Goal: Contribute content: Contribute content

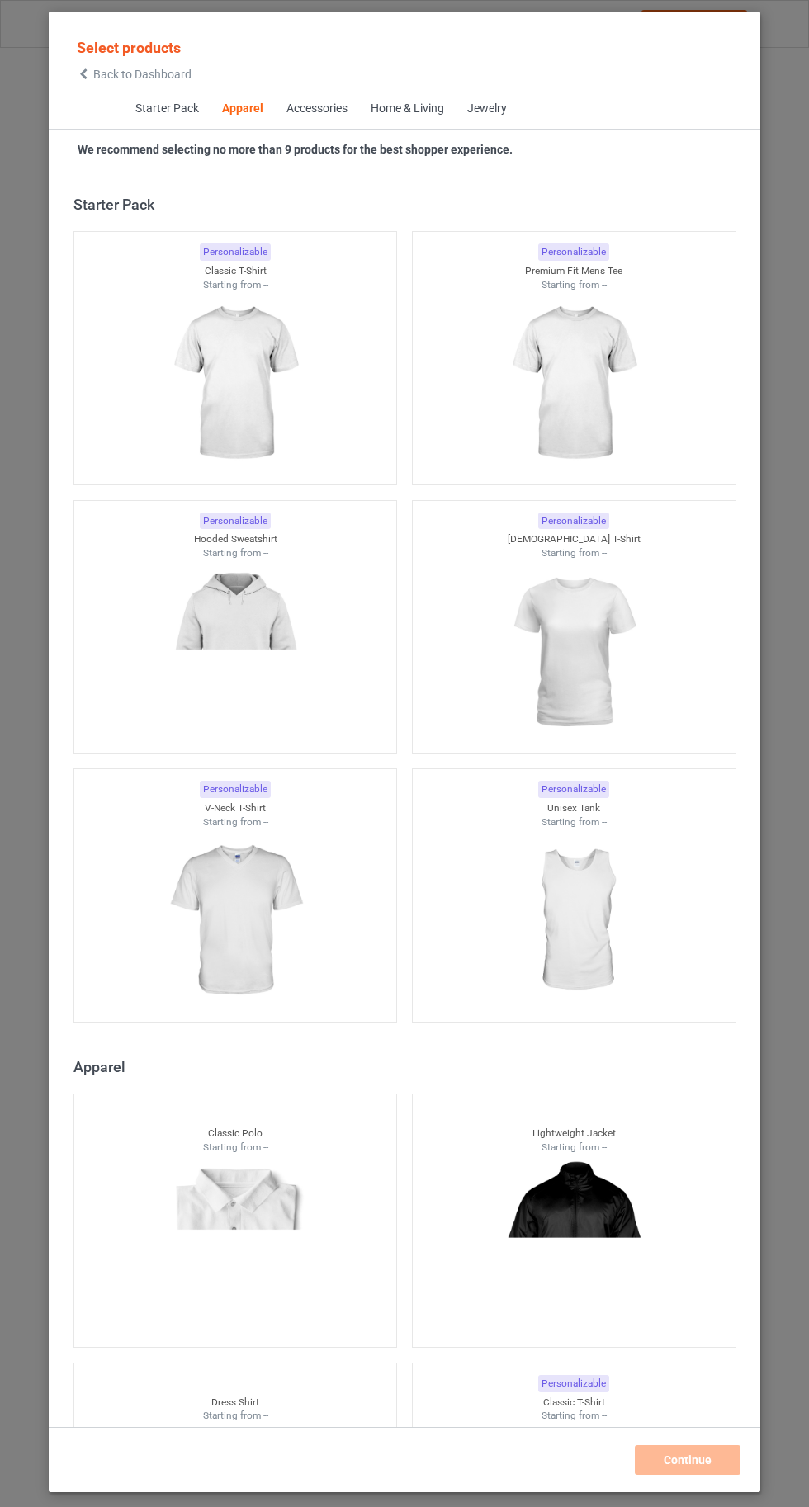
scroll to position [883, 0]
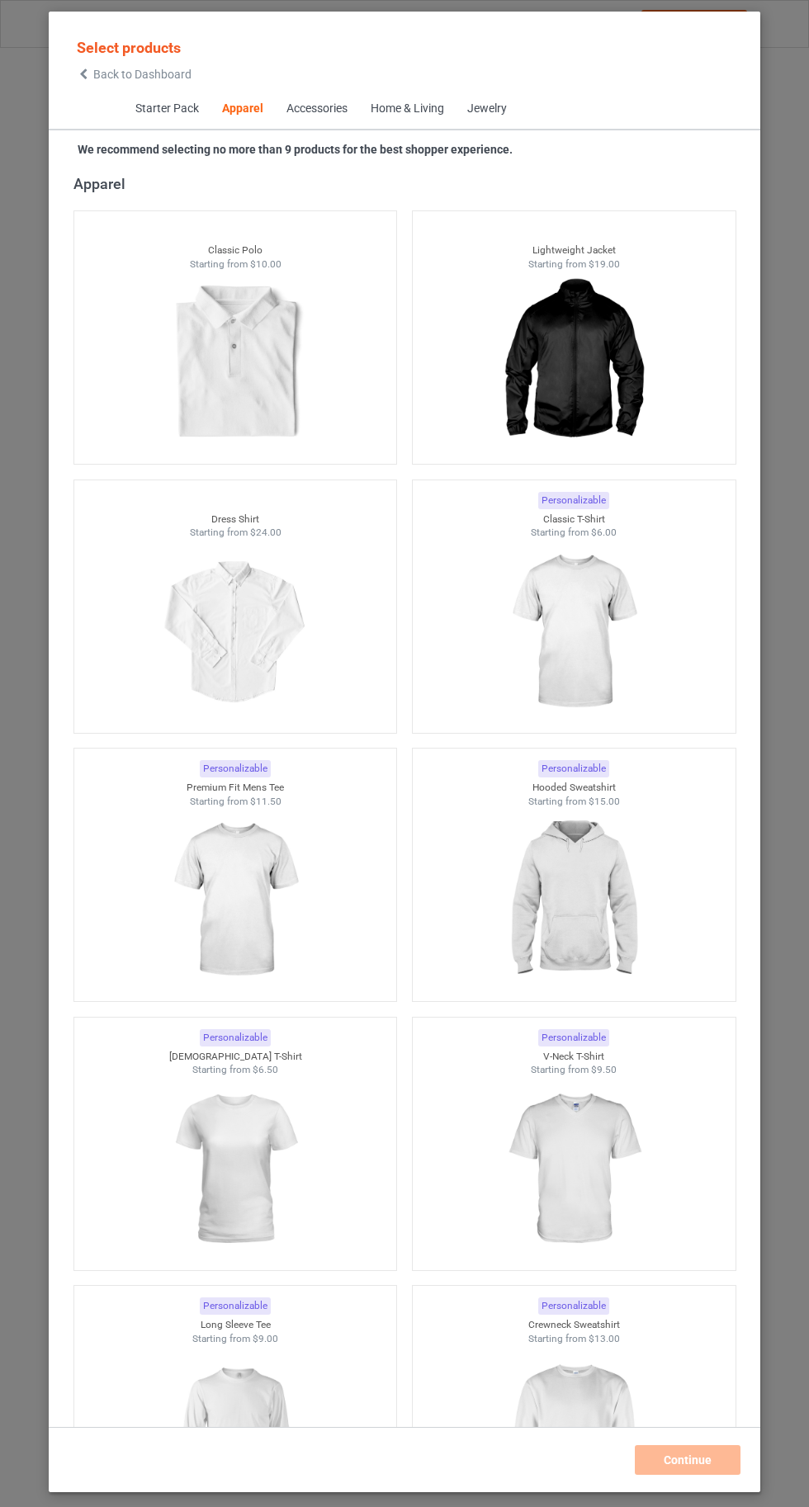
click at [581, 608] on img at bounding box center [573, 632] width 148 height 185
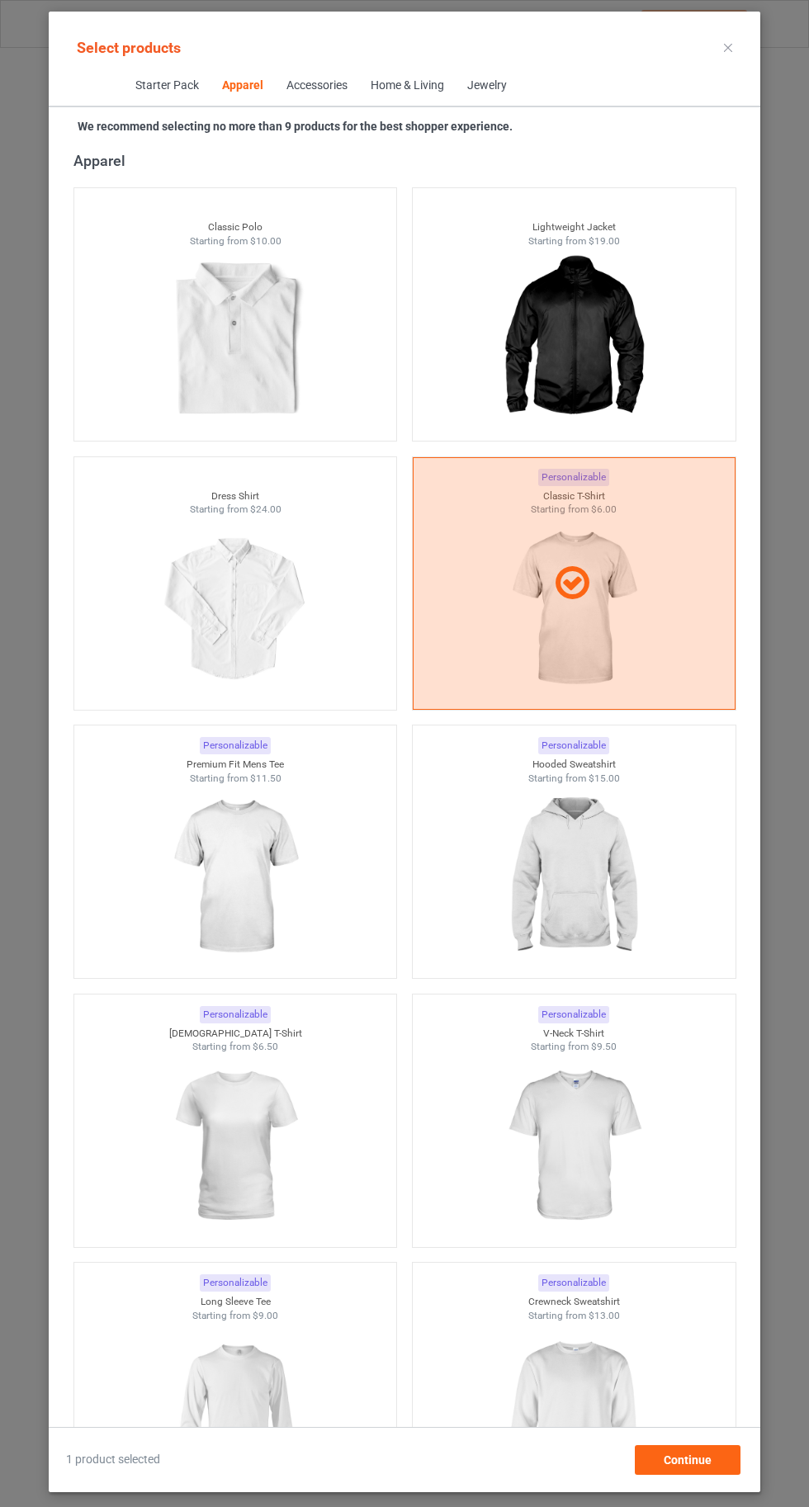
click at [271, 1405] on img at bounding box center [235, 1414] width 148 height 185
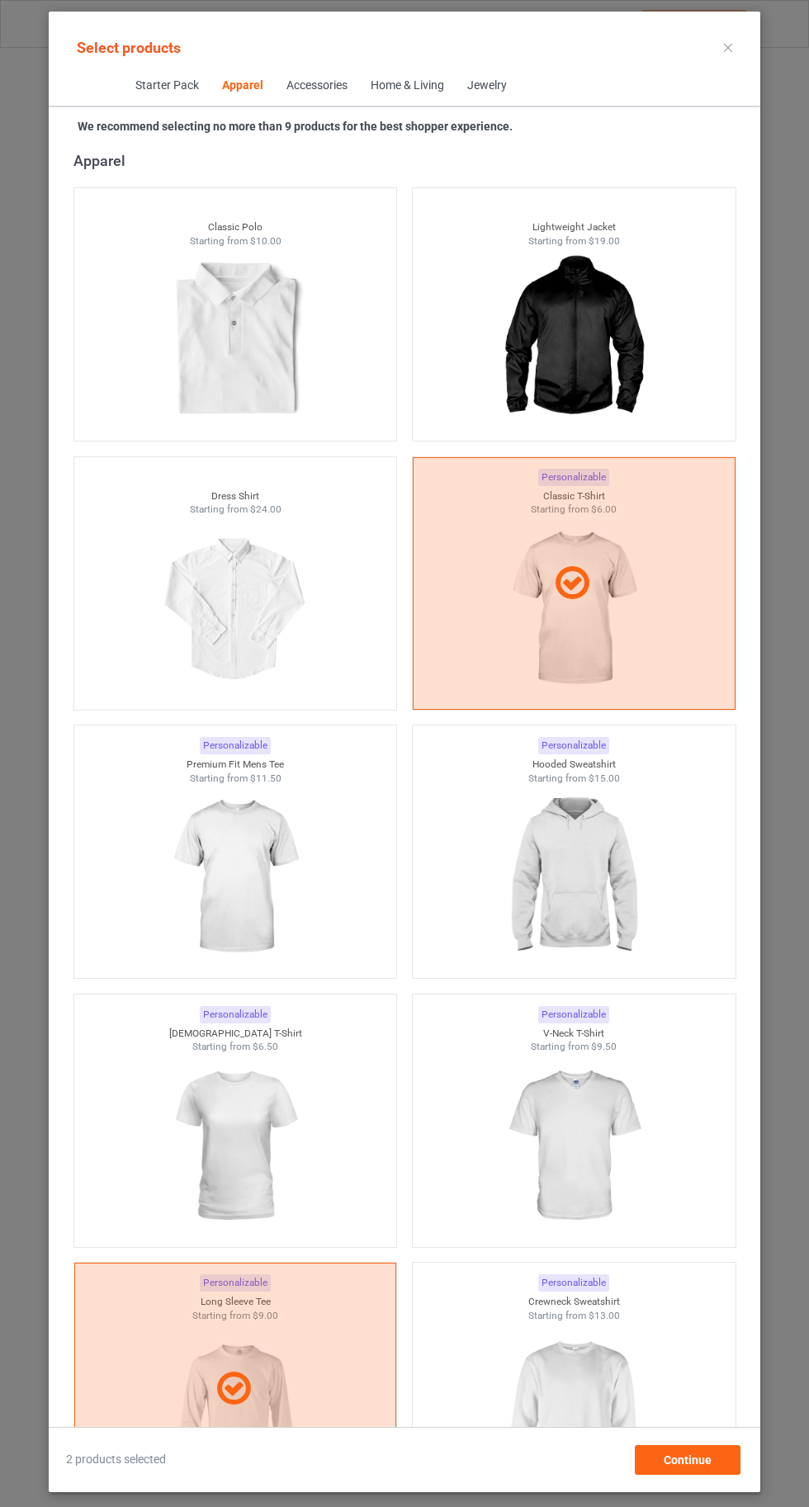
click at [622, 1414] on img at bounding box center [573, 1414] width 148 height 185
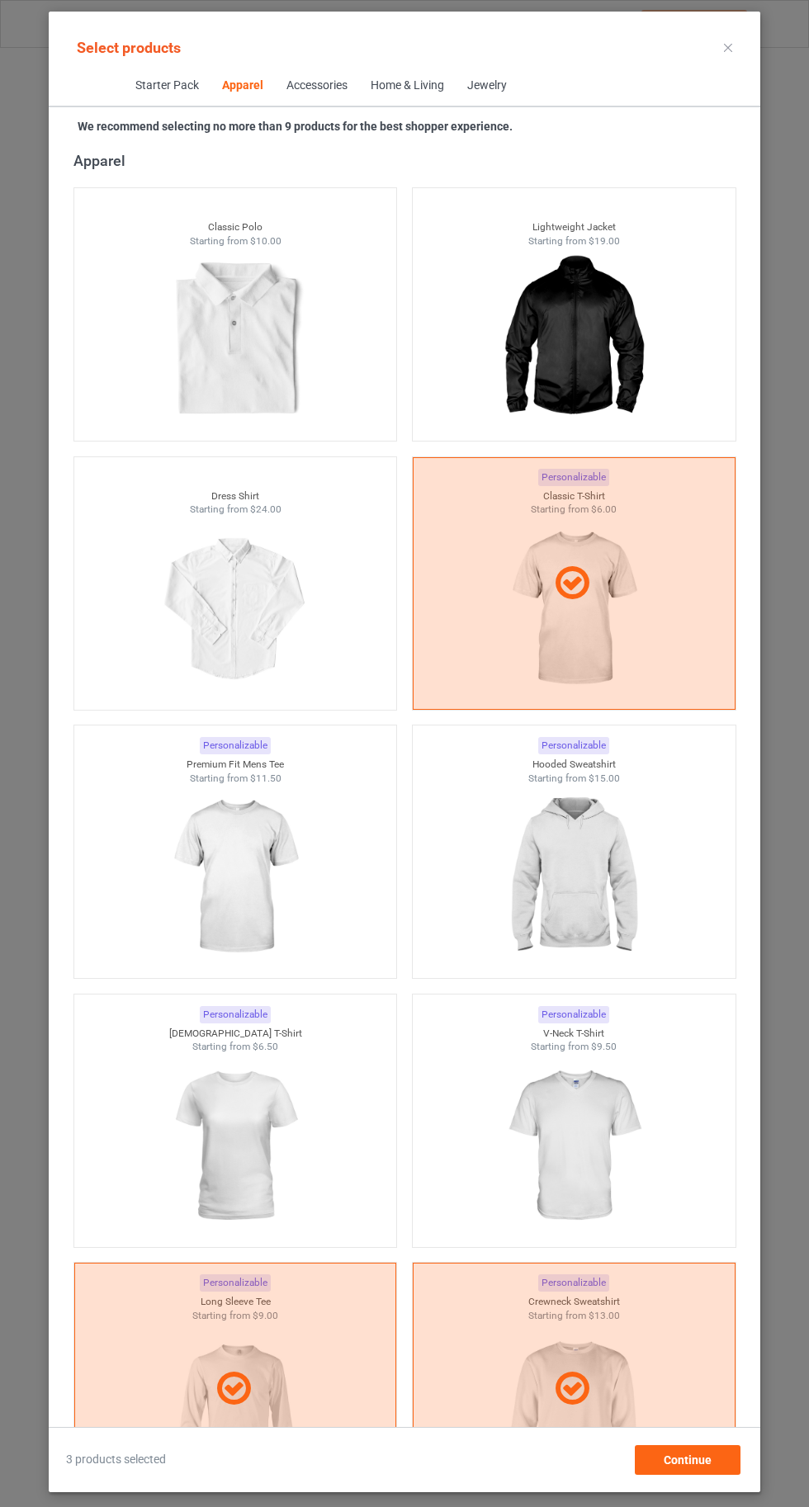
click at [586, 1176] on img at bounding box center [573, 1146] width 148 height 185
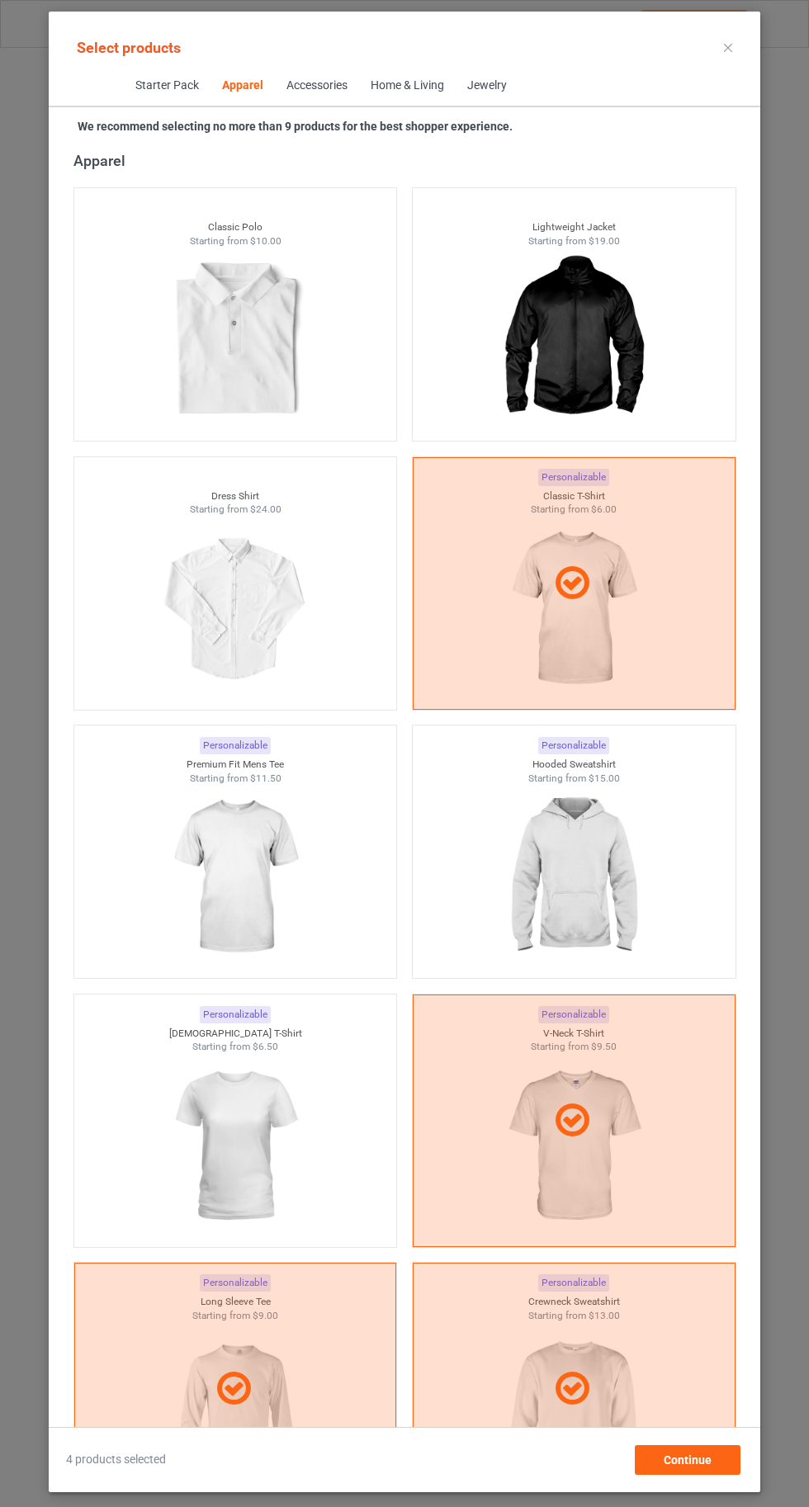
click at [265, 1183] on img at bounding box center [235, 1146] width 148 height 185
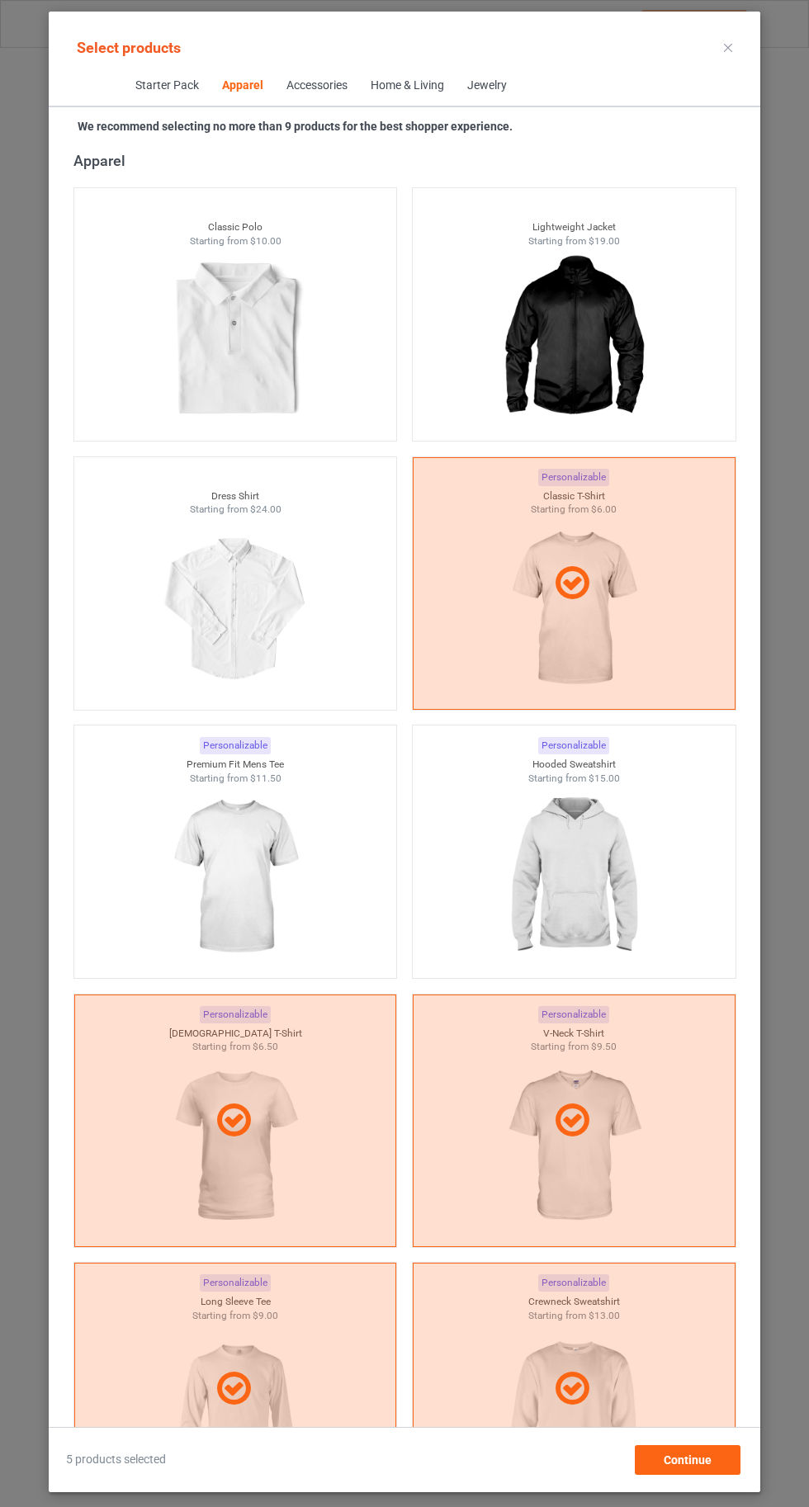
click at [582, 833] on img at bounding box center [573, 877] width 148 height 185
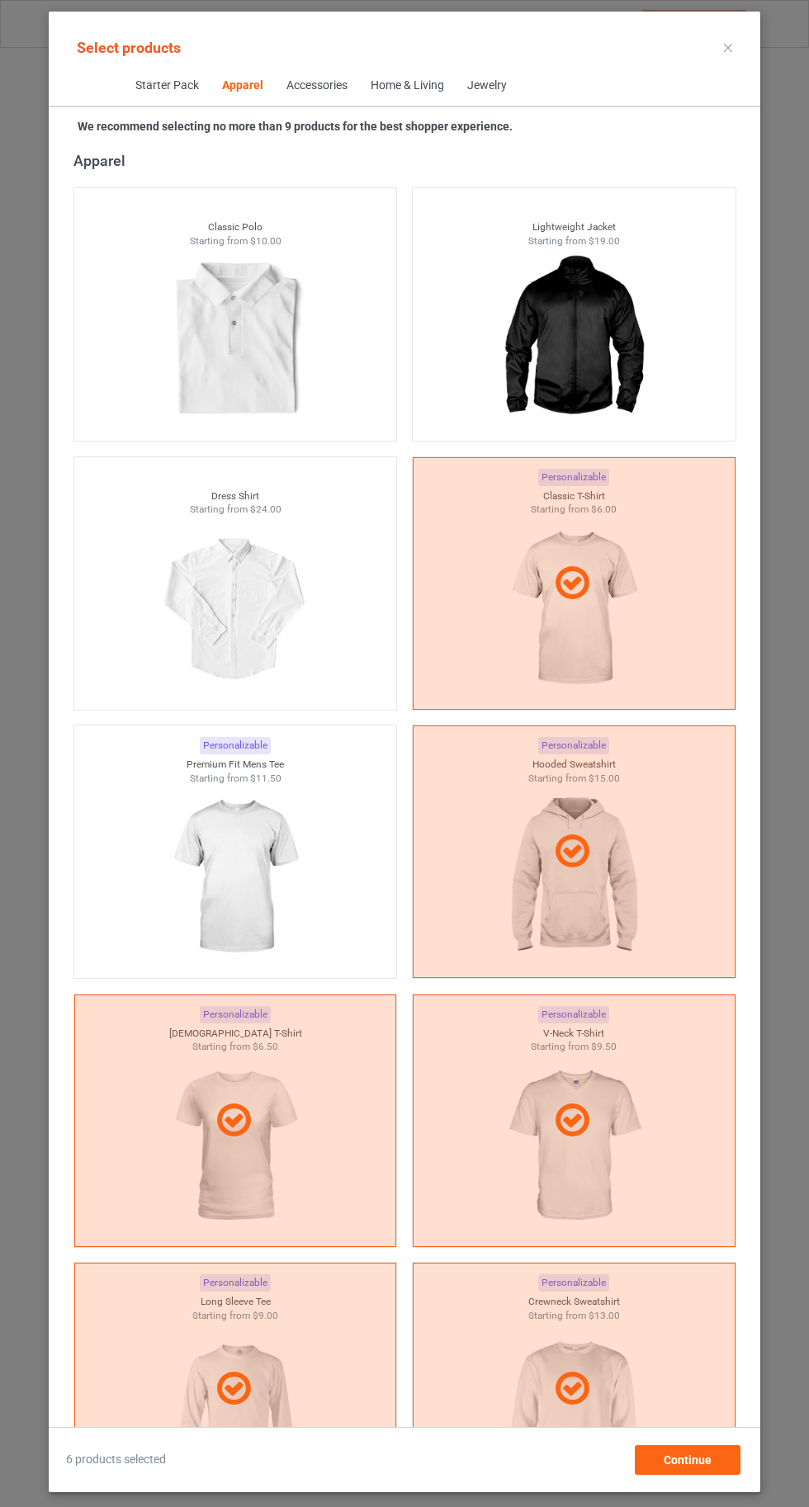
click at [237, 849] on img at bounding box center [235, 877] width 148 height 185
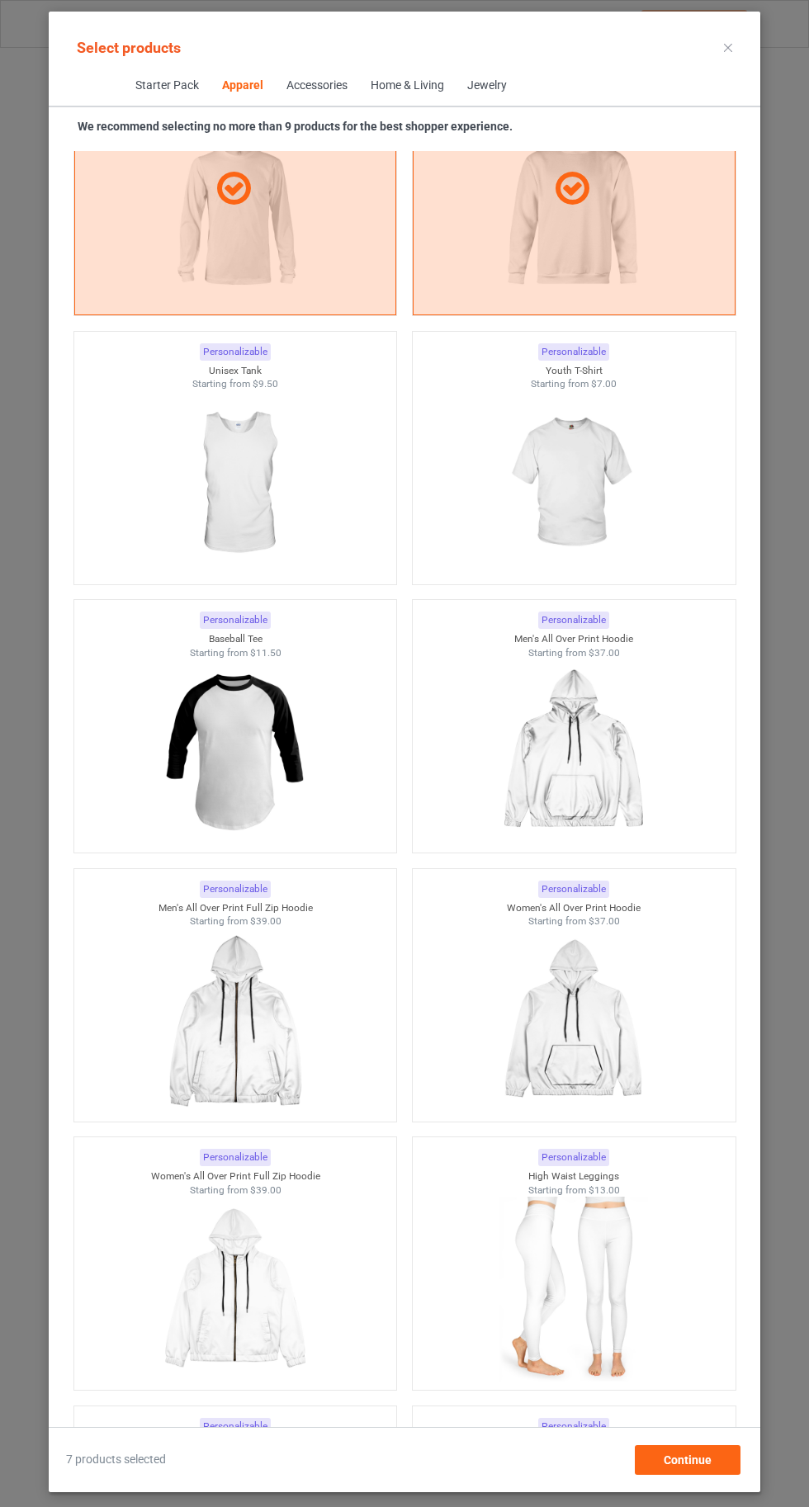
scroll to position [2078, 0]
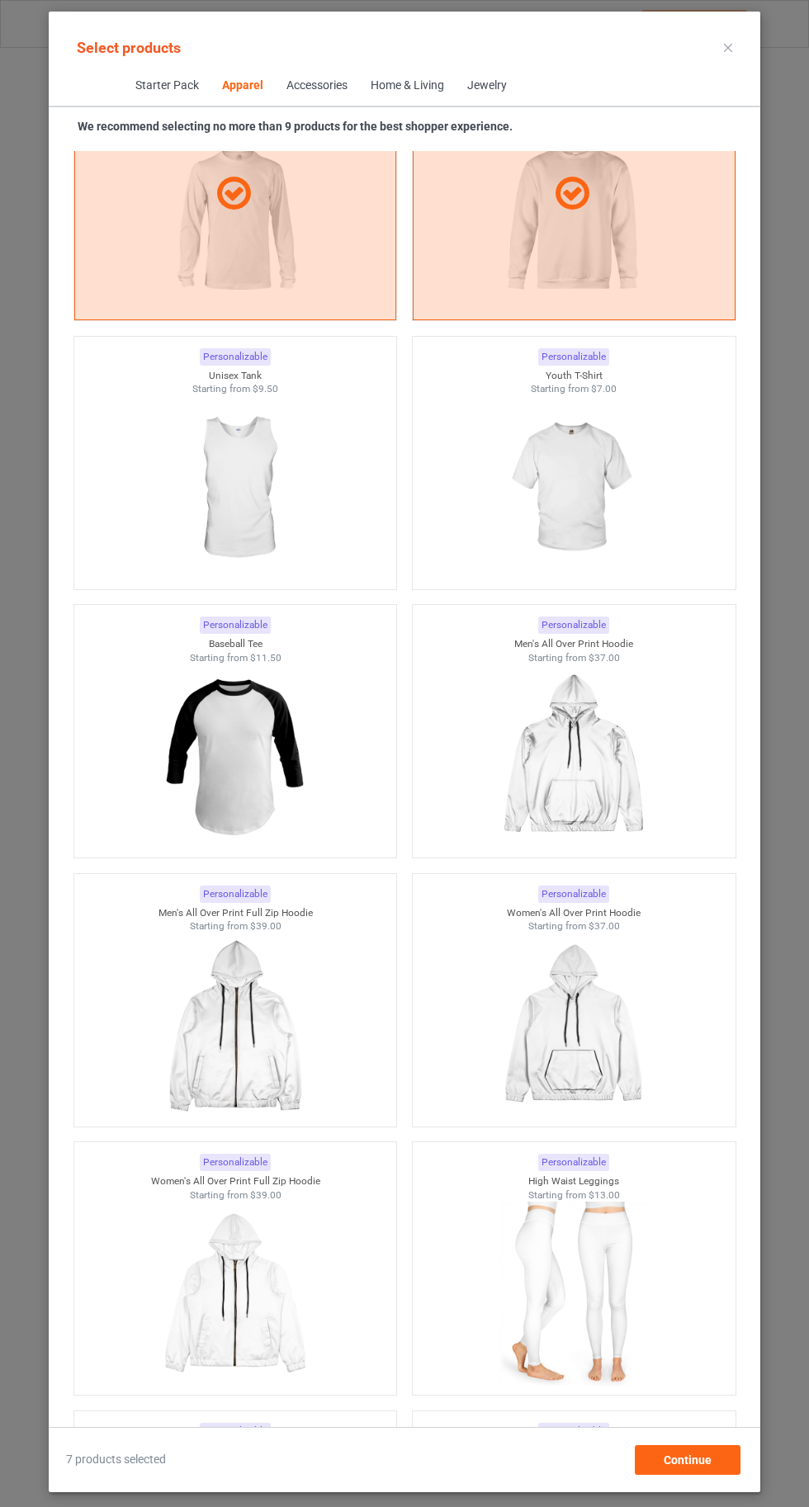
click at [548, 492] on img at bounding box center [573, 488] width 148 height 185
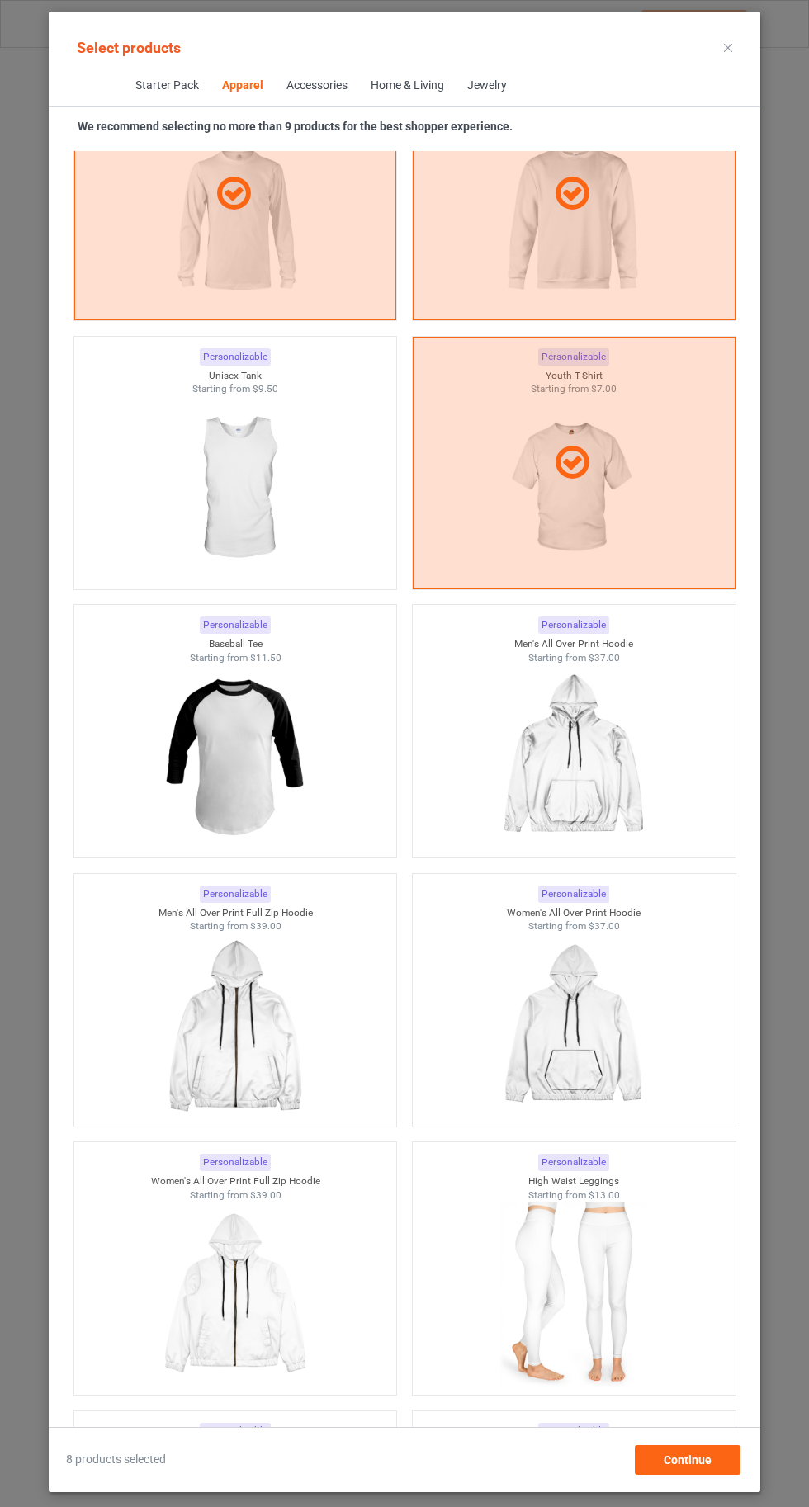
click at [215, 491] on img at bounding box center [235, 488] width 148 height 185
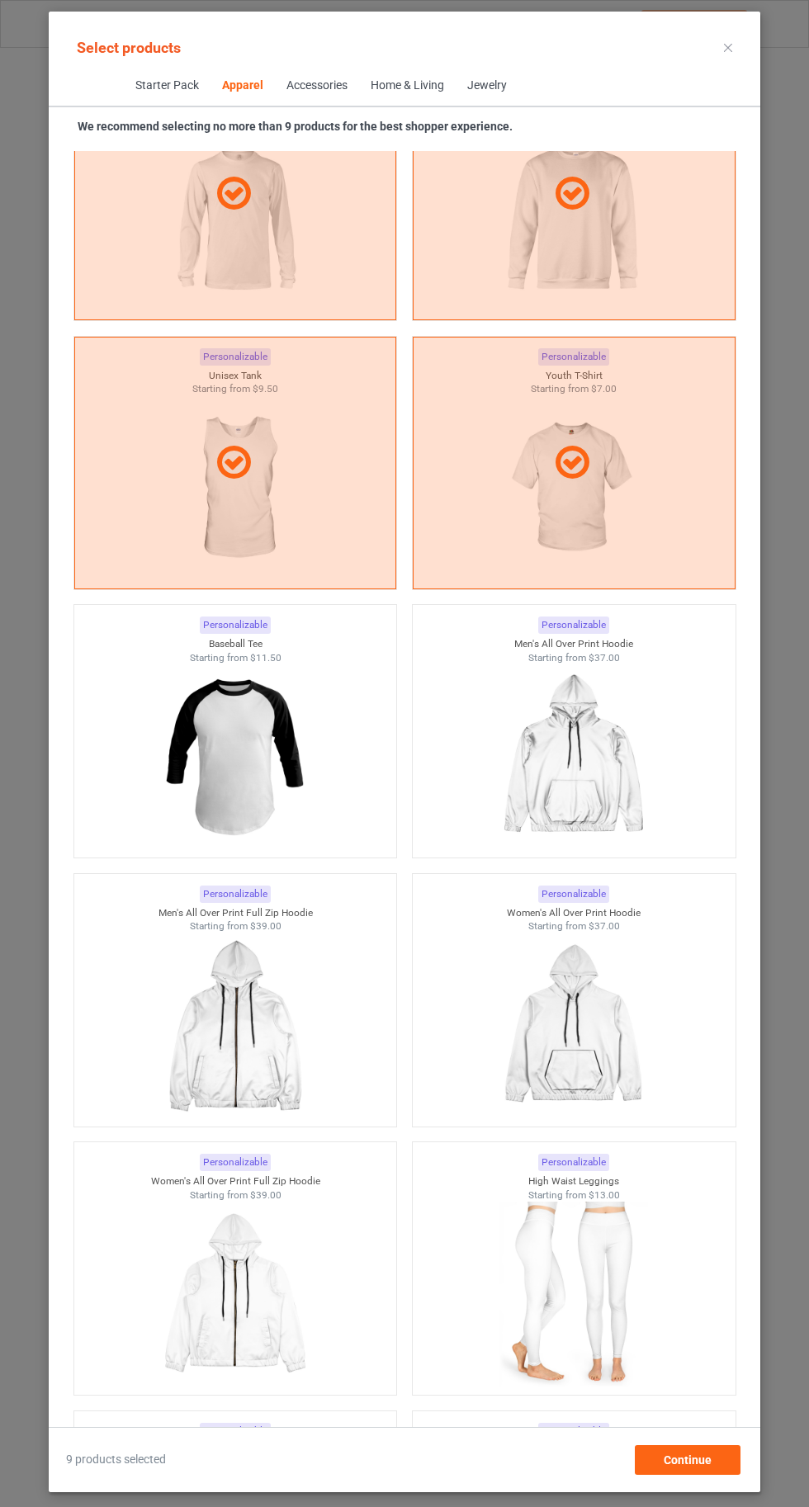
click at [728, 47] on icon at bounding box center [728, 48] width 8 height 8
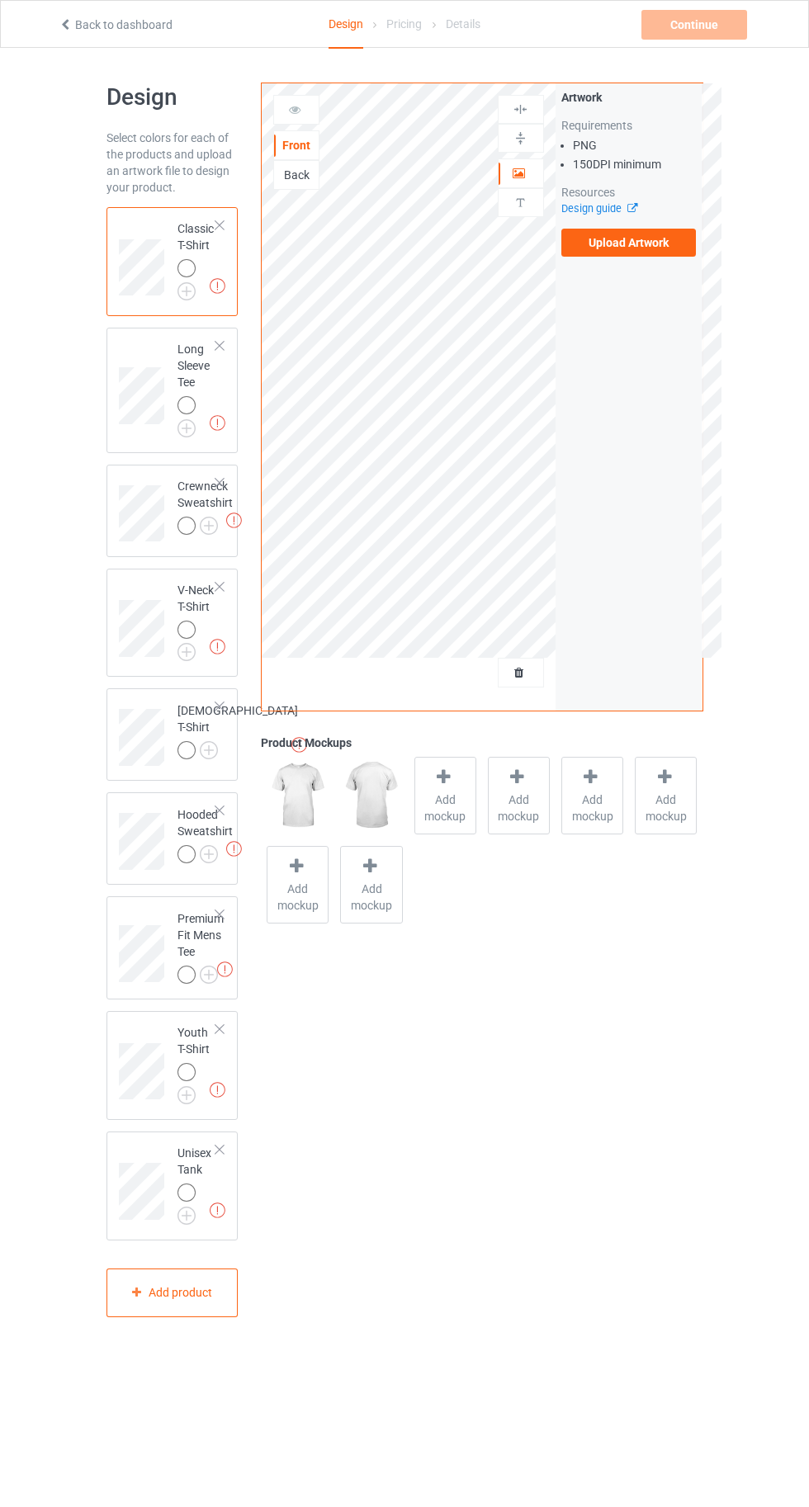
click at [0, 0] on img at bounding box center [0, 0] width 0 height 0
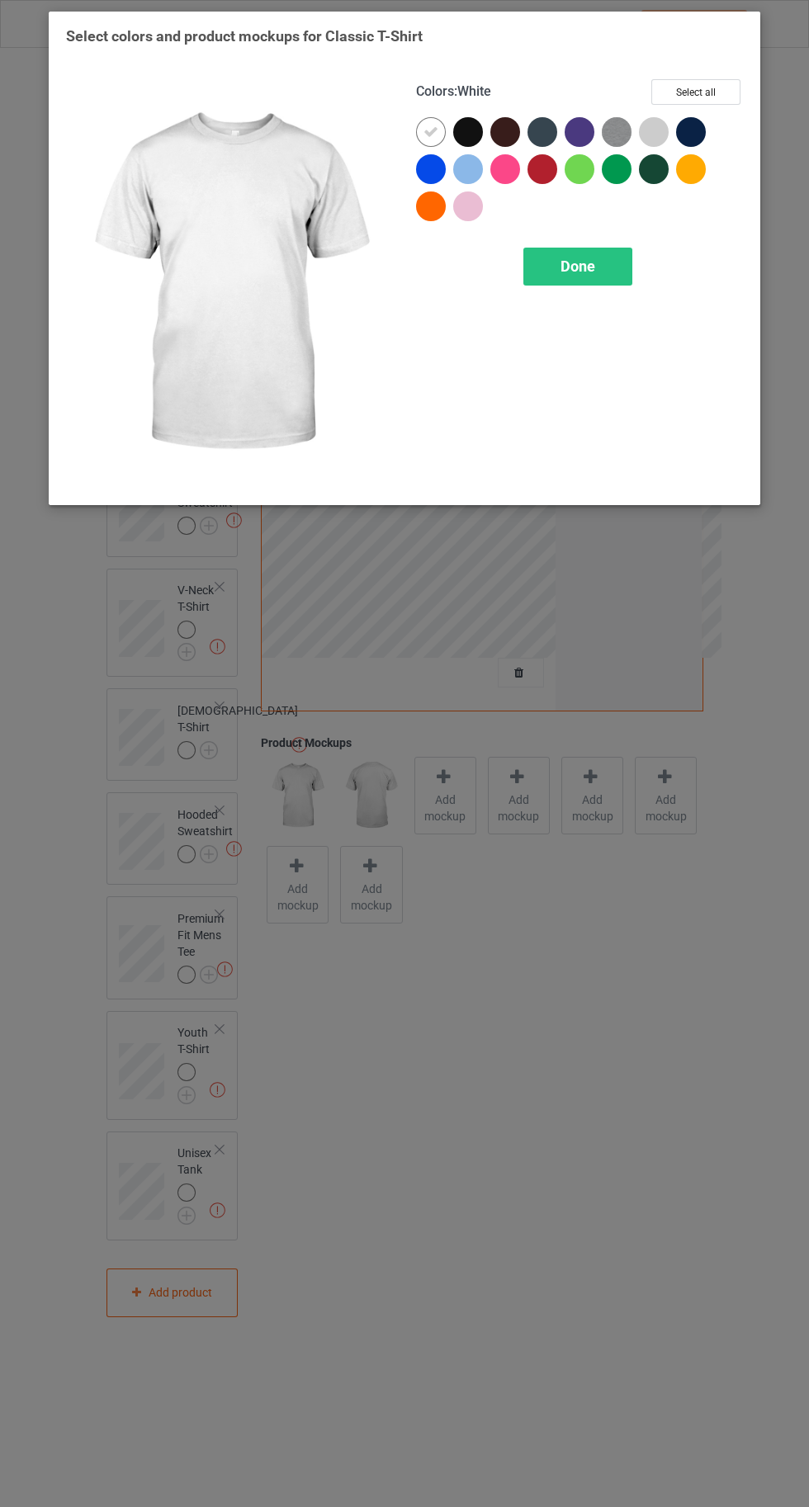
click at [432, 170] on div at bounding box center [431, 169] width 30 height 30
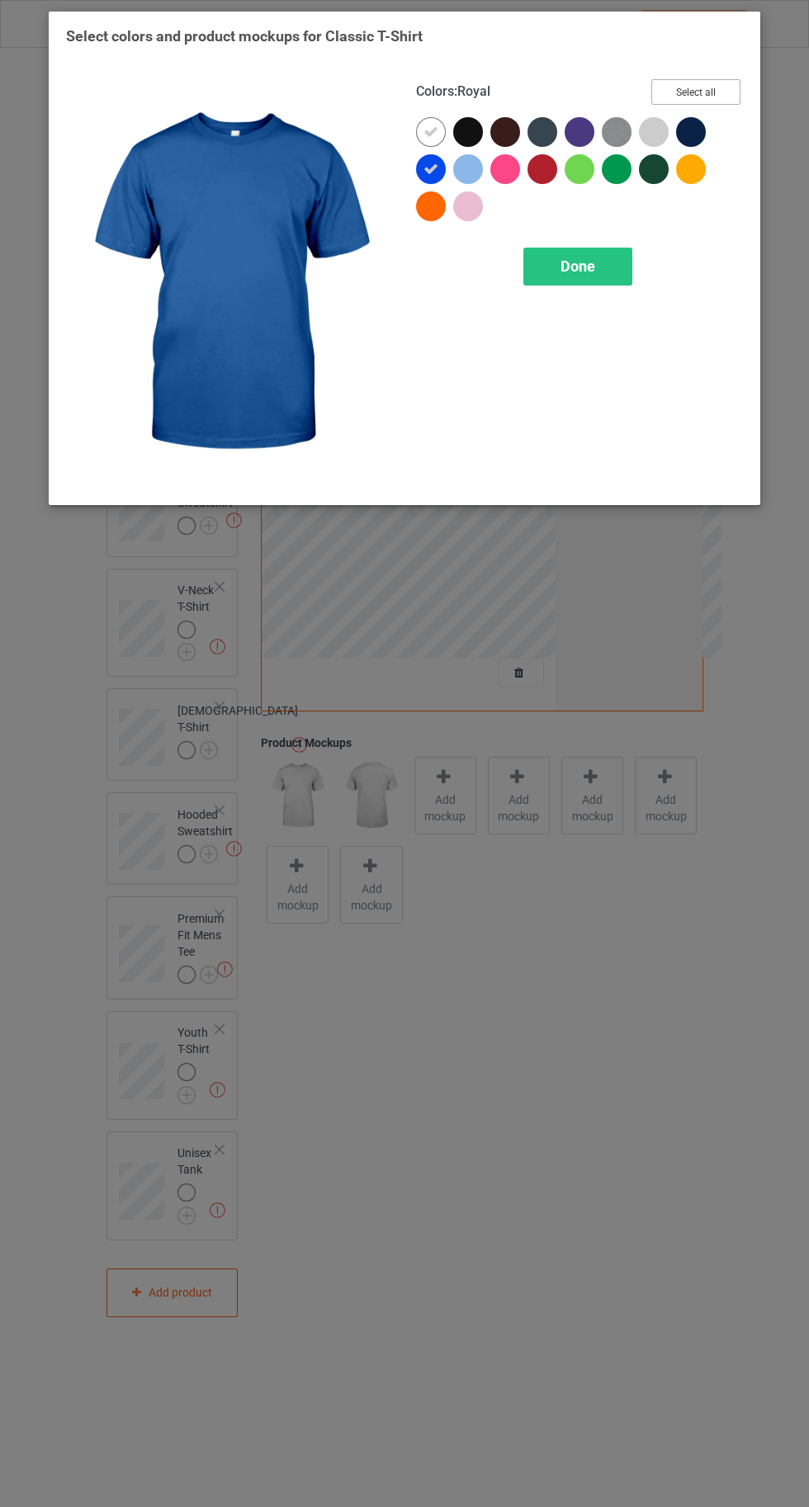
click at [716, 80] on button "Select all" at bounding box center [695, 92] width 89 height 26
click at [422, 128] on div at bounding box center [431, 132] width 30 height 30
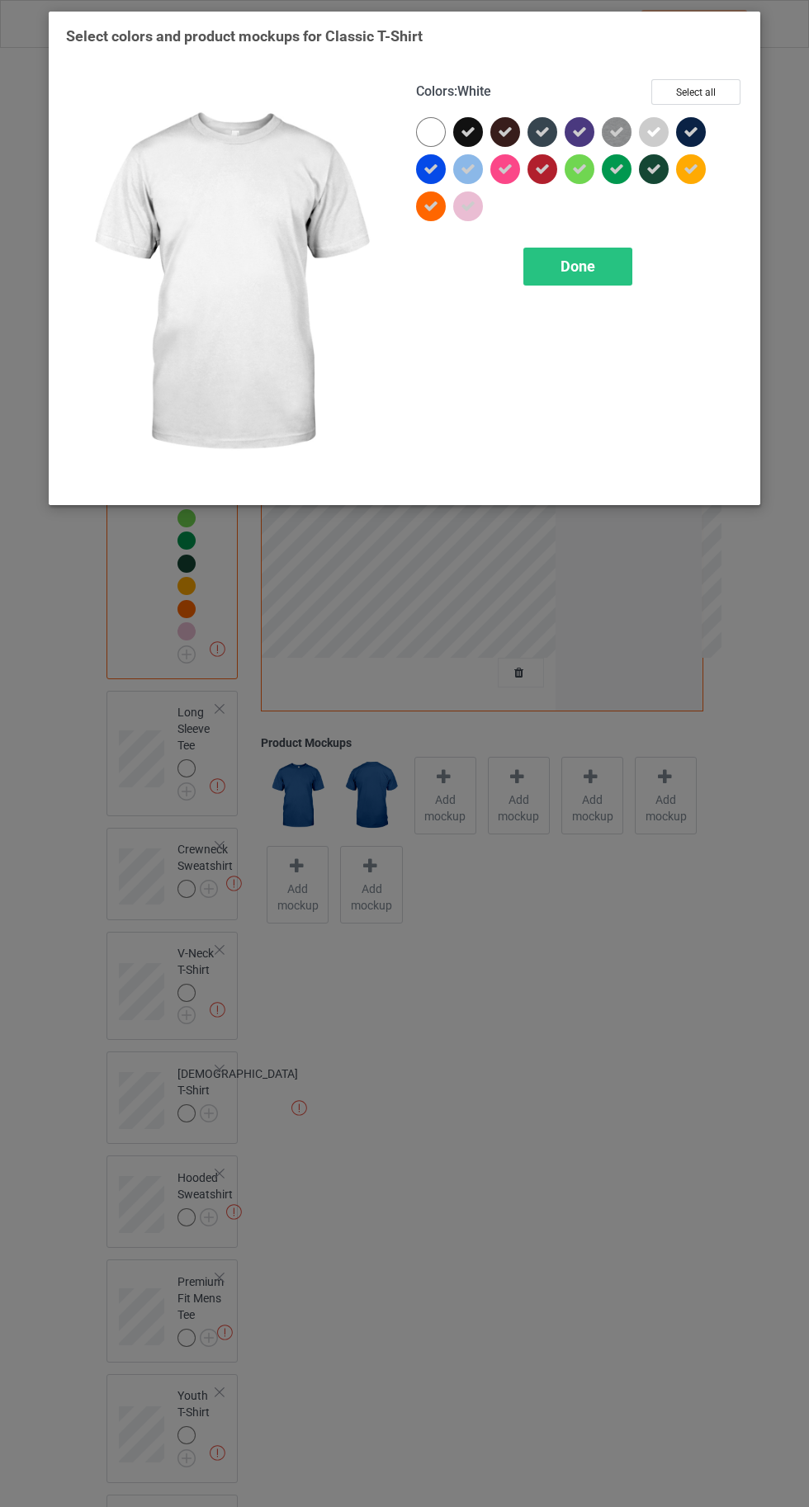
click at [578, 266] on span "Done" at bounding box center [577, 265] width 35 height 17
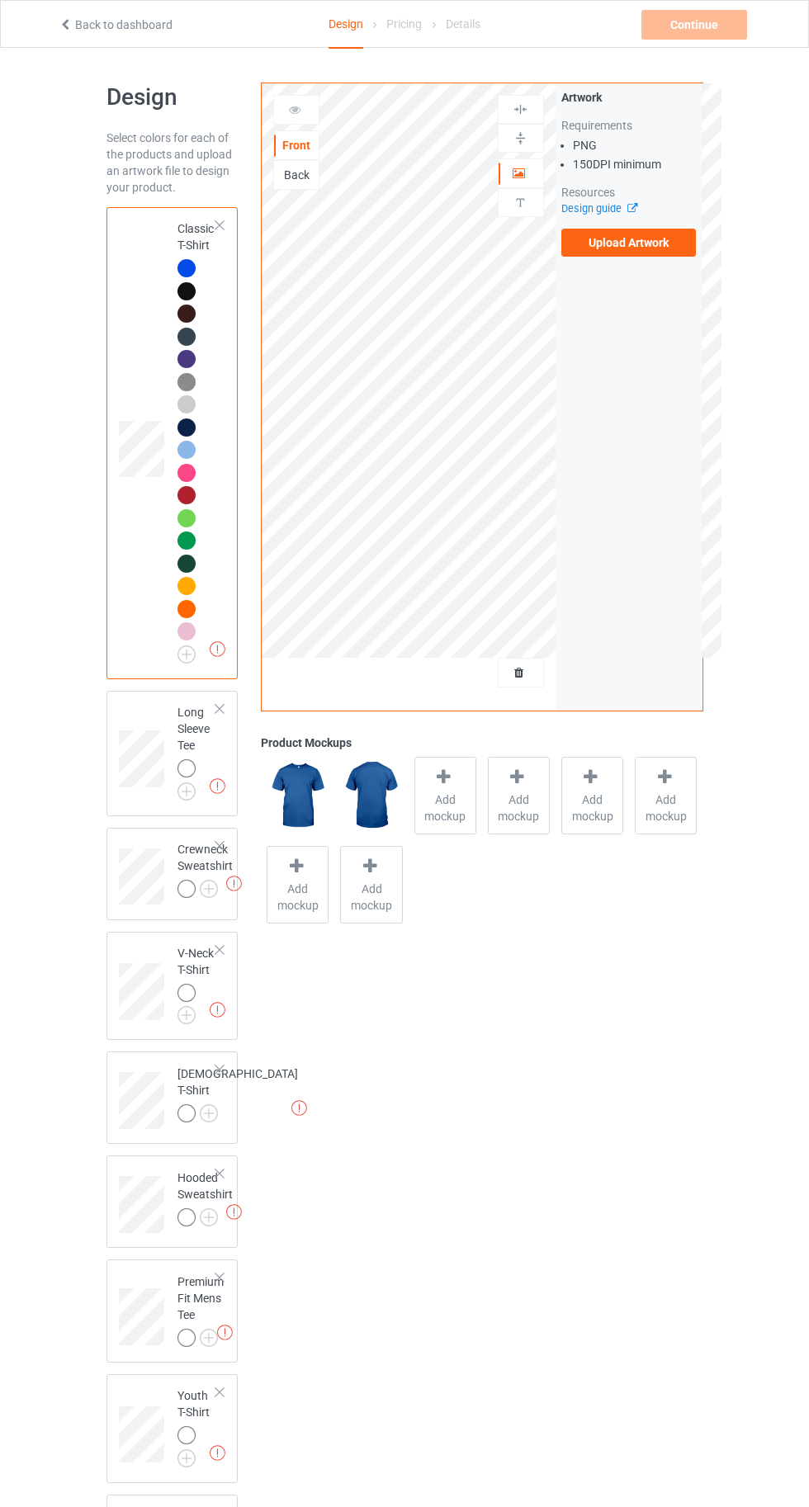
click at [0, 0] on img at bounding box center [0, 0] width 0 height 0
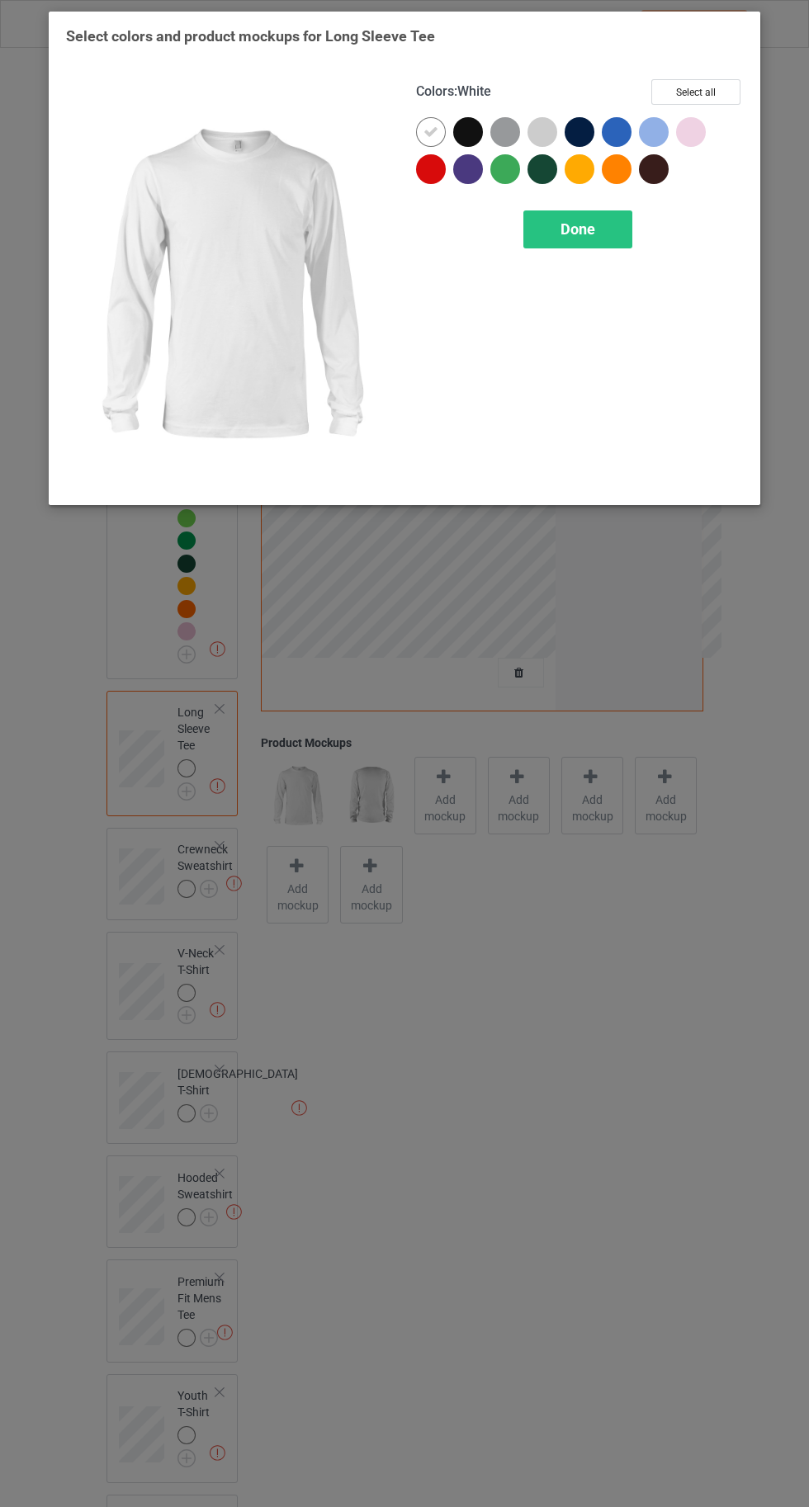
click at [614, 145] on div at bounding box center [617, 132] width 30 height 30
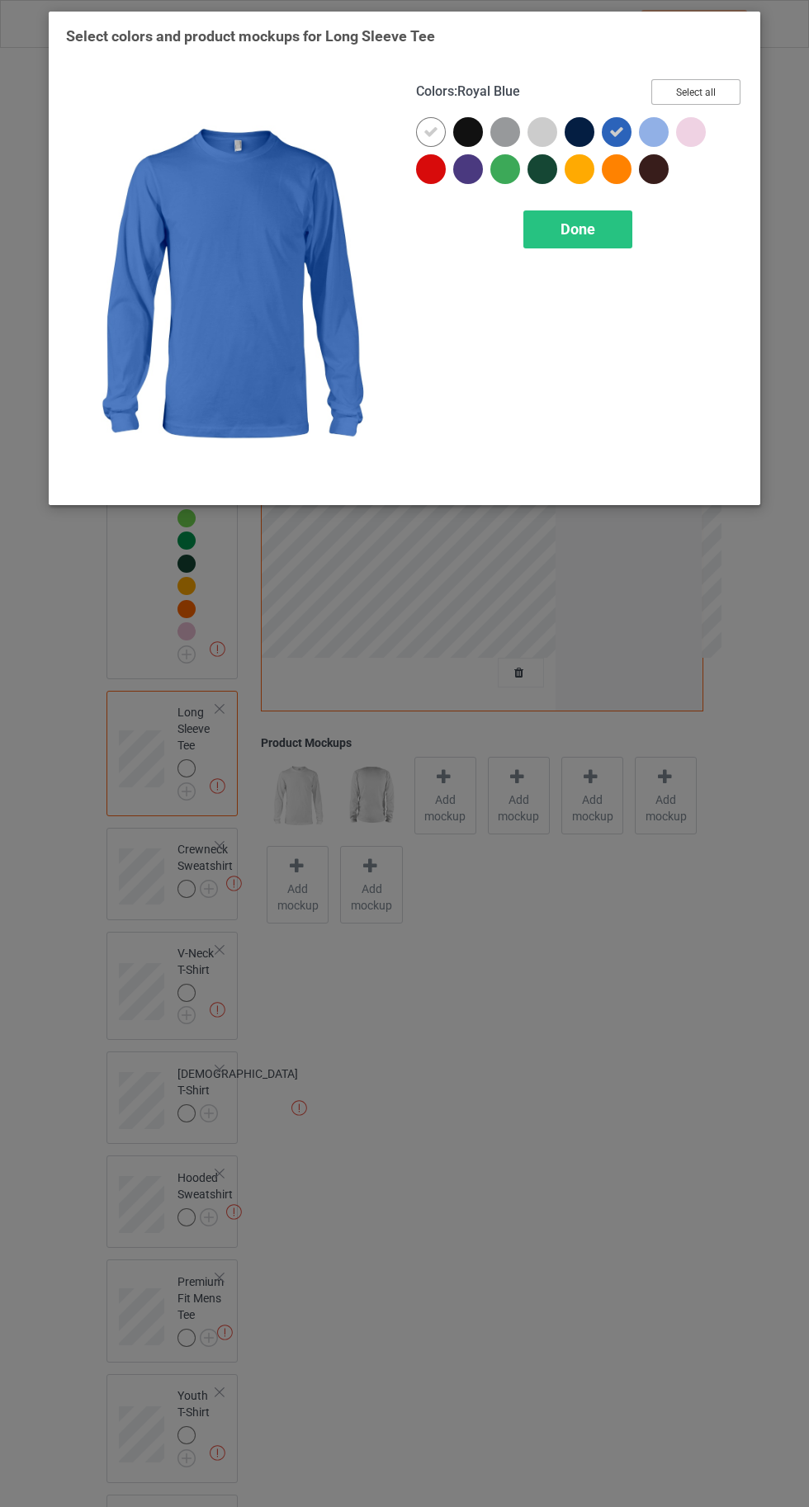
click at [706, 85] on button "Select all" at bounding box center [695, 92] width 89 height 26
click at [423, 134] on div at bounding box center [431, 132] width 30 height 30
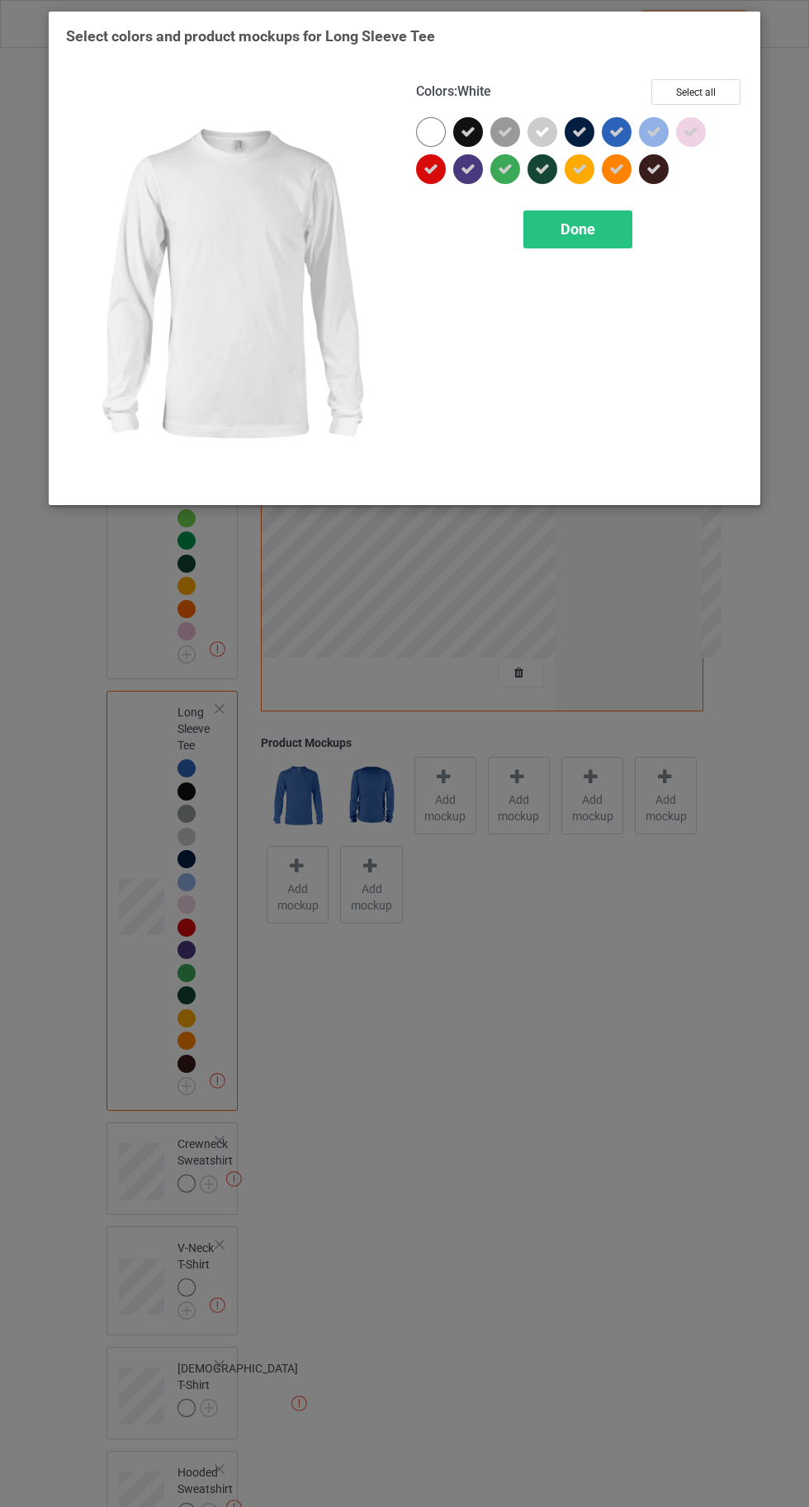
click at [578, 229] on span "Done" at bounding box center [577, 228] width 35 height 17
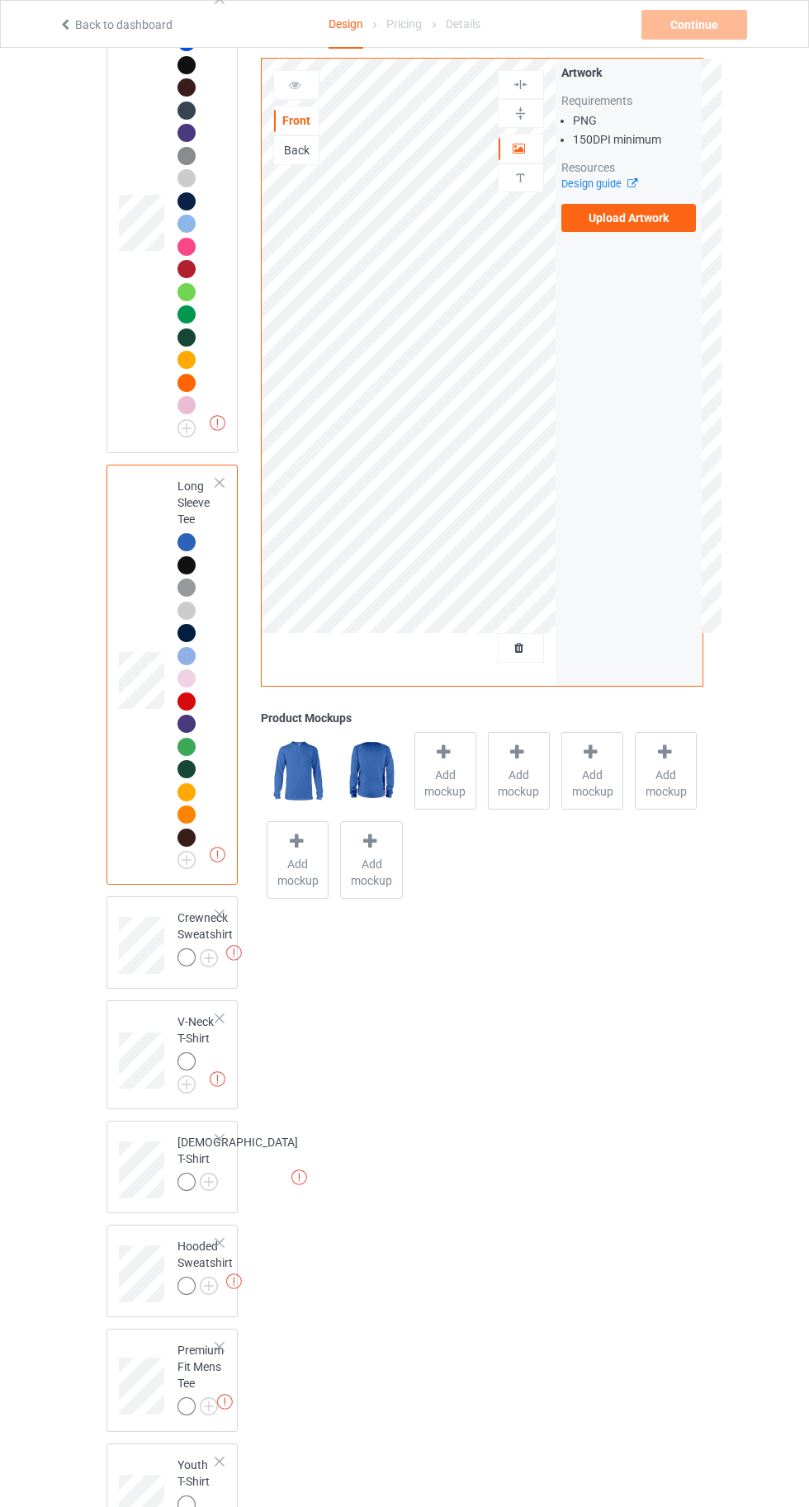
scroll to position [227, 0]
click at [0, 0] on img at bounding box center [0, 0] width 0 height 0
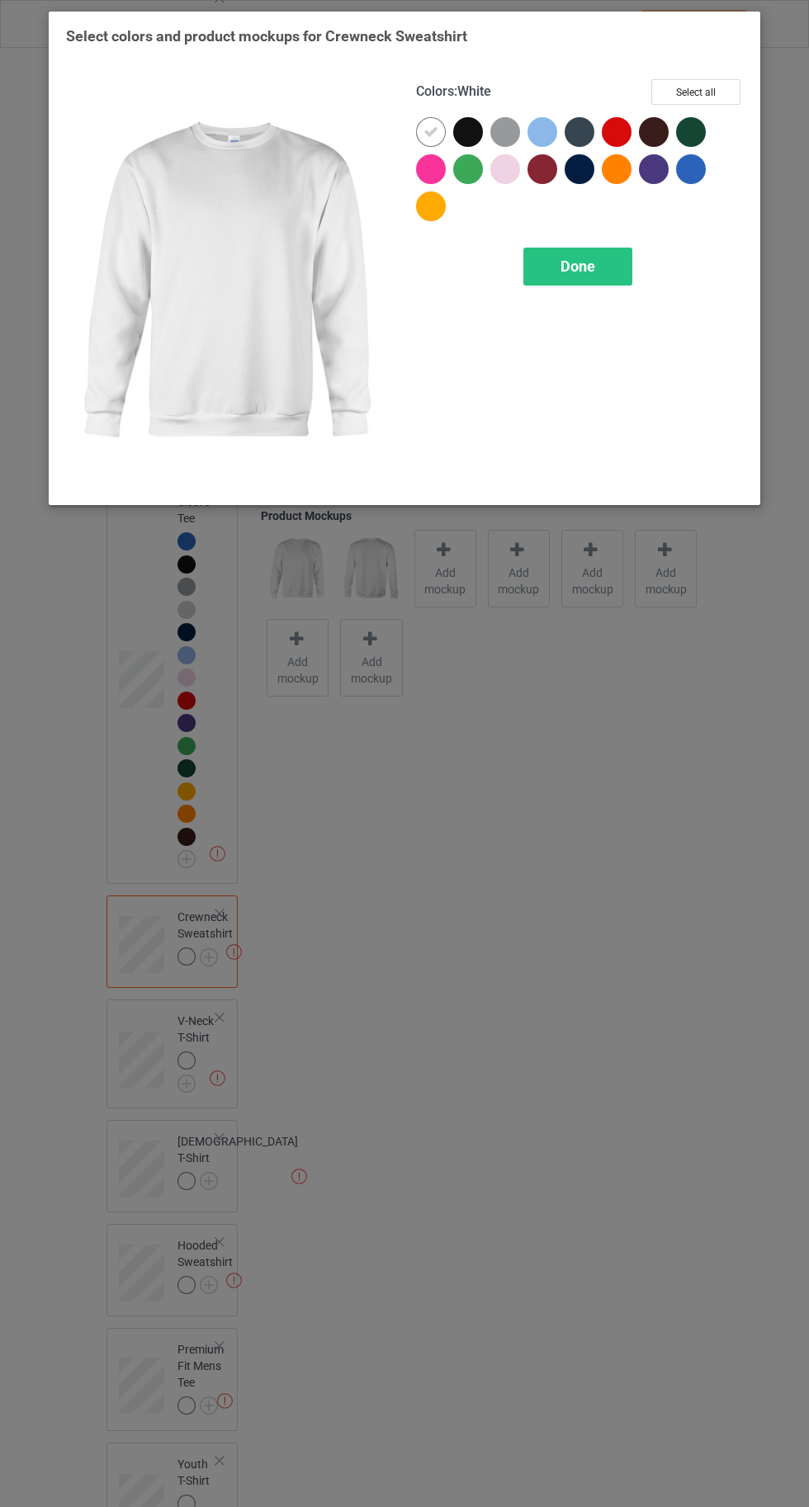
click at [687, 172] on div at bounding box center [691, 169] width 30 height 30
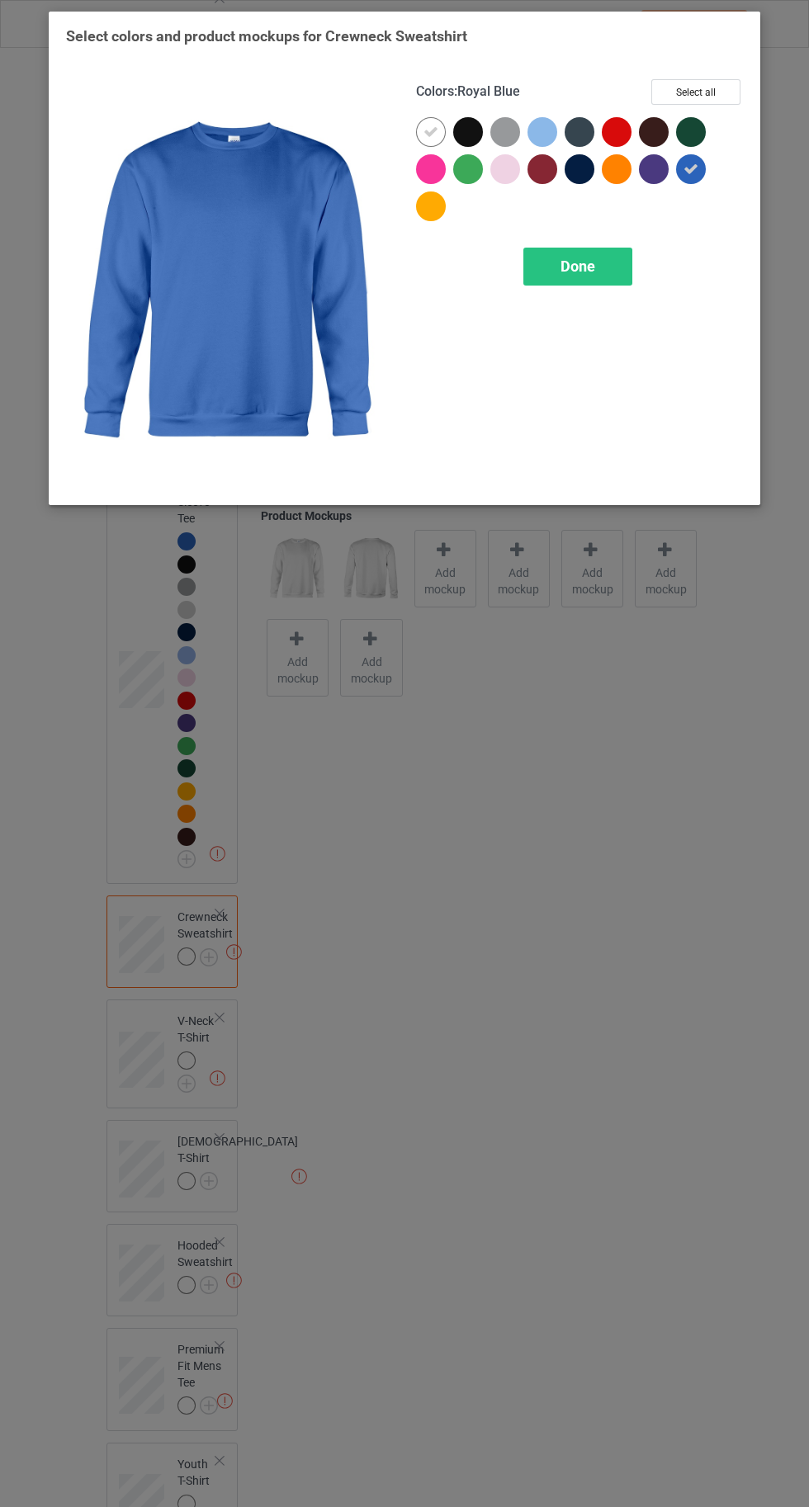
click at [687, 100] on button "Select all" at bounding box center [695, 92] width 89 height 26
click at [420, 125] on div at bounding box center [431, 132] width 30 height 30
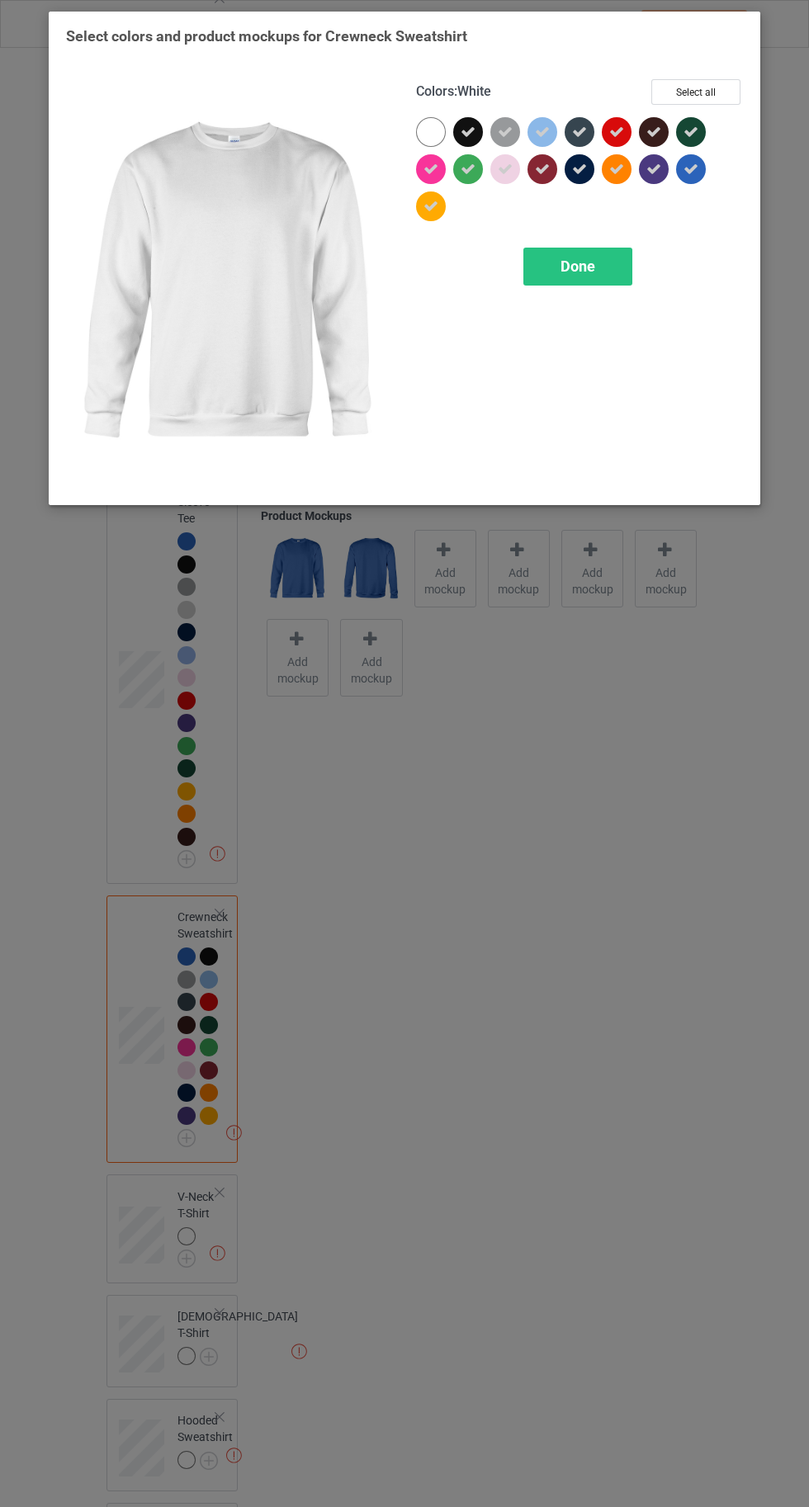
click at [580, 277] on div "Done" at bounding box center [577, 267] width 109 height 38
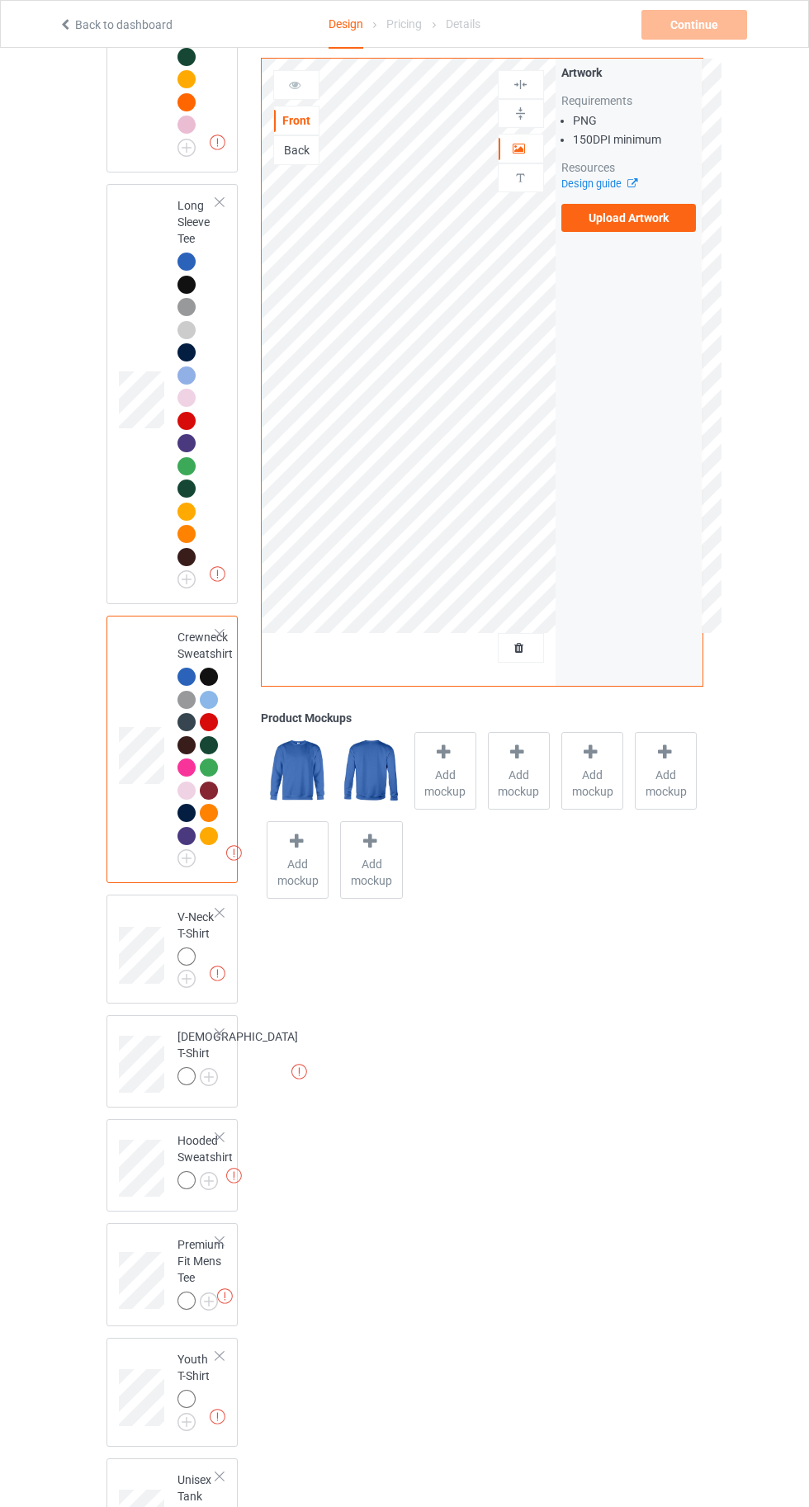
scroll to position [578, 0]
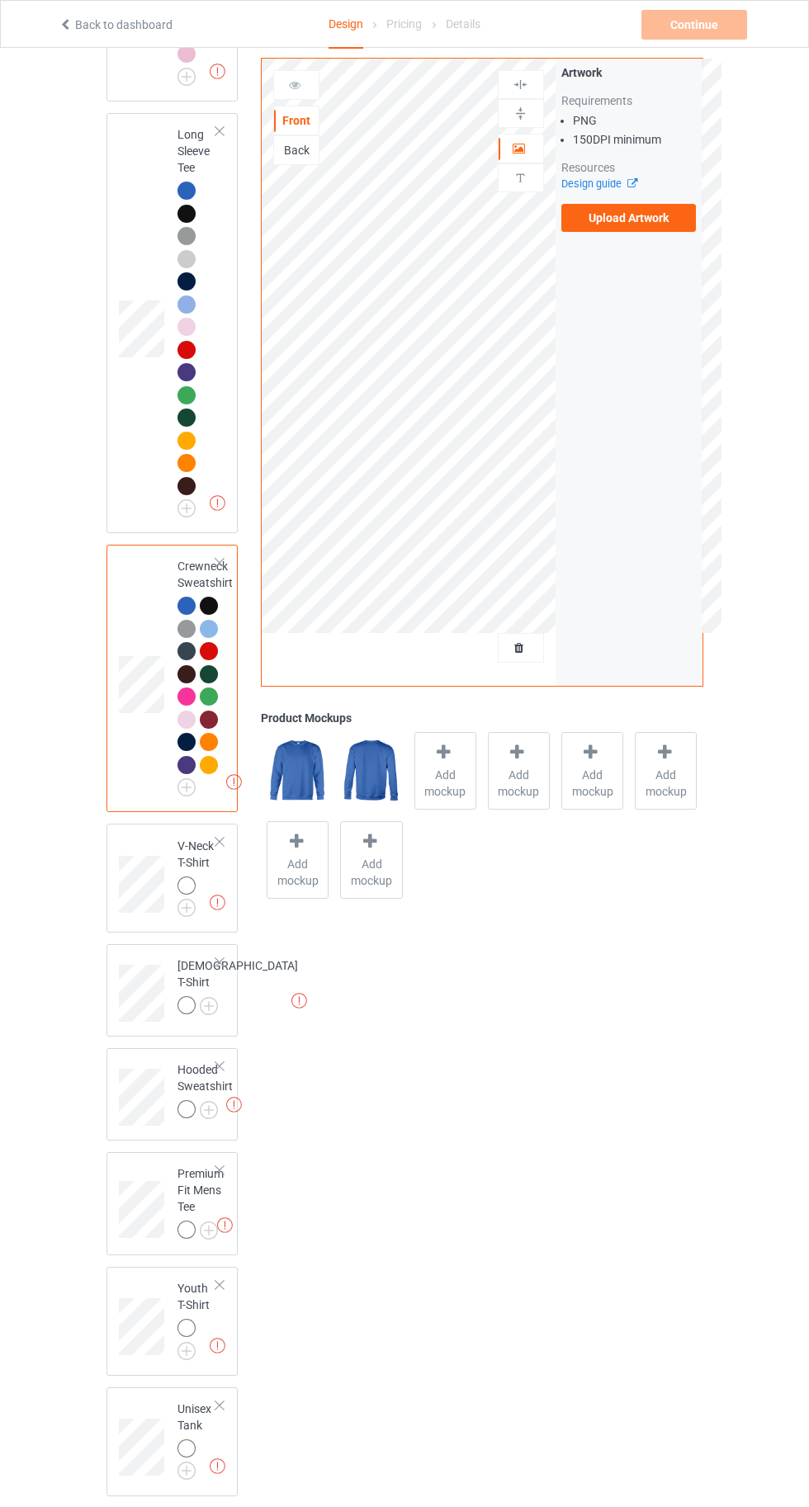
click at [0, 0] on img at bounding box center [0, 0] width 0 height 0
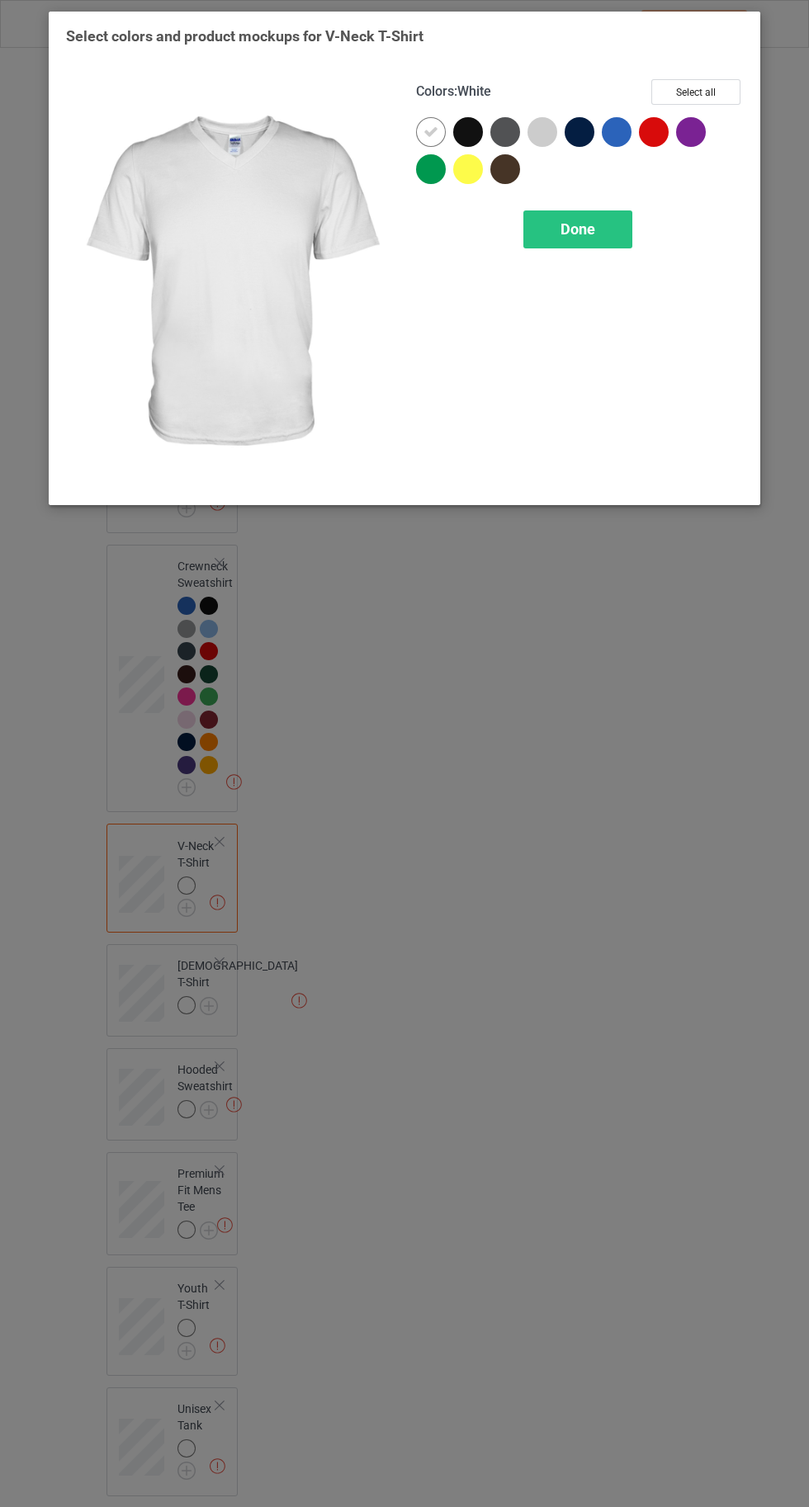
click at [607, 122] on div at bounding box center [617, 132] width 30 height 30
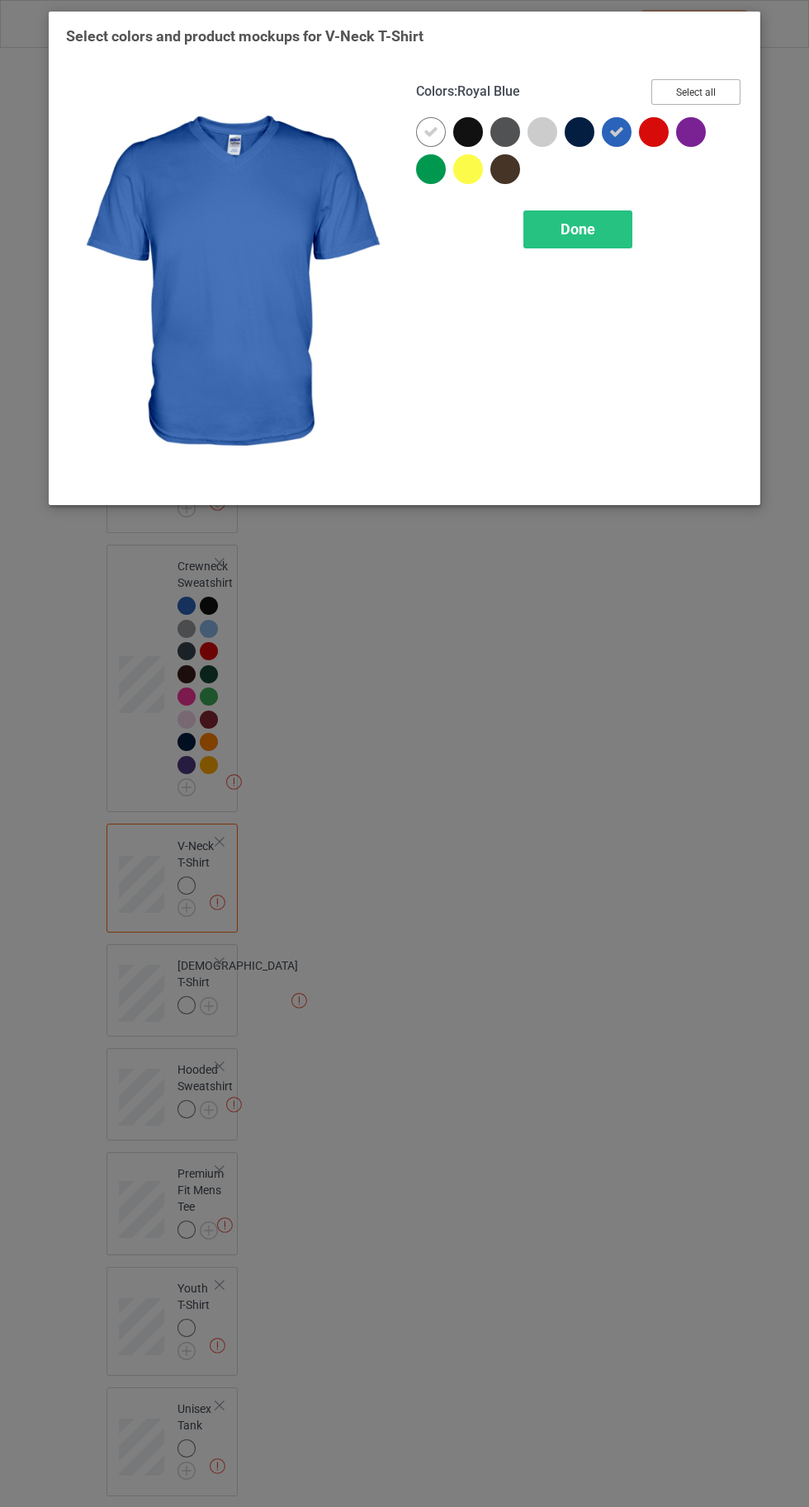
click at [695, 92] on button "Select all" at bounding box center [695, 92] width 89 height 26
click at [422, 136] on div at bounding box center [431, 132] width 30 height 30
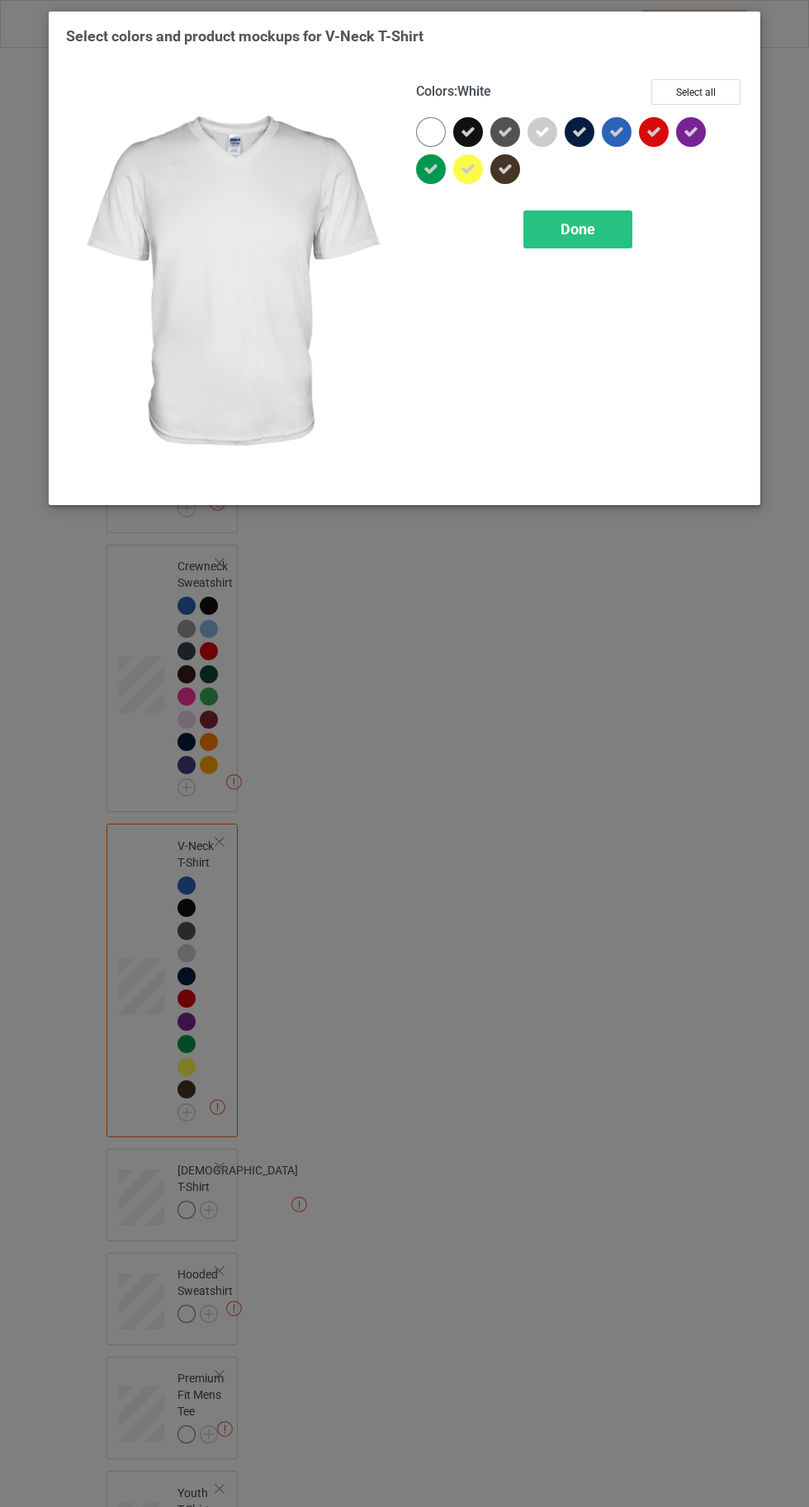
click at [554, 237] on div "Done" at bounding box center [577, 229] width 109 height 38
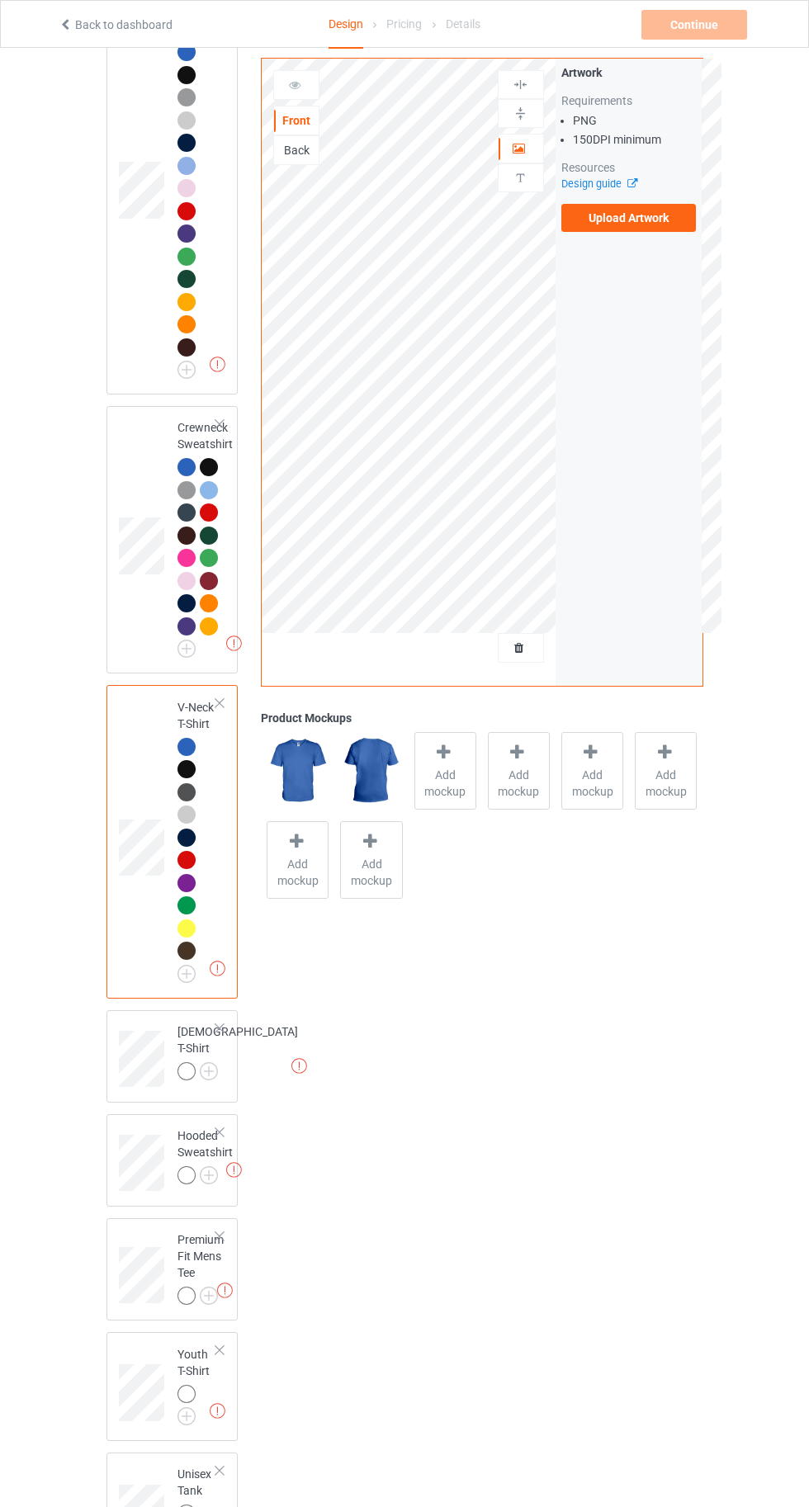
scroll to position [782, 0]
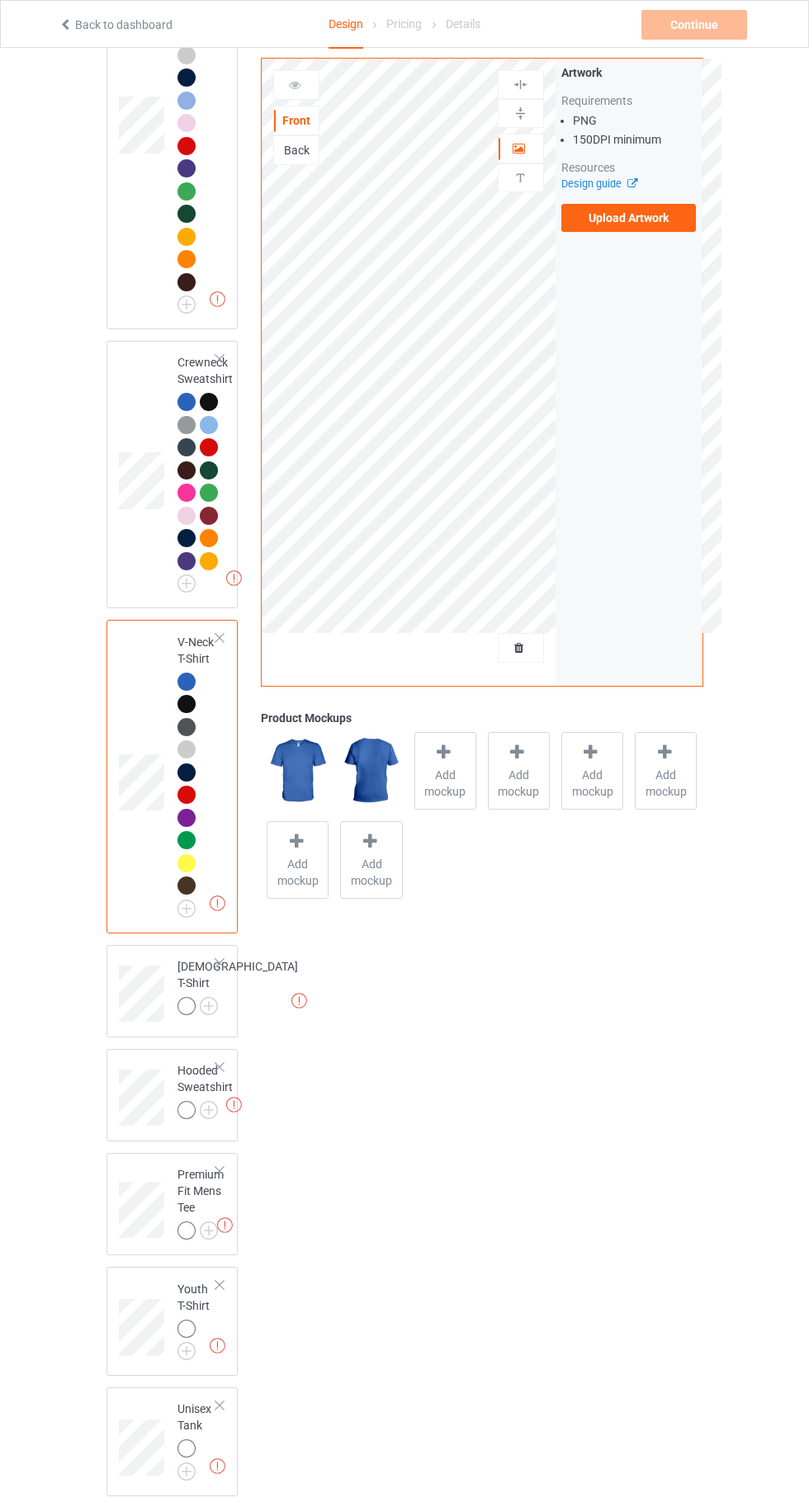
click at [0, 0] on img at bounding box center [0, 0] width 0 height 0
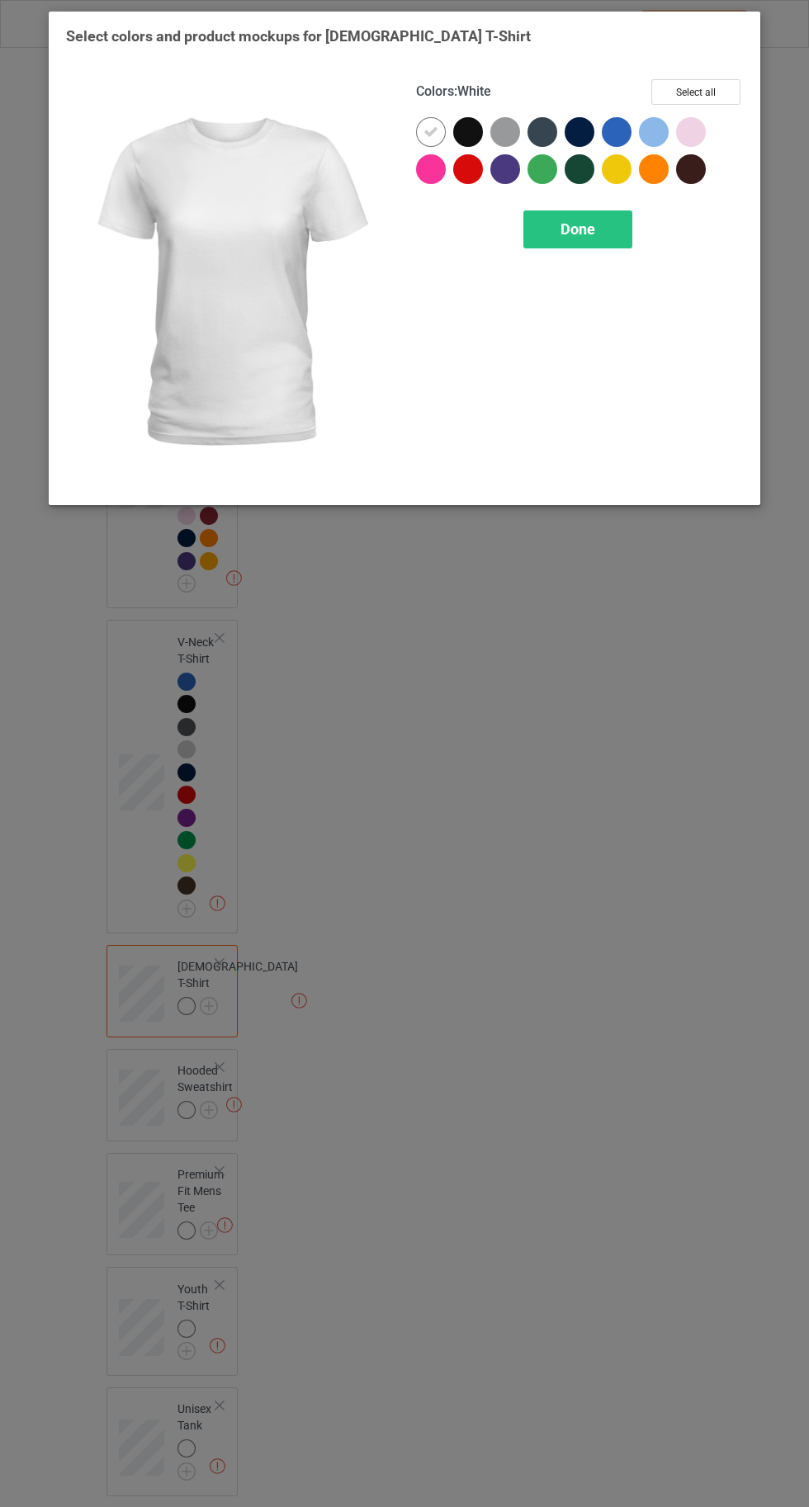
click at [618, 122] on div at bounding box center [617, 132] width 30 height 30
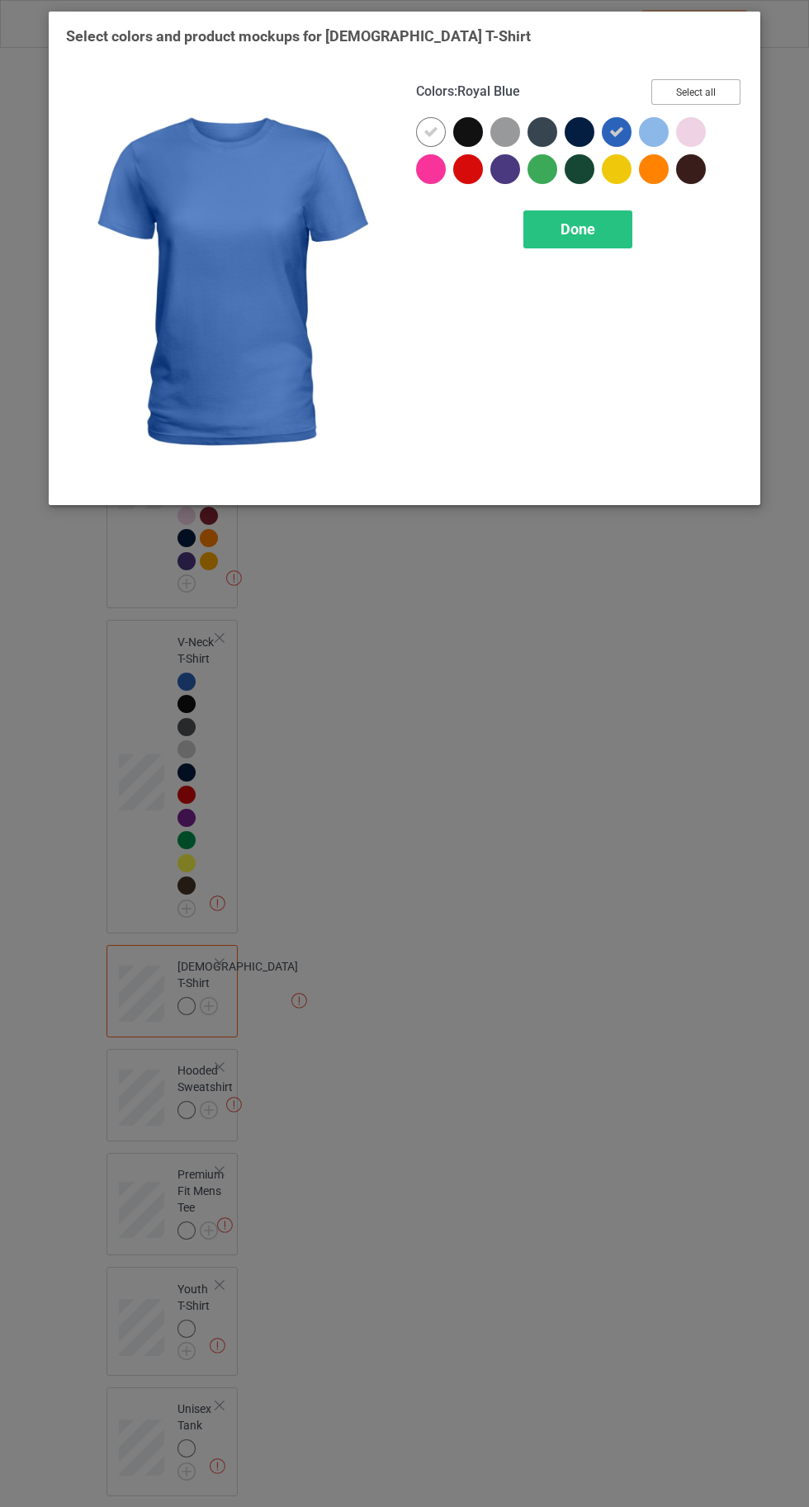
click at [682, 84] on button "Select all" at bounding box center [695, 92] width 89 height 26
click at [430, 130] on icon at bounding box center [430, 132] width 15 height 15
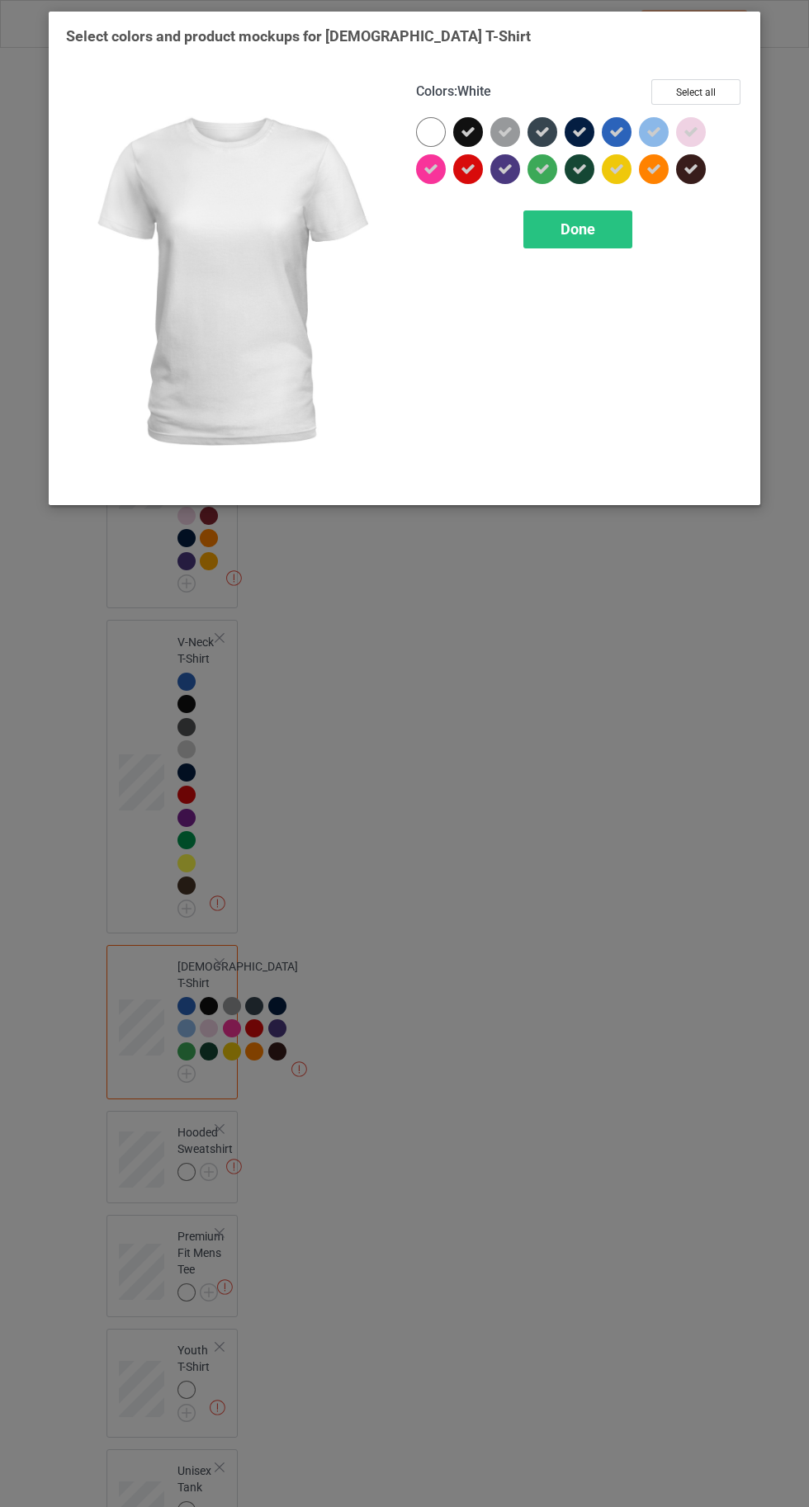
click at [563, 241] on div "Done" at bounding box center [577, 229] width 109 height 38
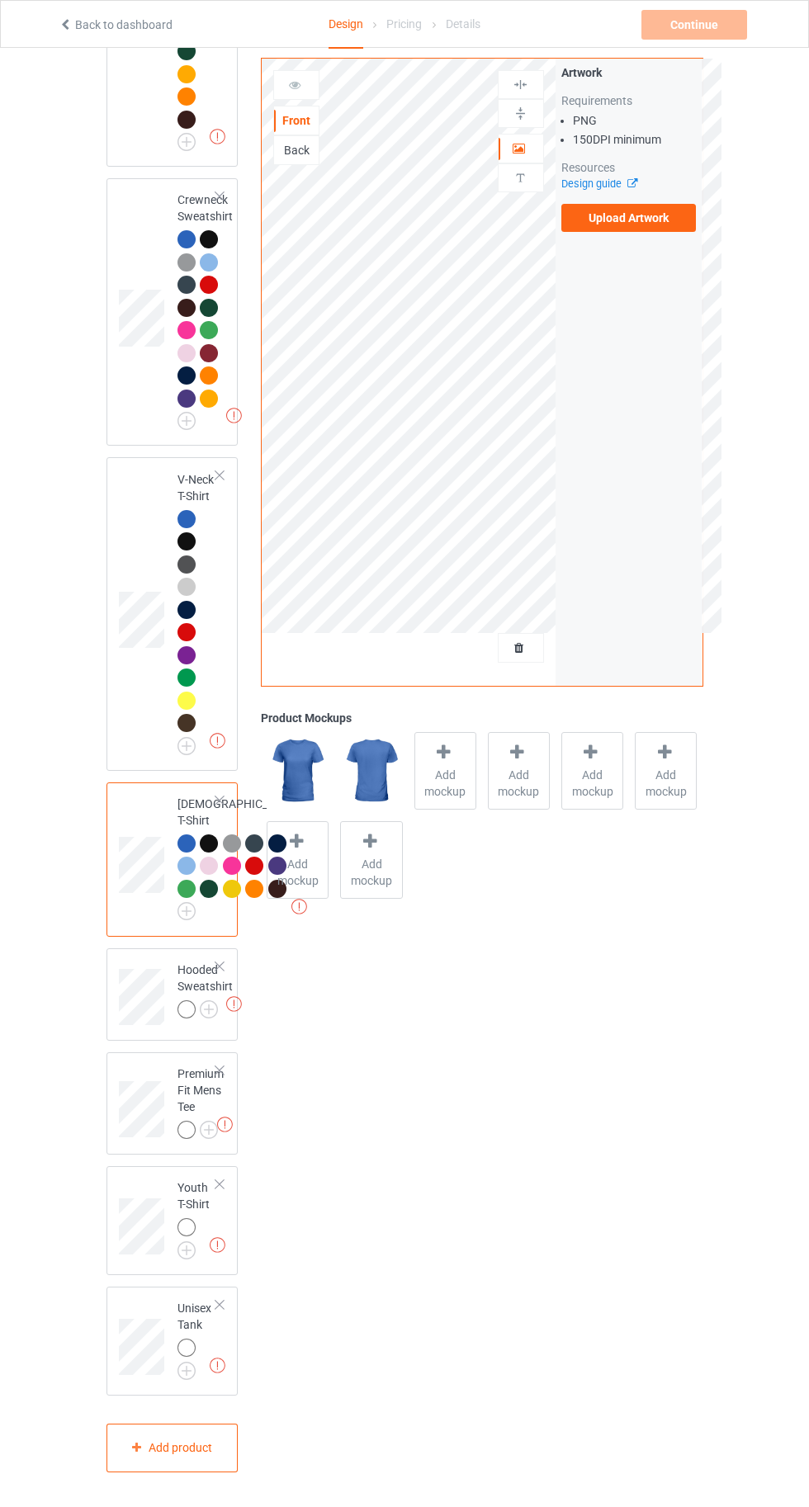
scroll to position [1099, 0]
click at [0, 0] on img at bounding box center [0, 0] width 0 height 0
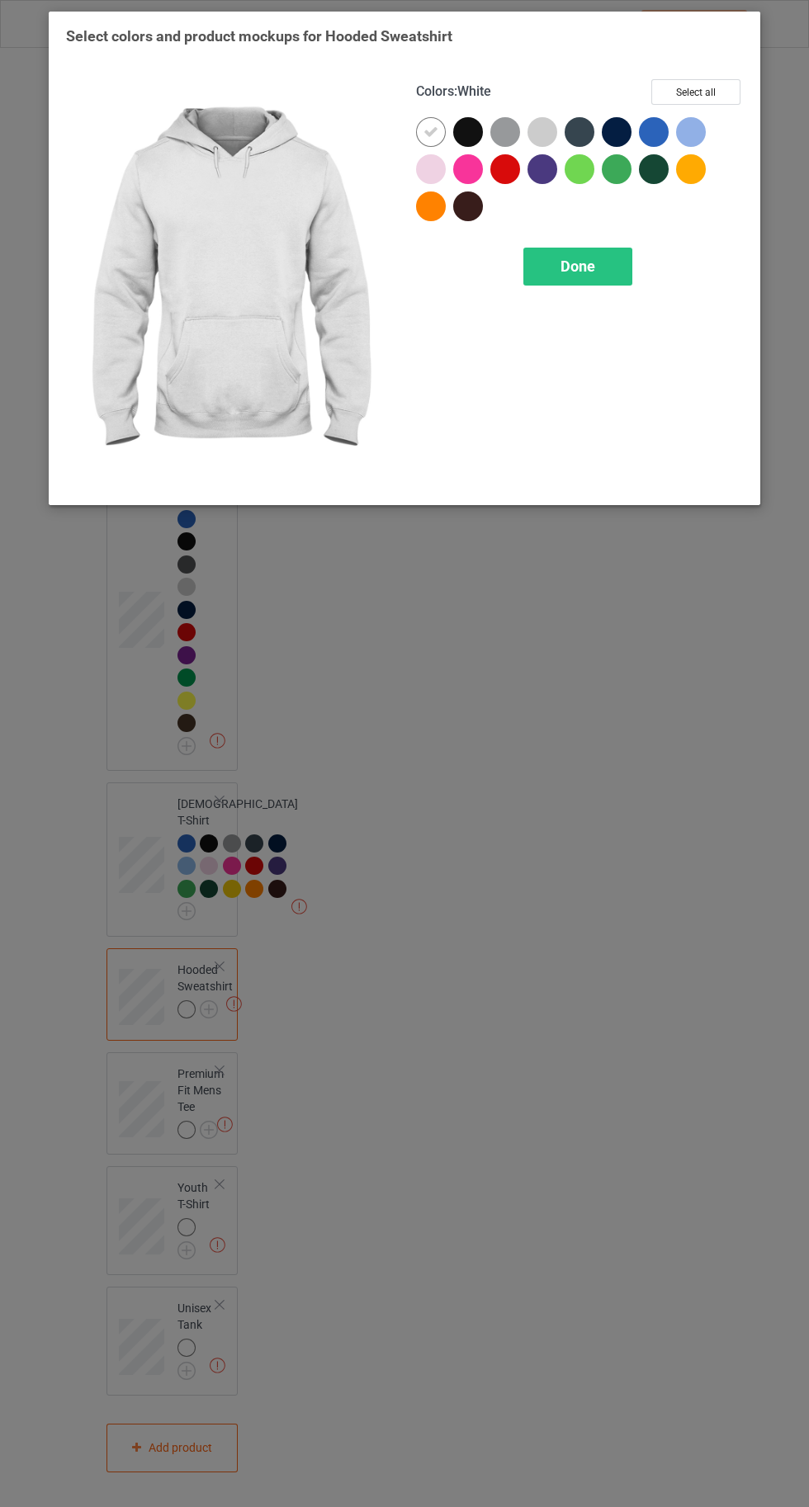
click at [658, 133] on div at bounding box center [654, 132] width 30 height 30
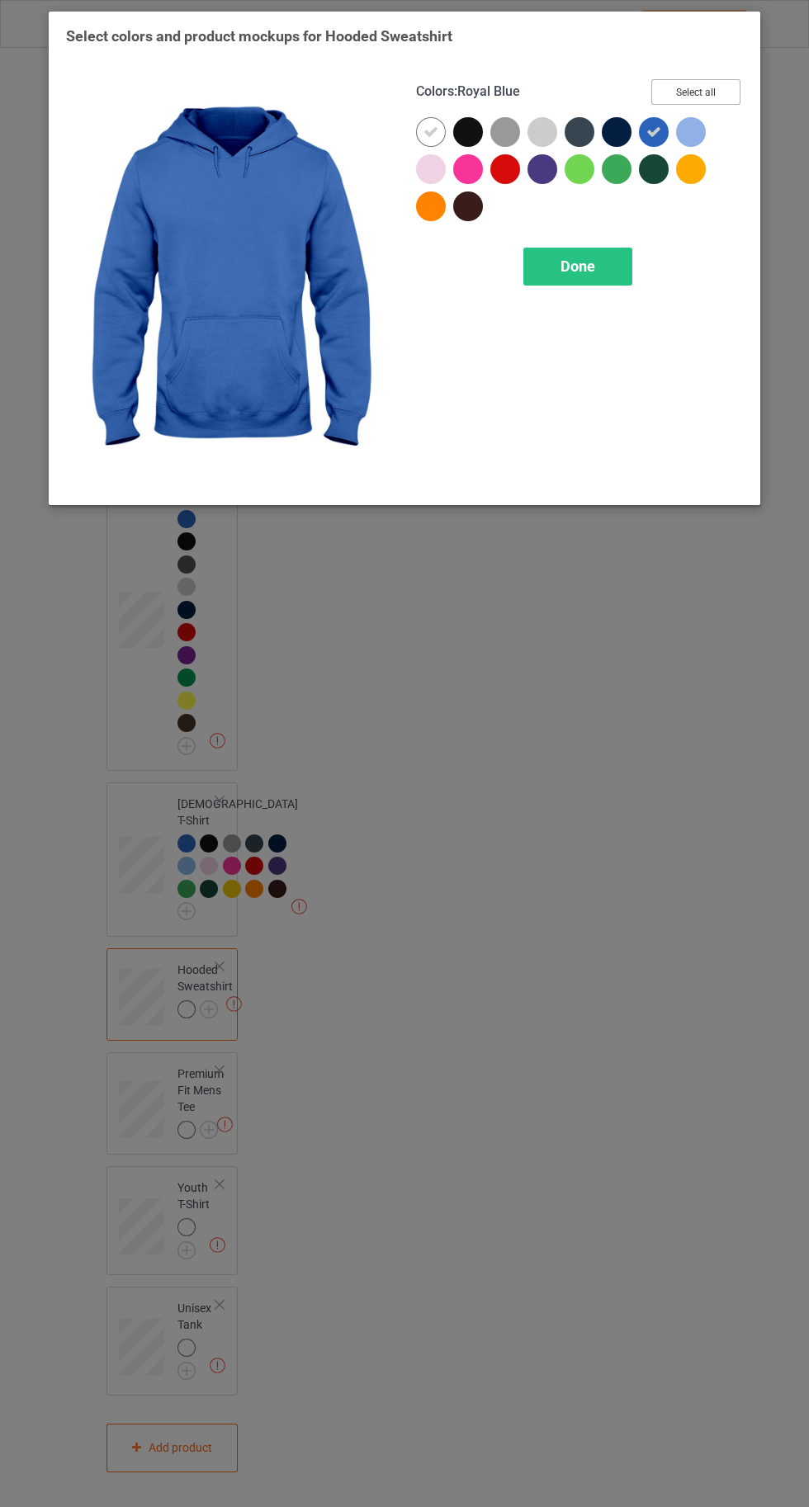
click at [695, 92] on button "Select all" at bounding box center [695, 92] width 89 height 26
click at [422, 126] on div at bounding box center [431, 132] width 30 height 30
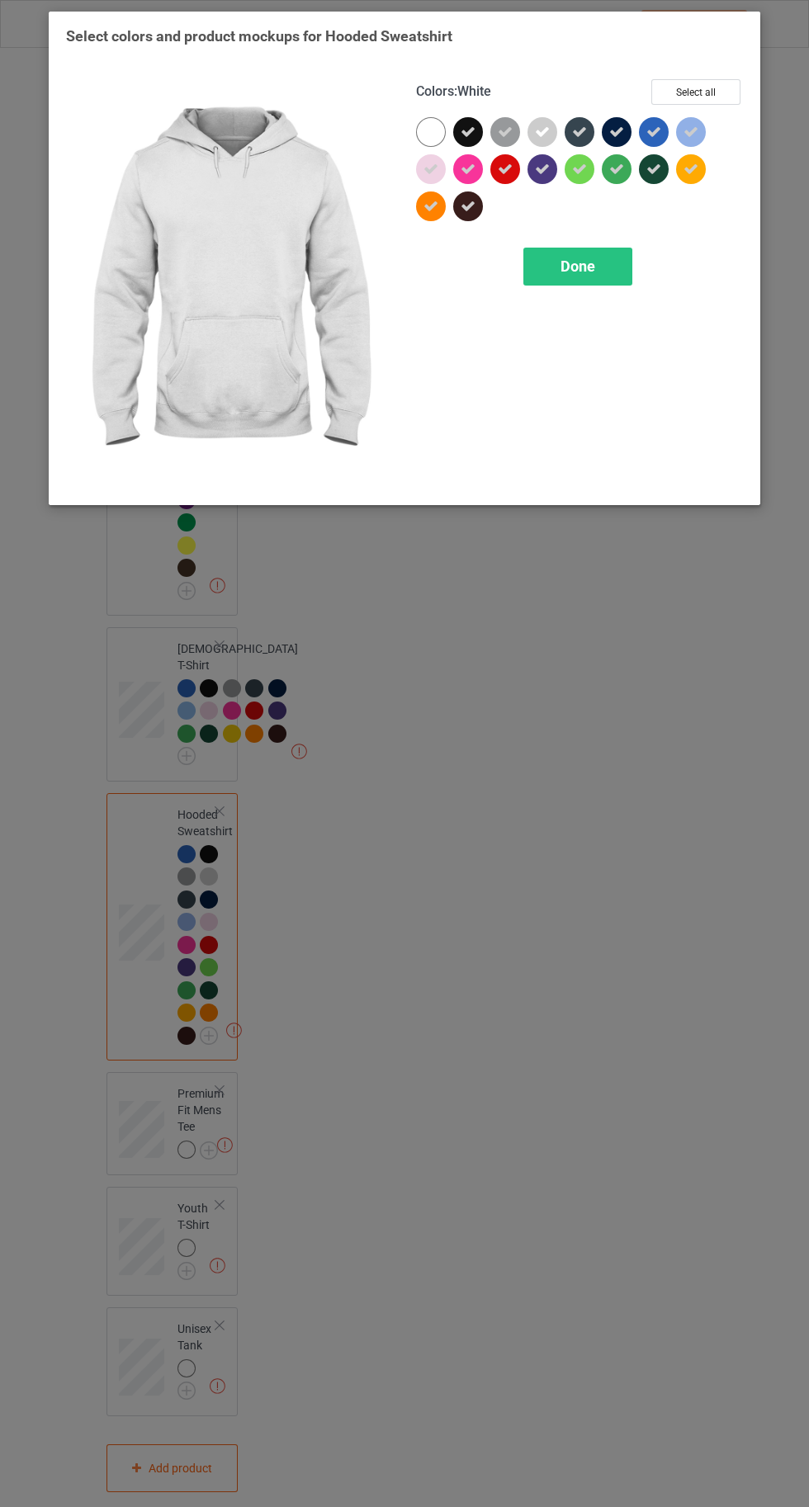
click at [562, 284] on div "Done" at bounding box center [577, 267] width 109 height 38
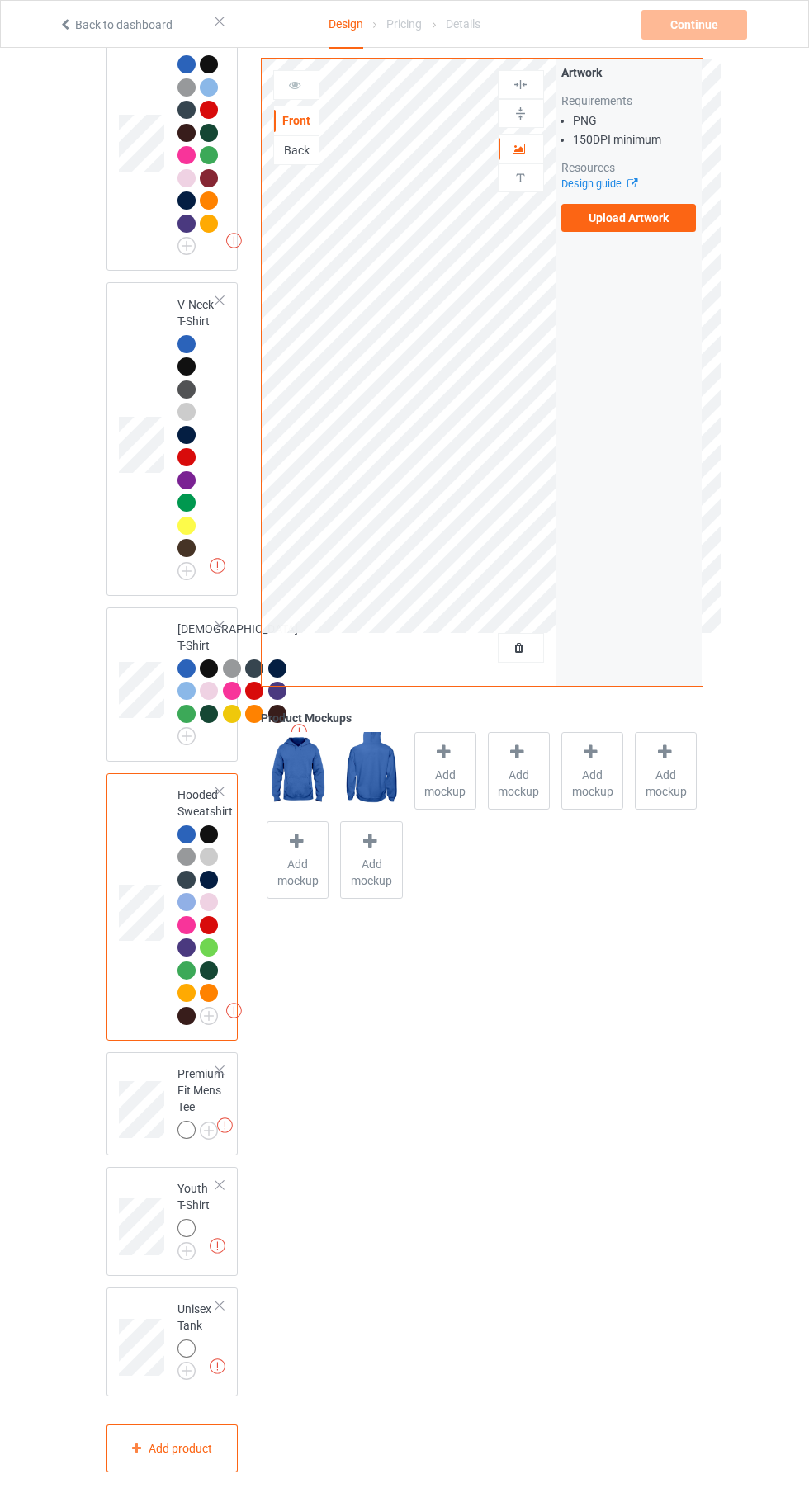
scroll to position [1275, 0]
click at [0, 0] on img at bounding box center [0, 0] width 0 height 0
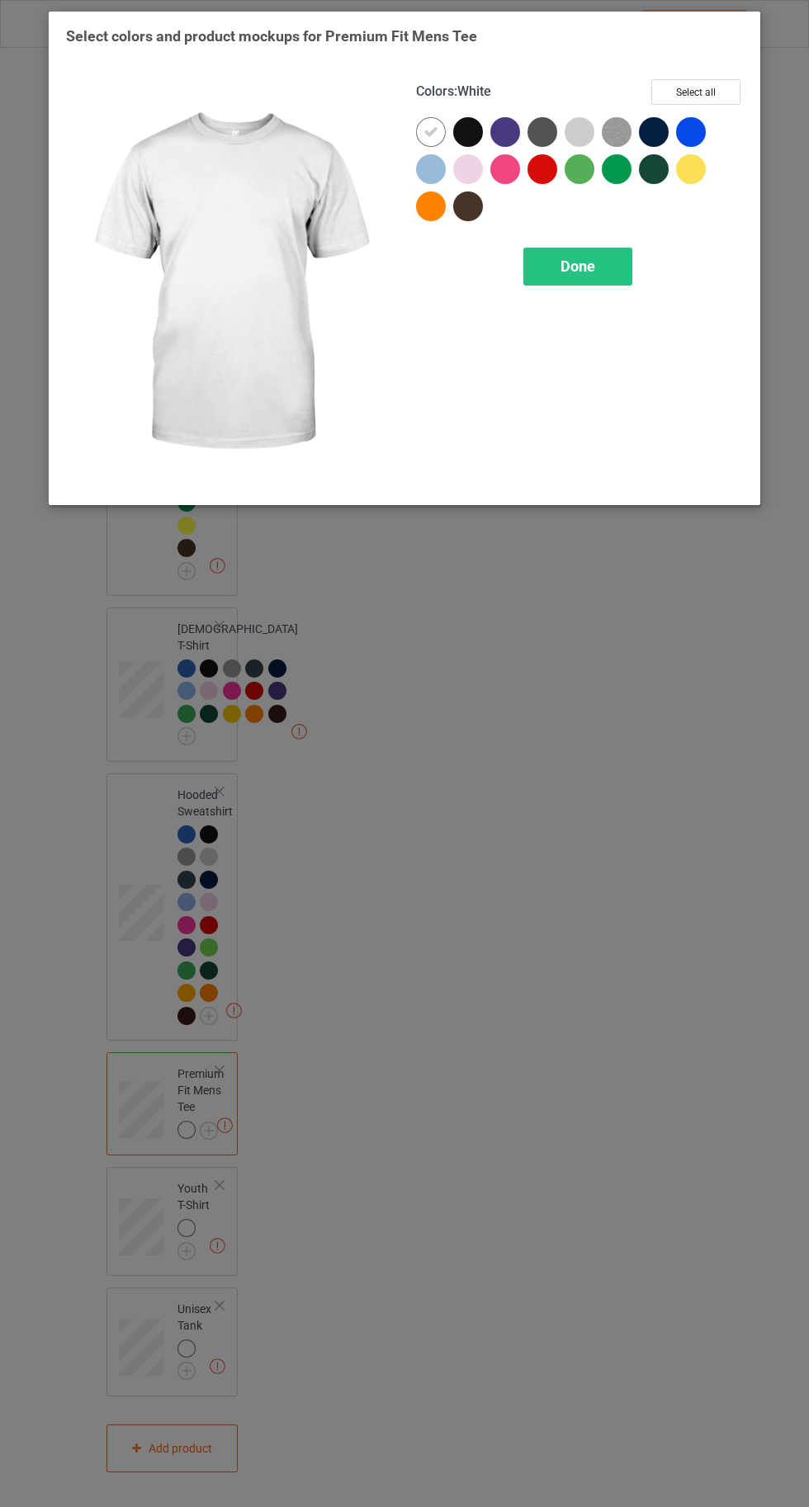
click at [705, 128] on div at bounding box center [694, 135] width 37 height 37
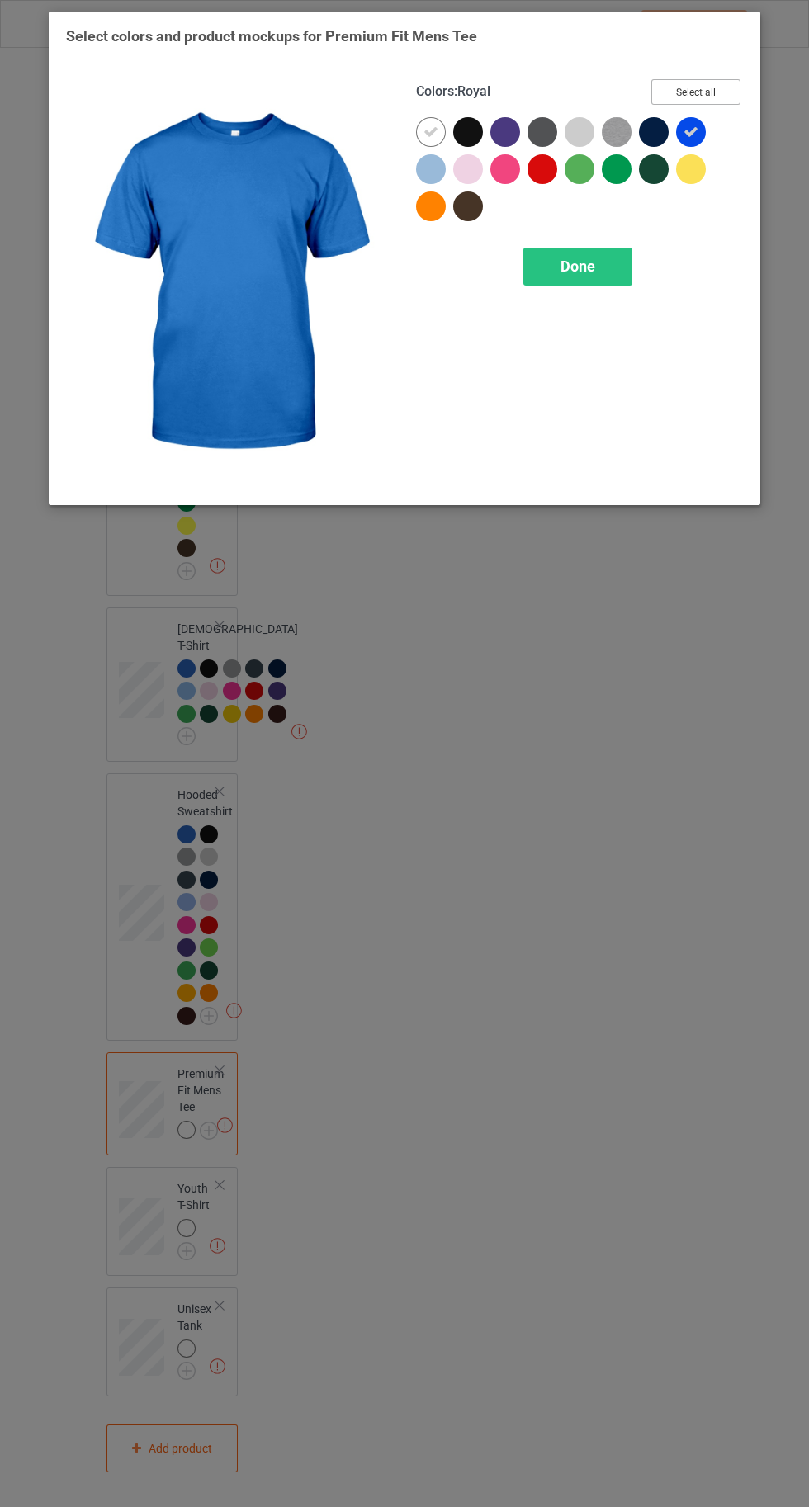
click at [681, 97] on button "Select all" at bounding box center [695, 92] width 89 height 26
click at [422, 129] on div at bounding box center [431, 132] width 30 height 30
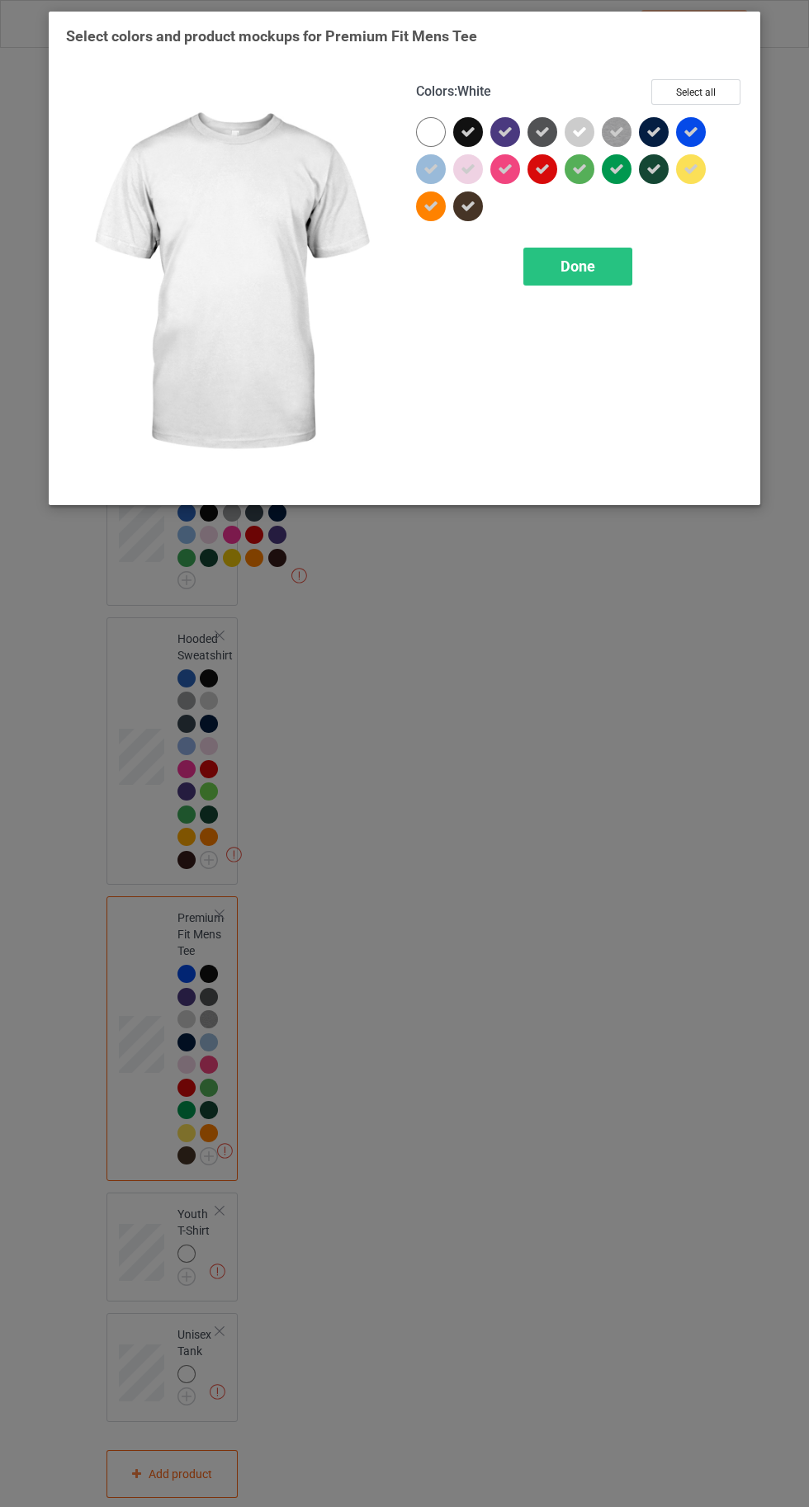
click at [576, 265] on span "Done" at bounding box center [577, 265] width 35 height 17
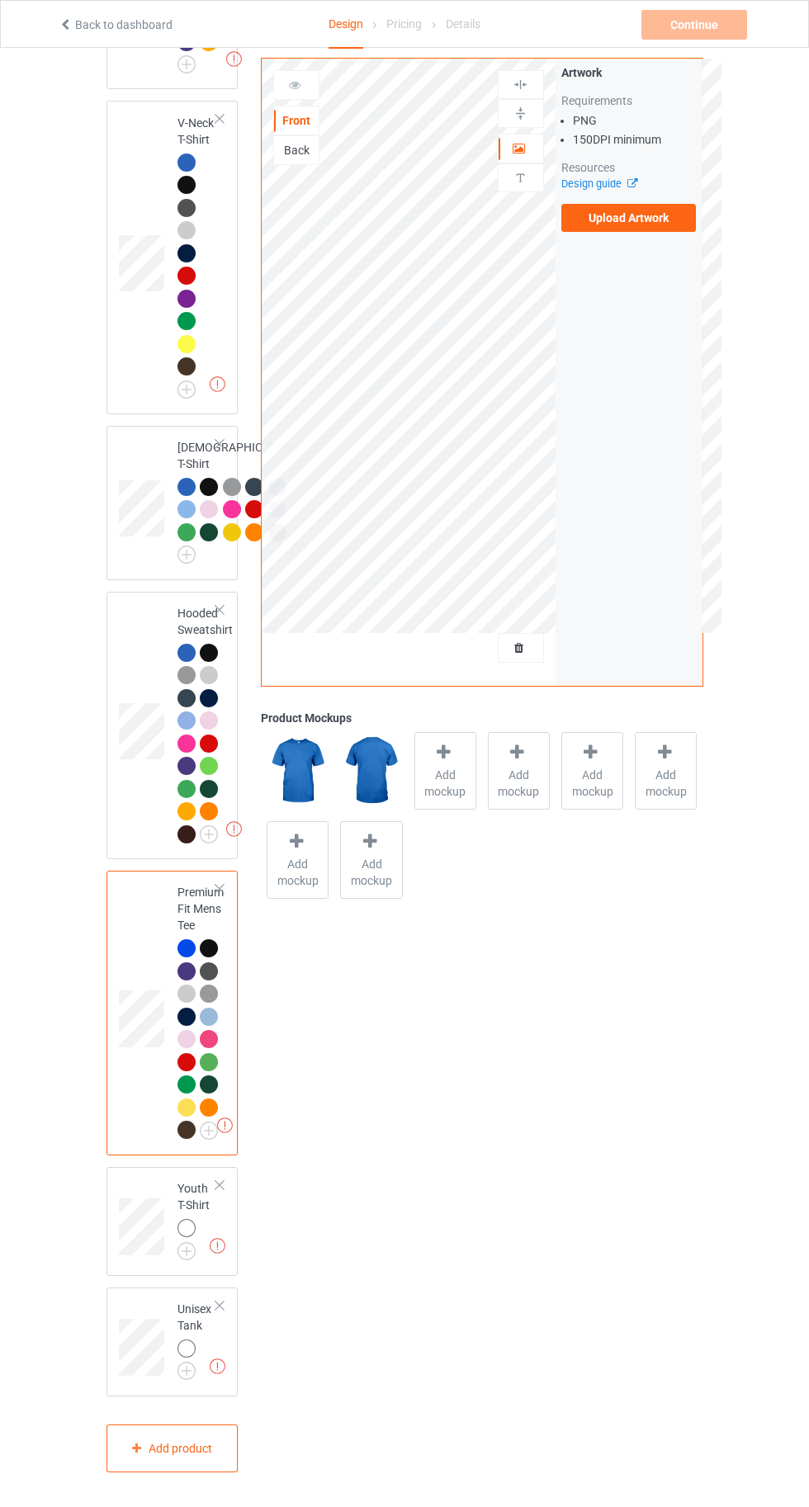
scroll to position [1457, 0]
click at [0, 0] on img at bounding box center [0, 0] width 0 height 0
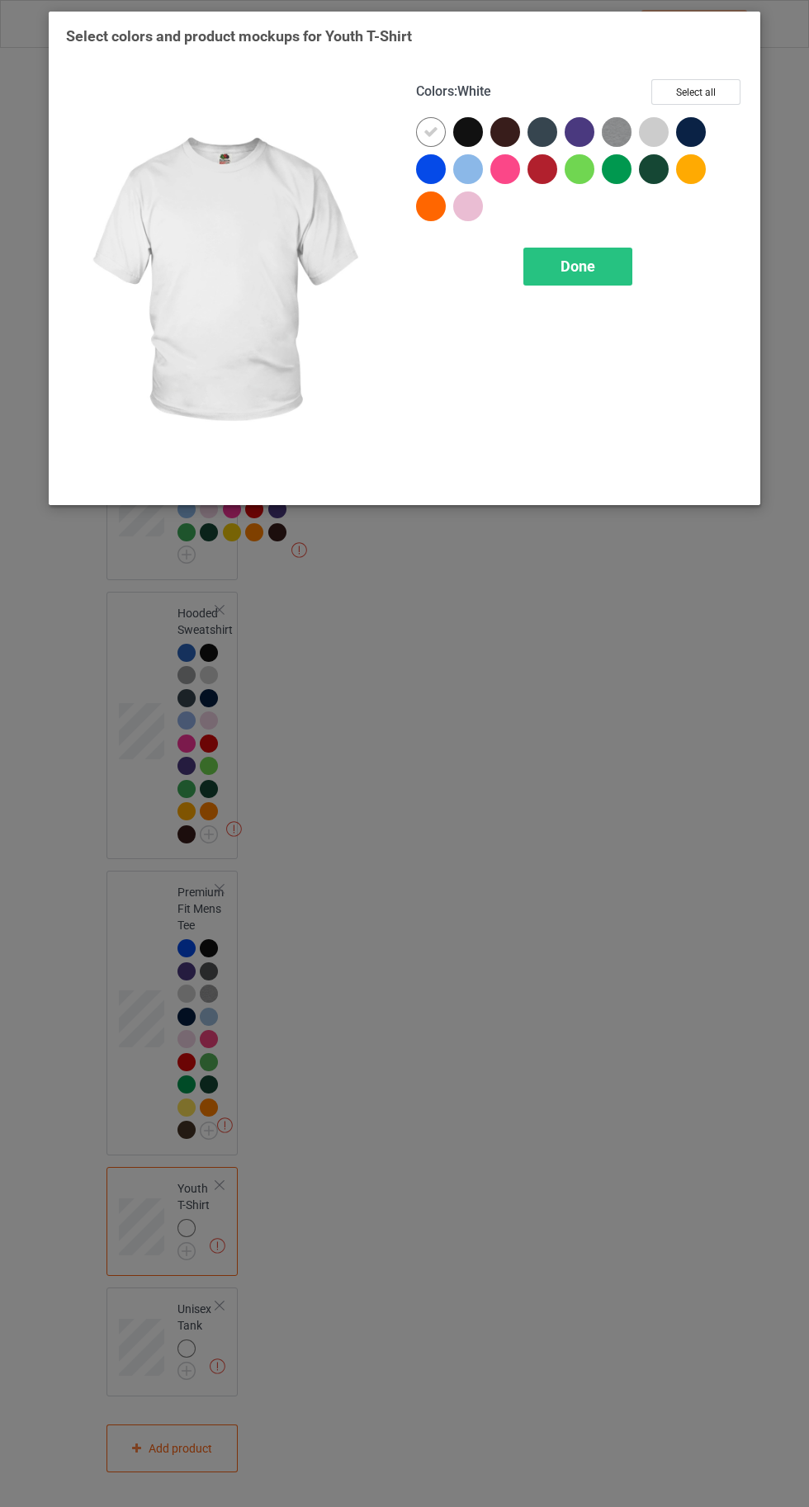
click at [417, 157] on div at bounding box center [434, 172] width 37 height 37
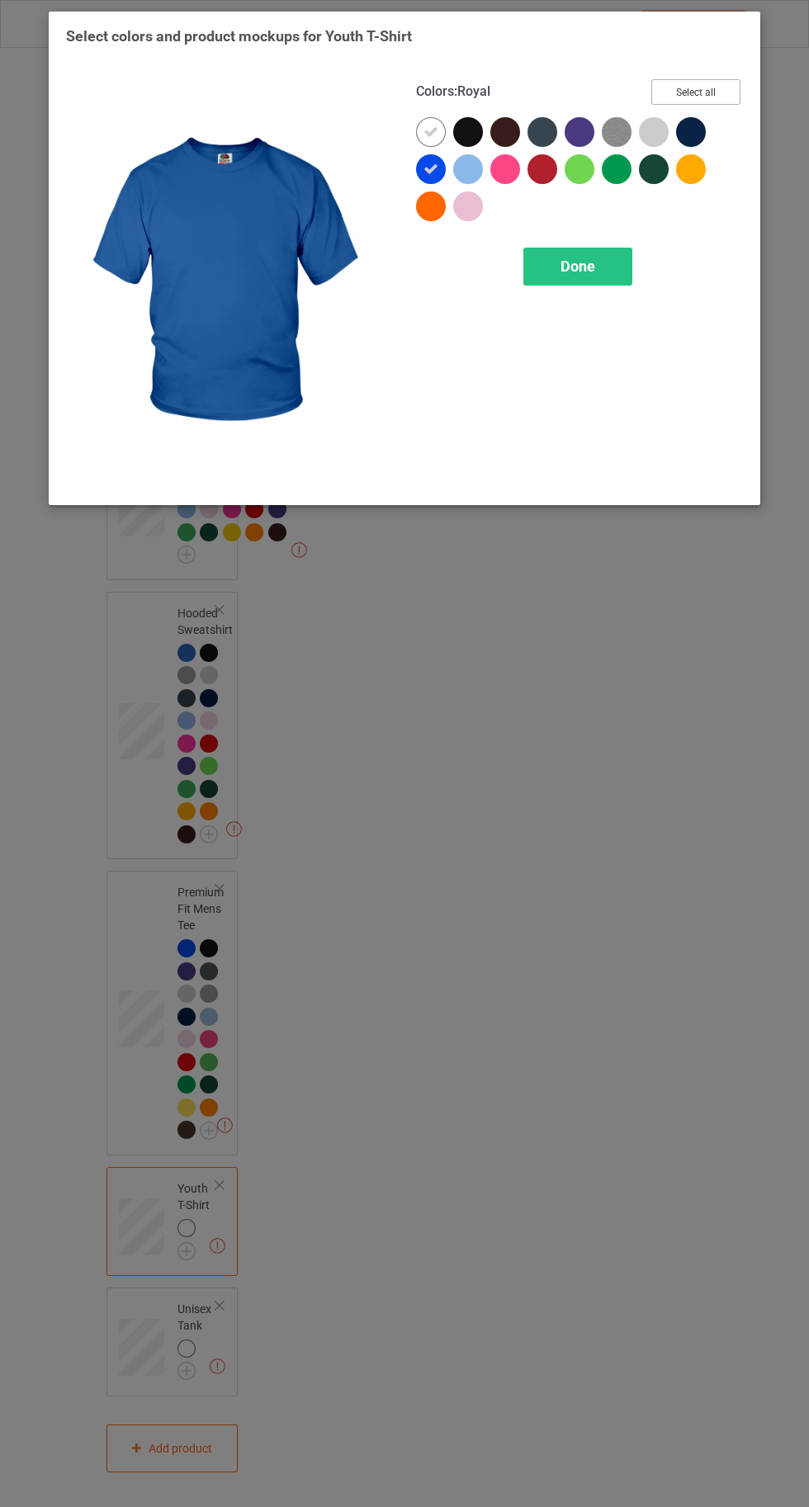
click at [687, 85] on button "Select all" at bounding box center [695, 92] width 89 height 26
click at [420, 132] on div at bounding box center [431, 132] width 30 height 30
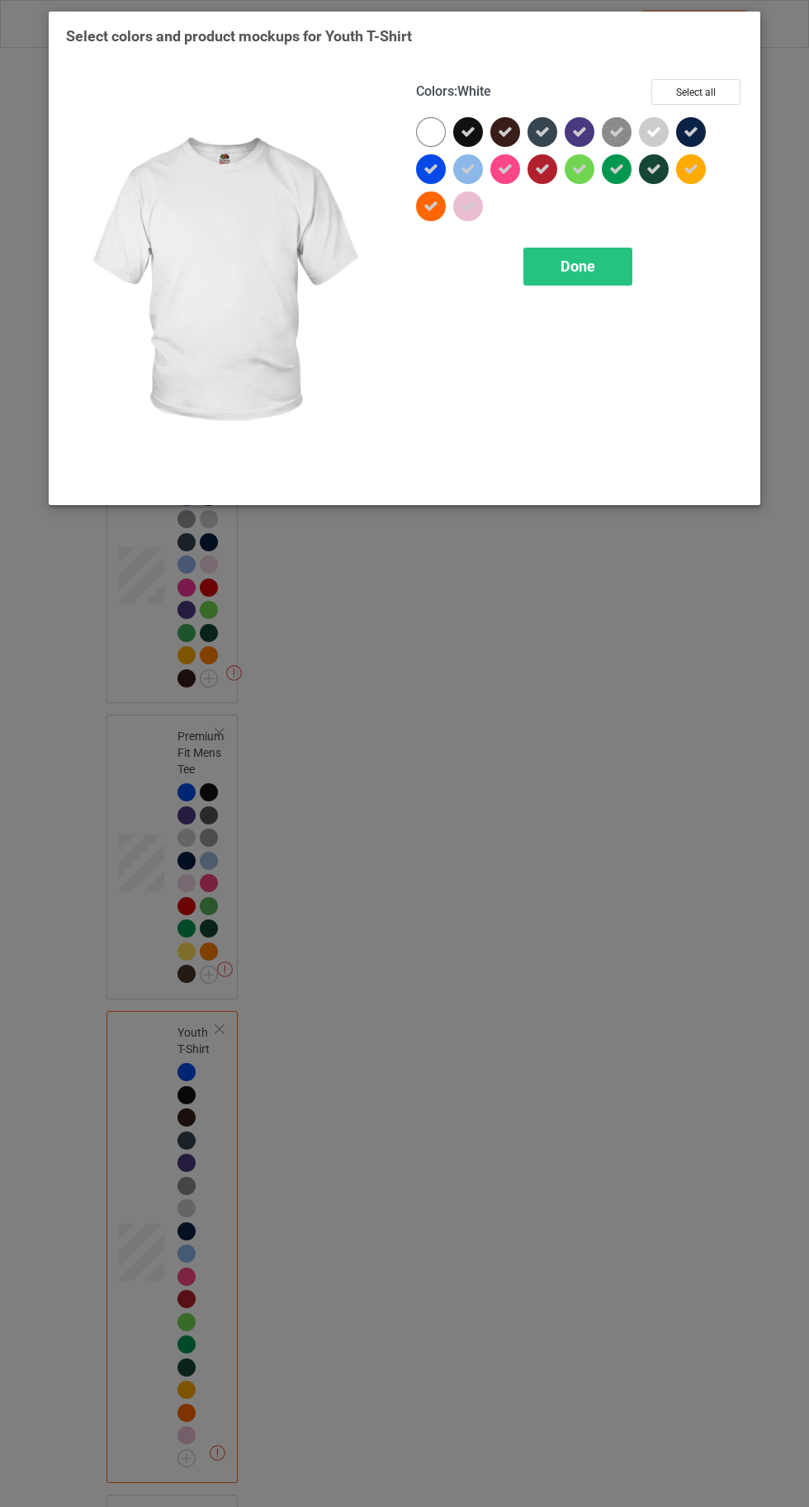
click at [564, 282] on div "Done" at bounding box center [577, 267] width 109 height 38
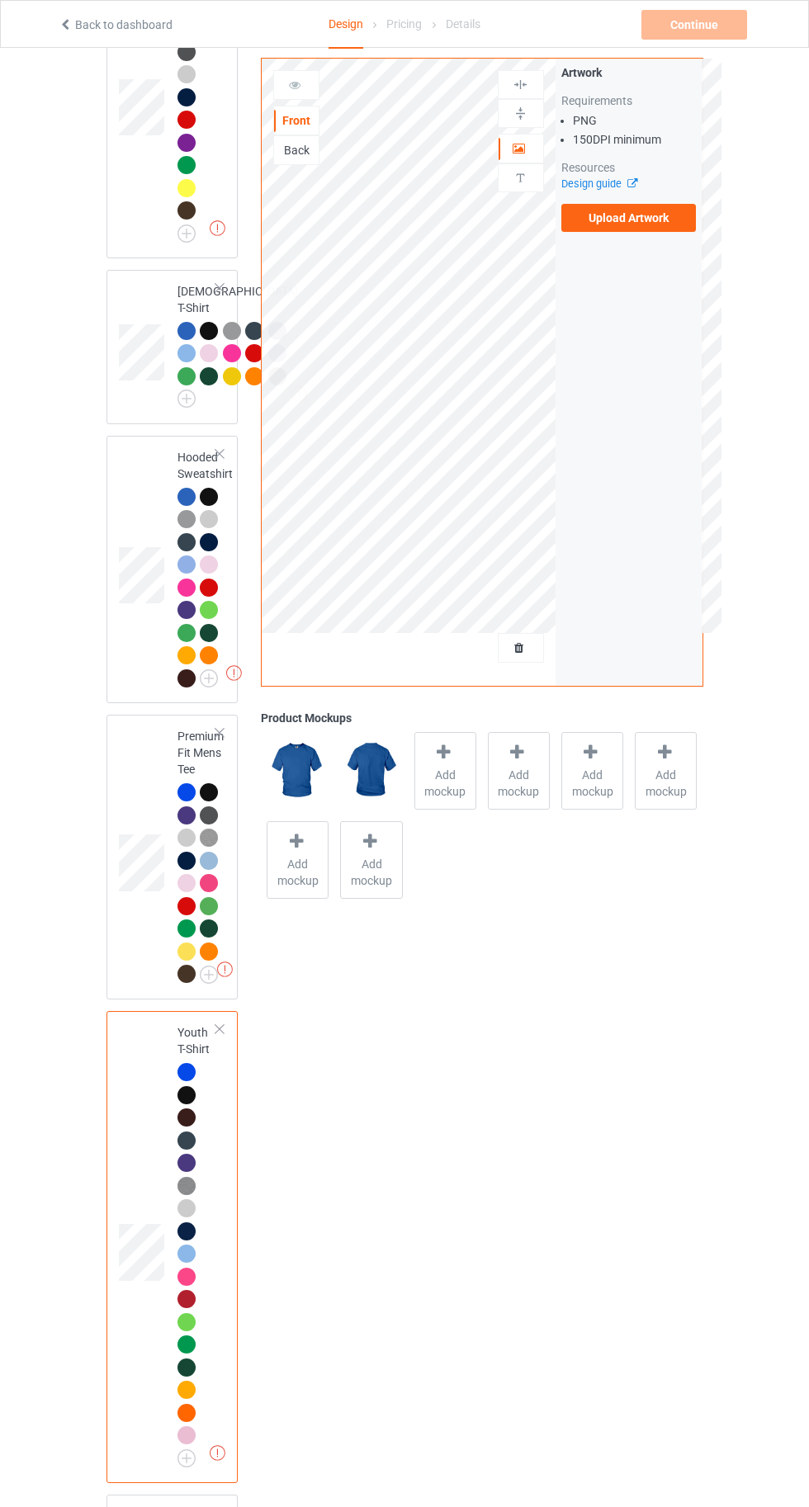
scroll to position [1820, 0]
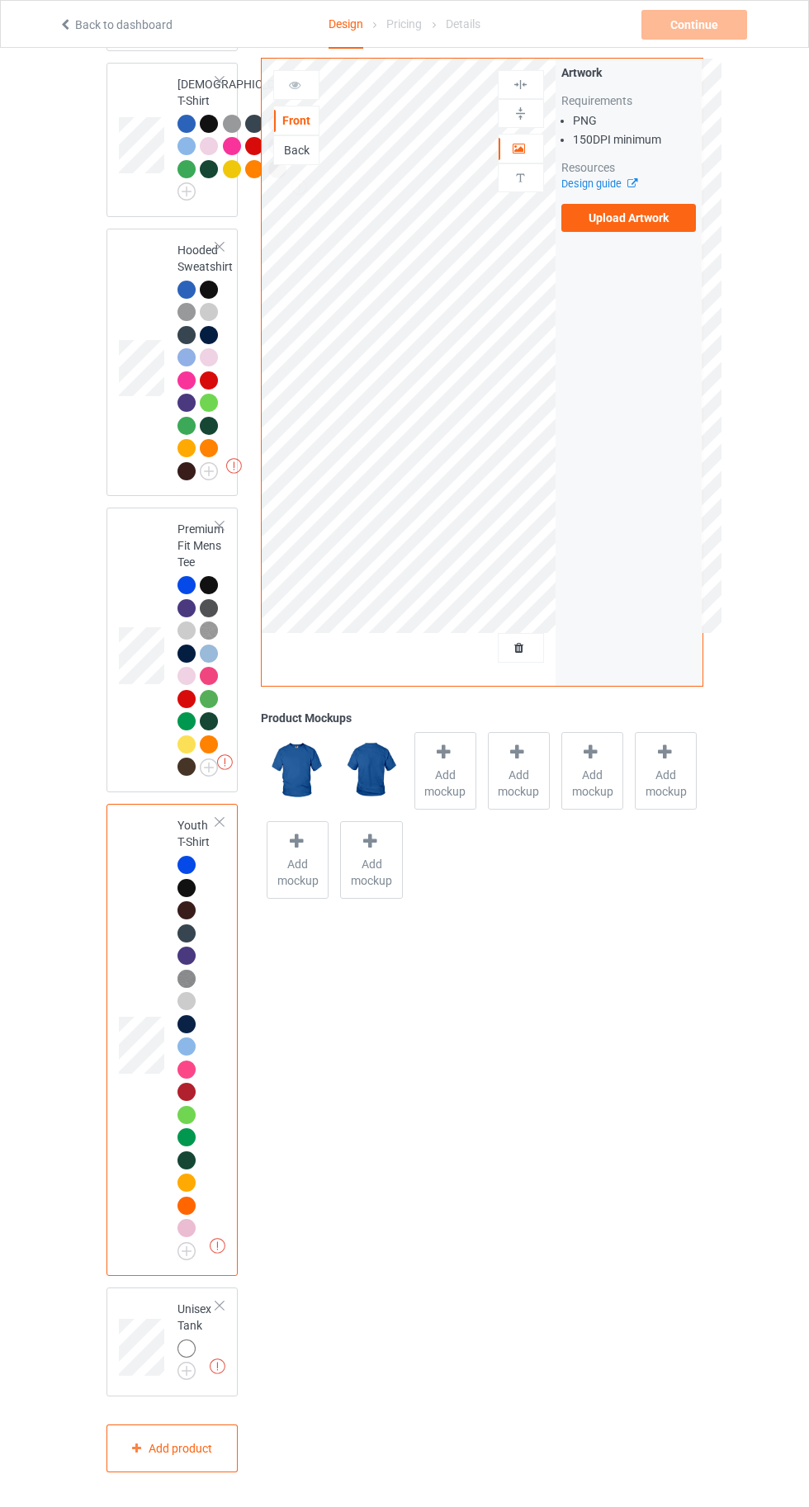
click at [0, 0] on img at bounding box center [0, 0] width 0 height 0
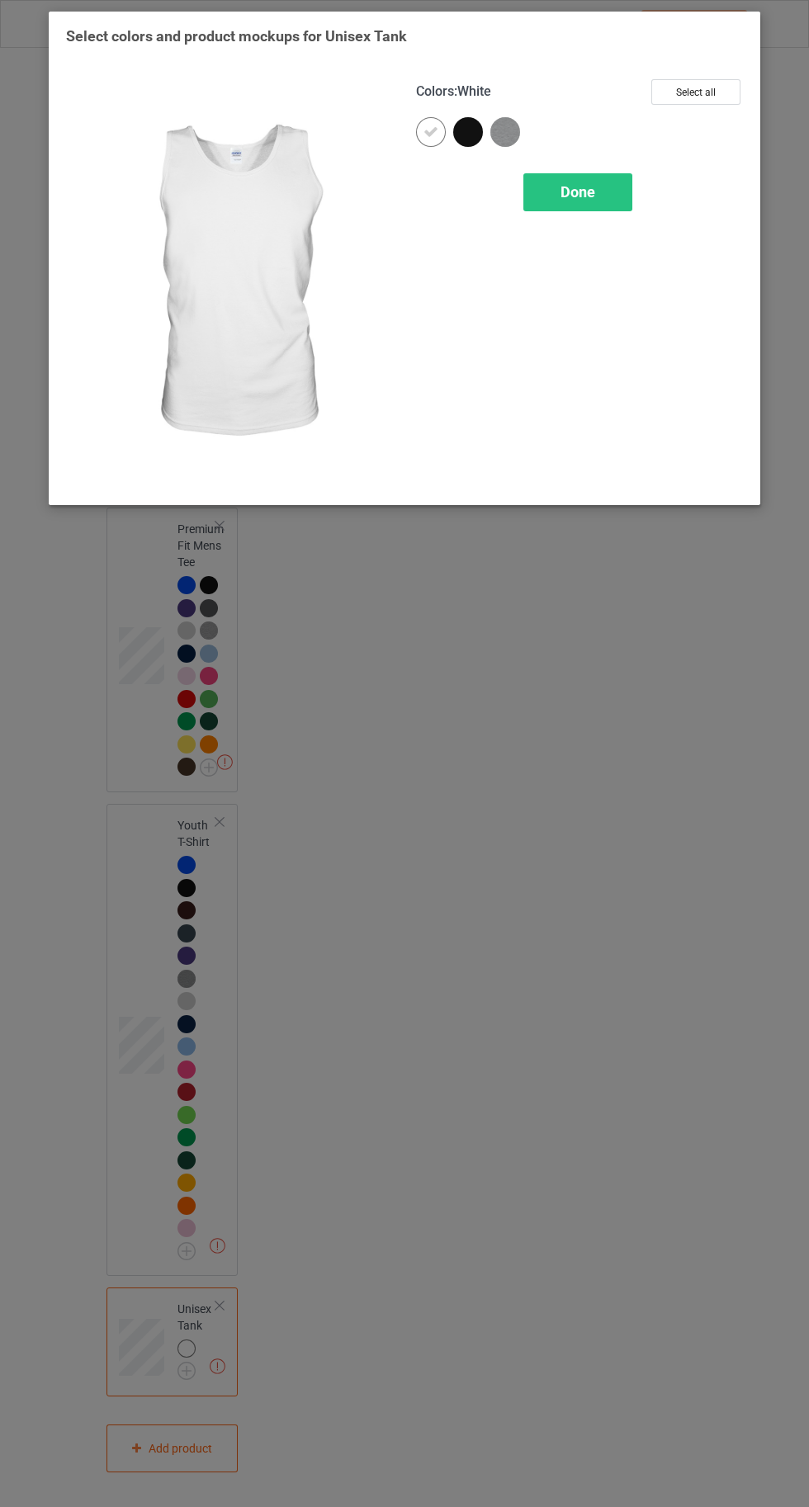
click at [706, 89] on button "Select all" at bounding box center [695, 92] width 89 height 26
click at [421, 129] on div at bounding box center [431, 132] width 30 height 30
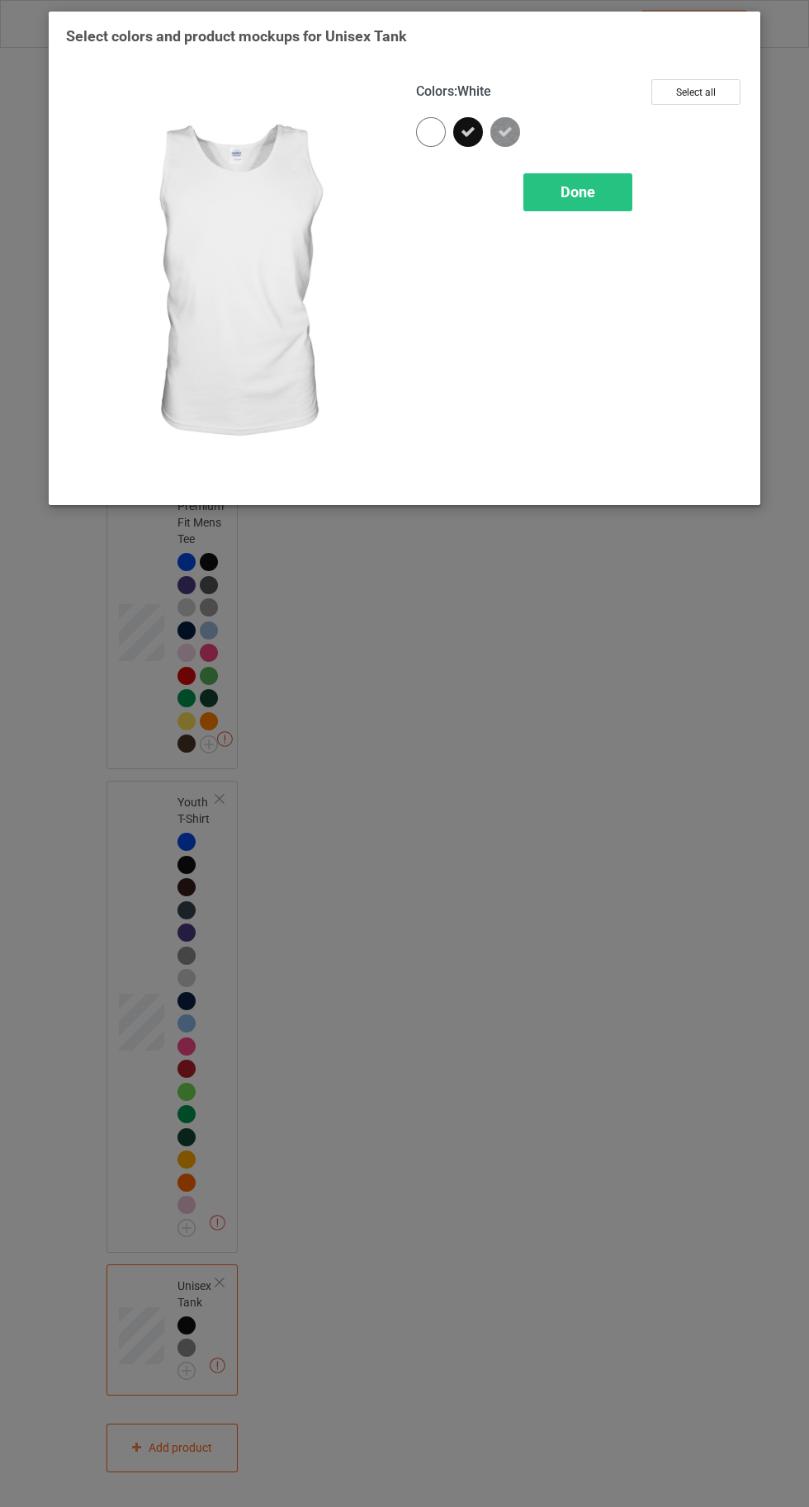
click at [583, 191] on span "Done" at bounding box center [577, 191] width 35 height 17
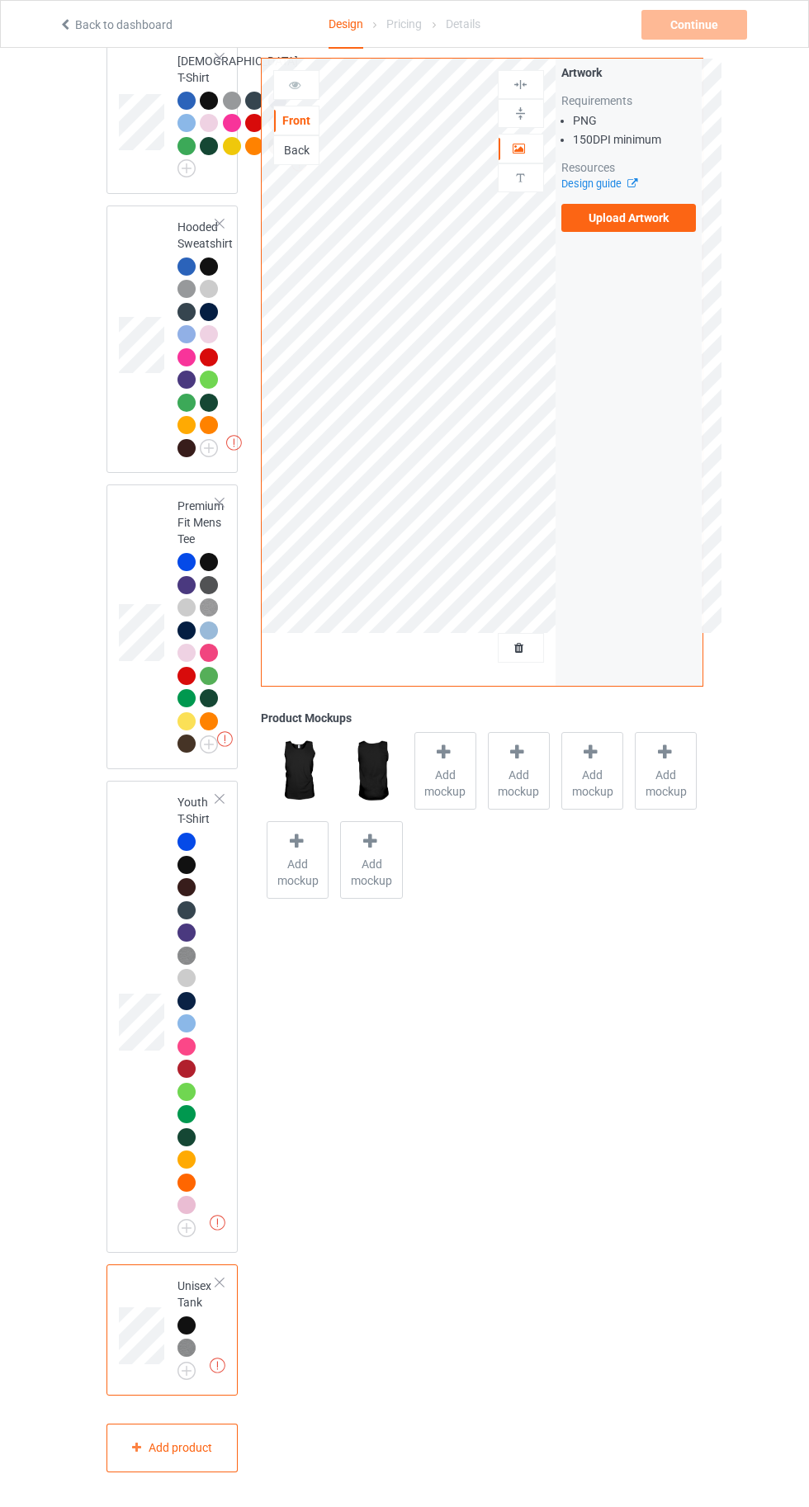
click at [631, 218] on label "Upload Artwork" at bounding box center [628, 218] width 135 height 28
click at [0, 0] on input "Upload Artwork" at bounding box center [0, 0] width 0 height 0
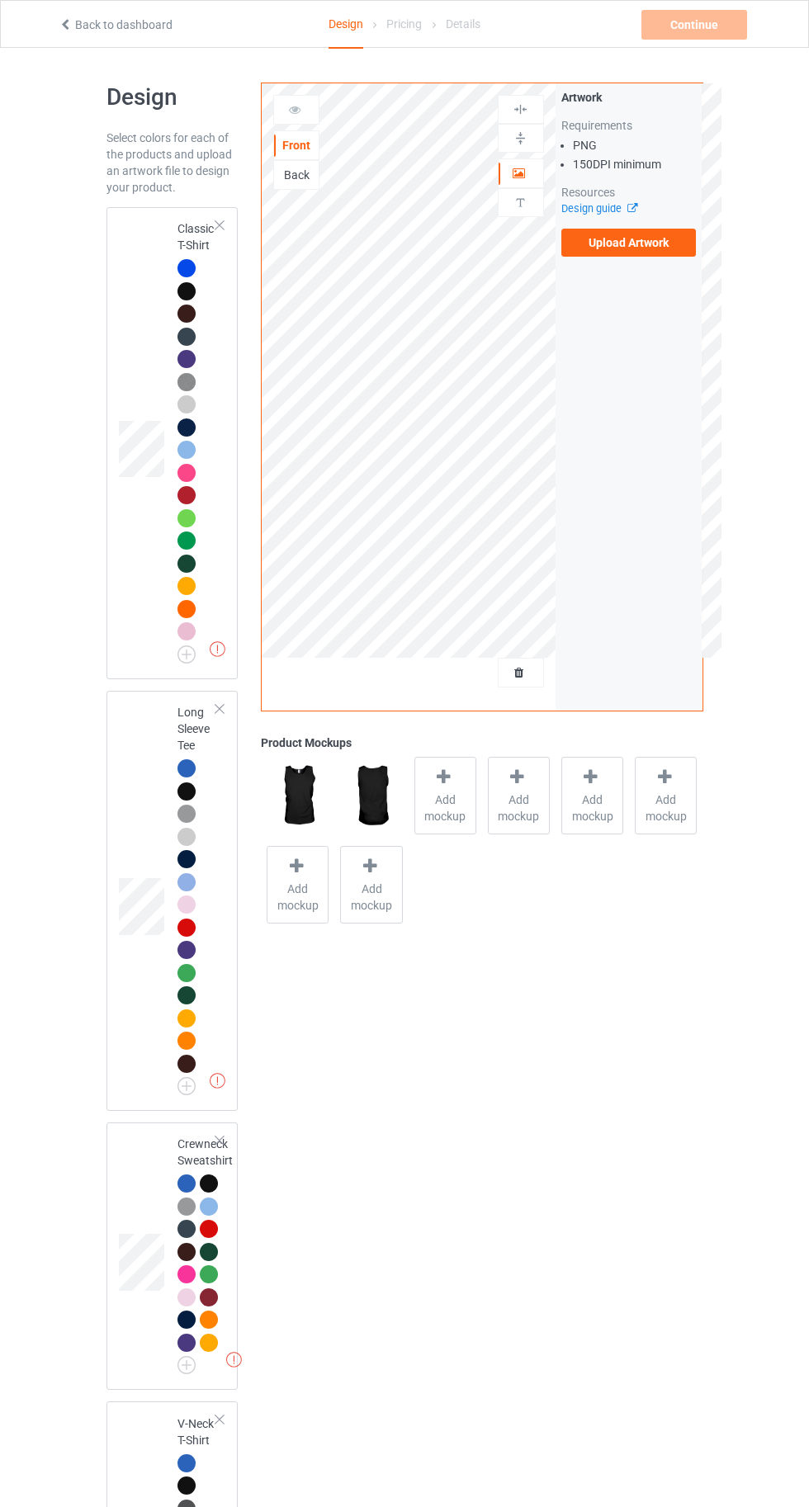
click at [153, 243] on td at bounding box center [144, 443] width 50 height 459
click at [464, 808] on span "Add mockup" at bounding box center [445, 807] width 60 height 33
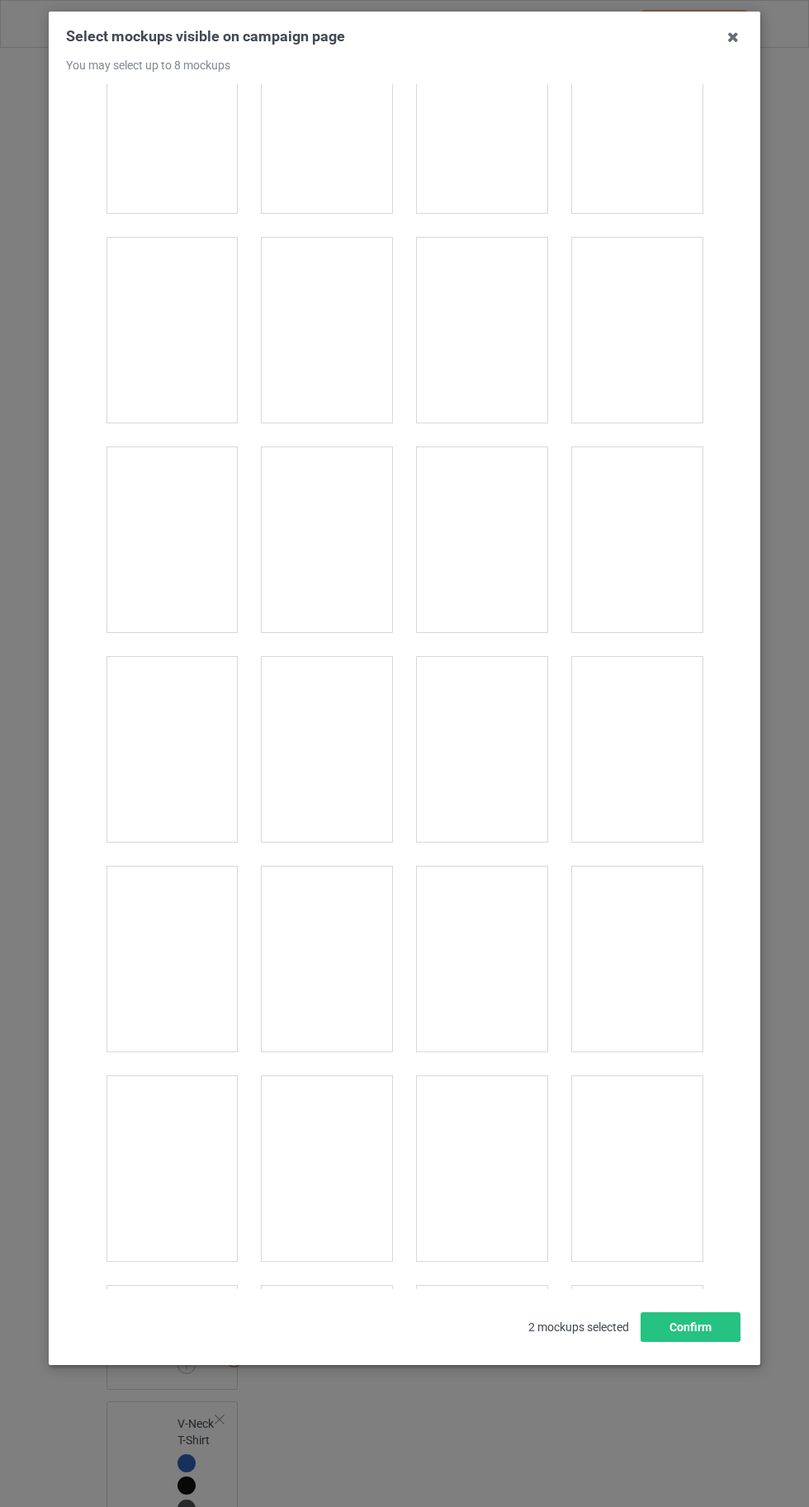
scroll to position [18514, 0]
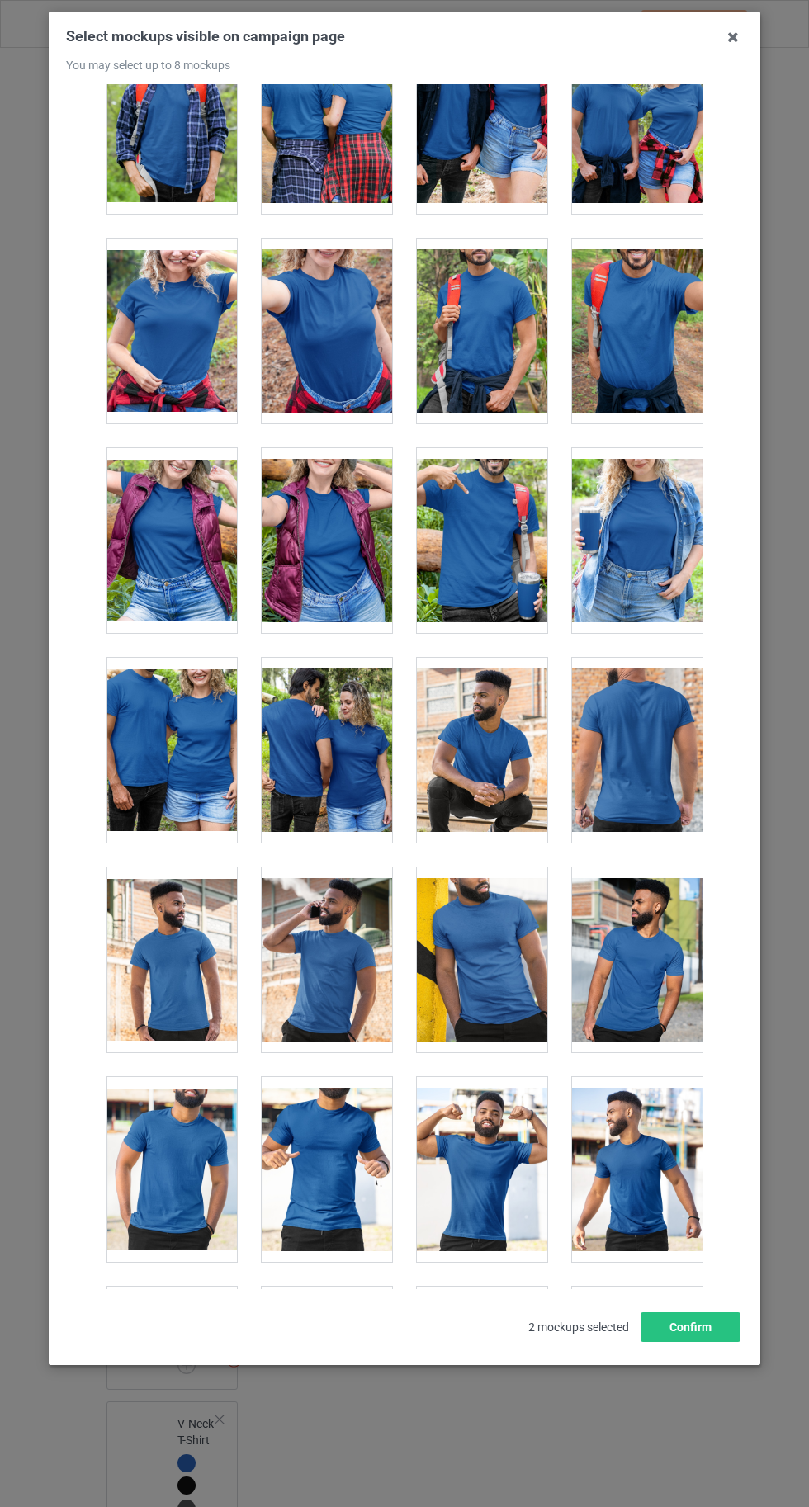
click at [732, 38] on icon at bounding box center [733, 37] width 26 height 26
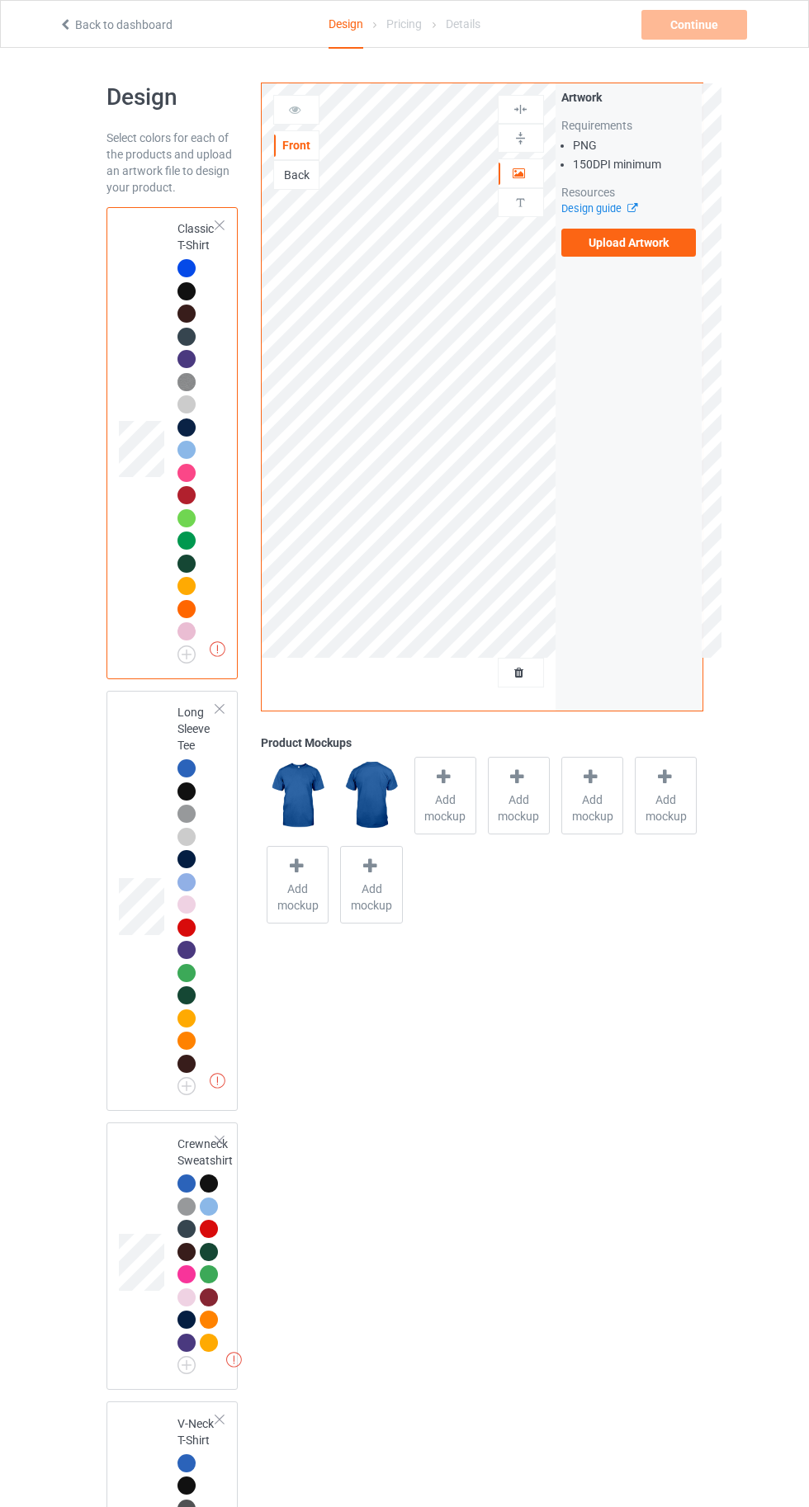
click at [456, 791] on span "Add mockup" at bounding box center [445, 807] width 60 height 33
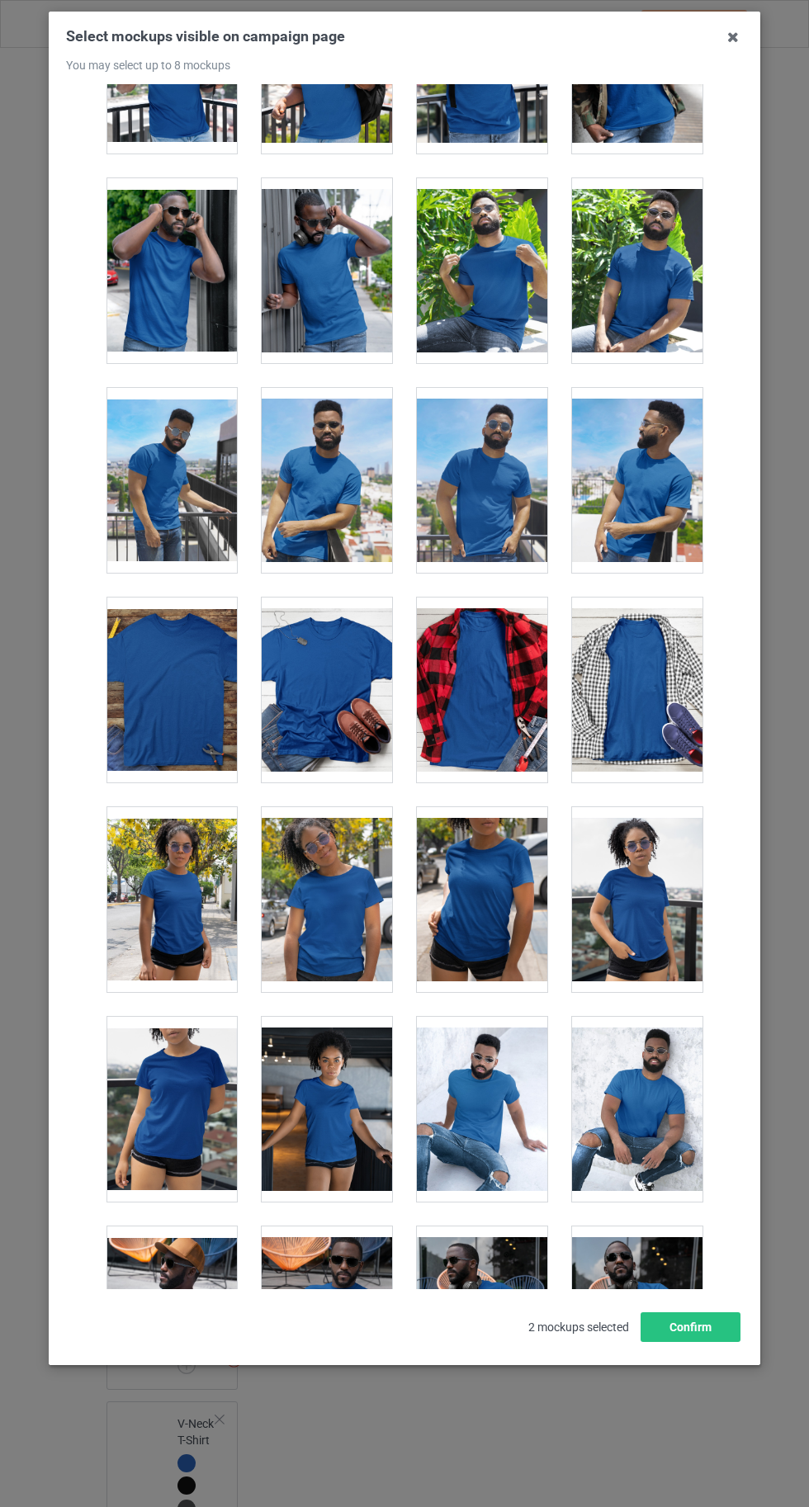
scroll to position [10541, 0]
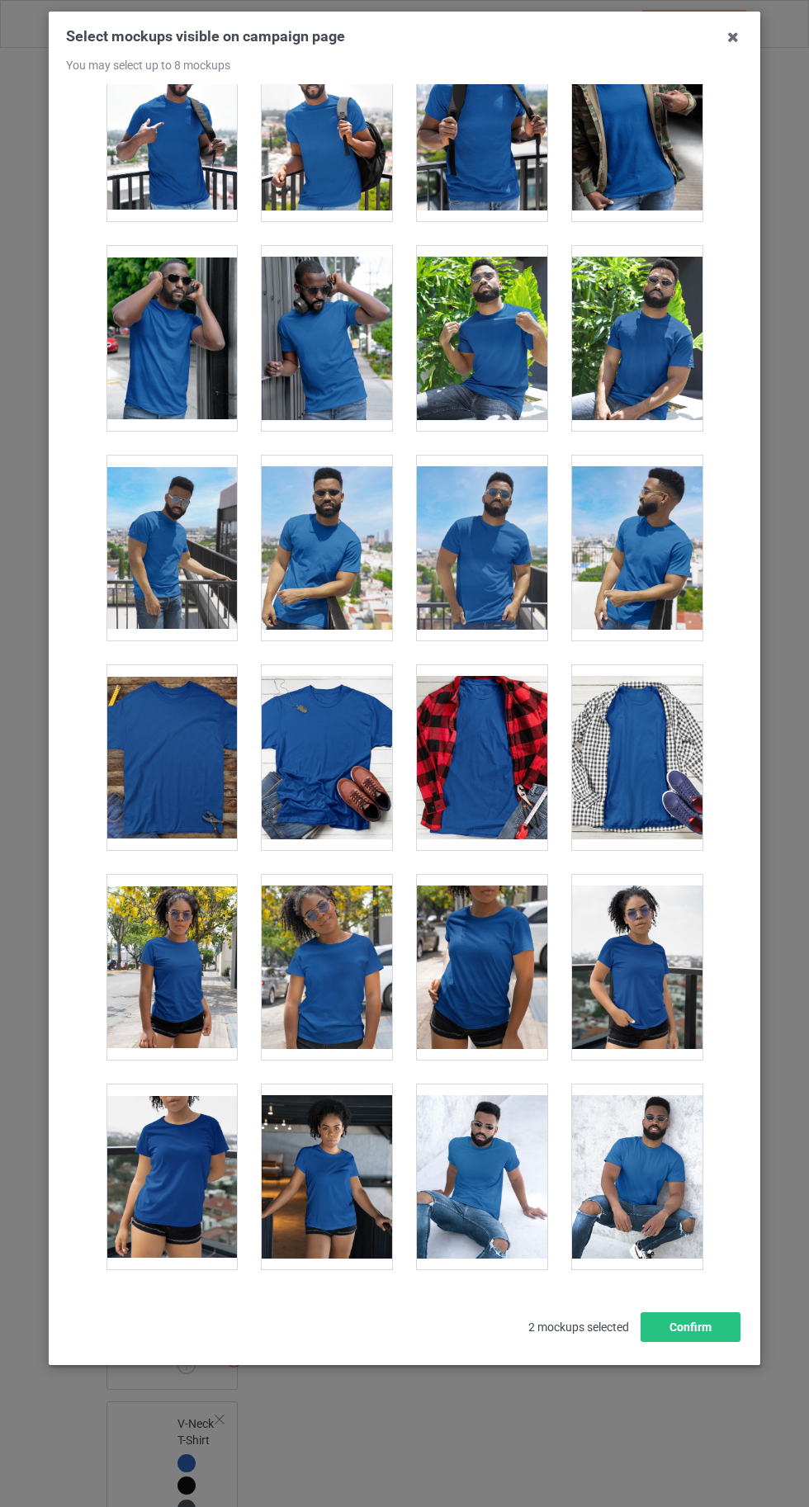
click at [317, 748] on div at bounding box center [327, 757] width 130 height 185
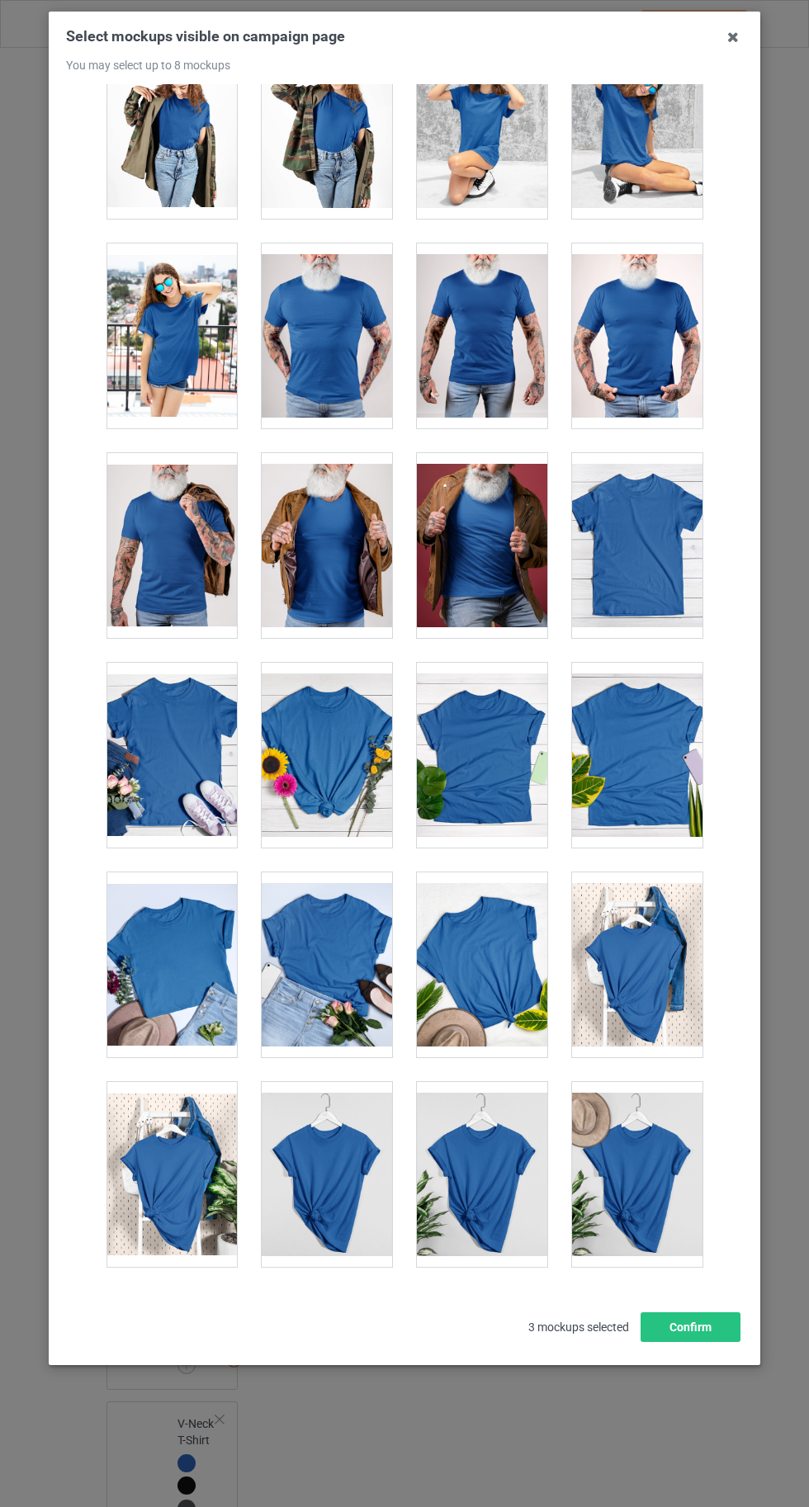
scroll to position [22755, 0]
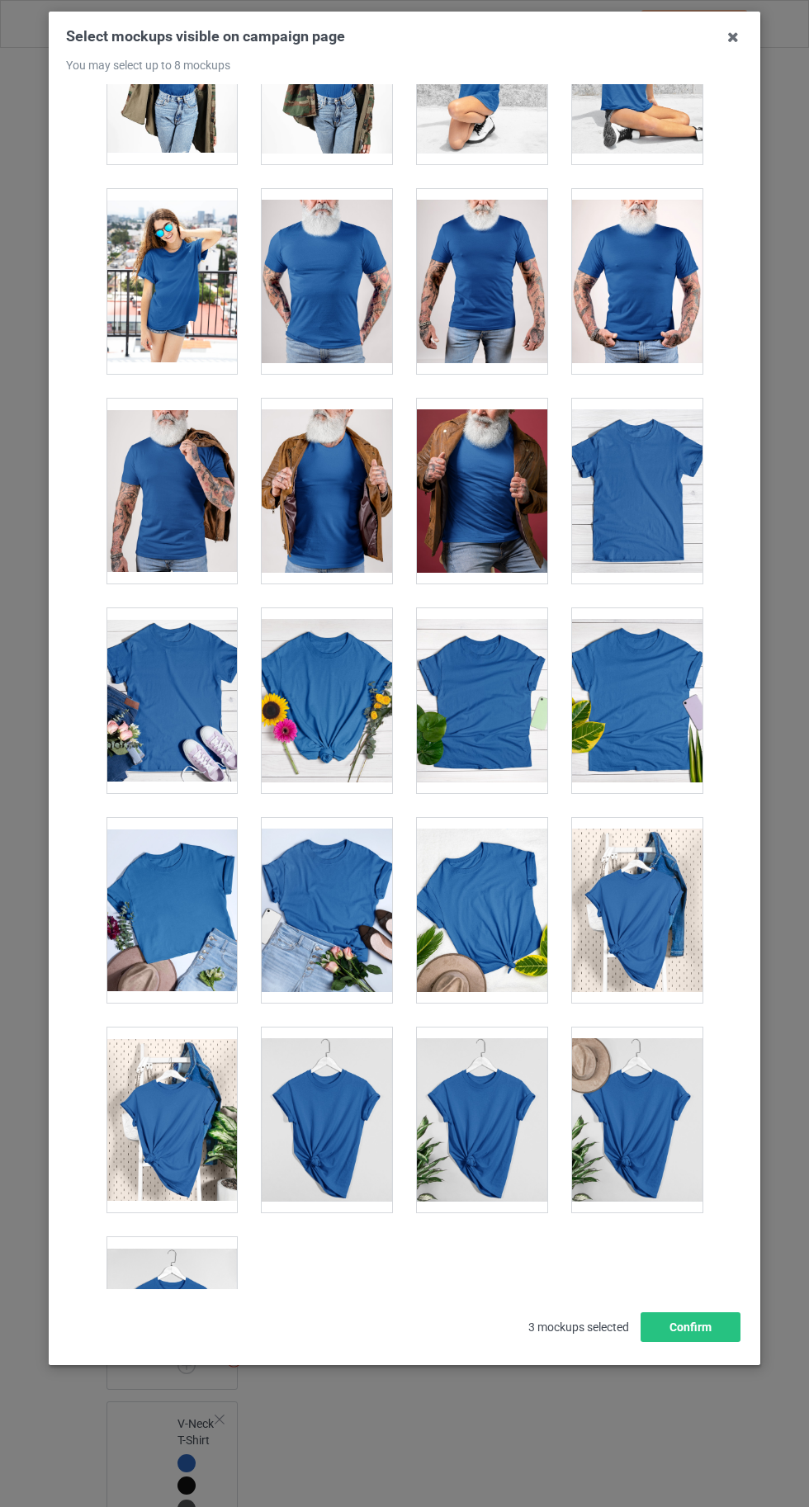
click at [162, 1269] on div at bounding box center [171, 1329] width 130 height 185
click at [731, 1342] on button "Confirm" at bounding box center [690, 1327] width 100 height 30
